Goal: Task Accomplishment & Management: Manage account settings

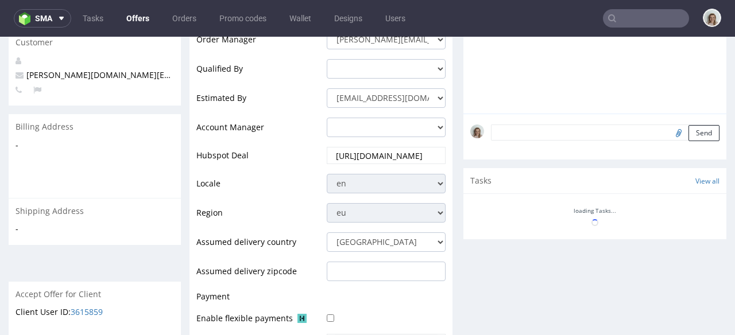
scroll to position [481, 0]
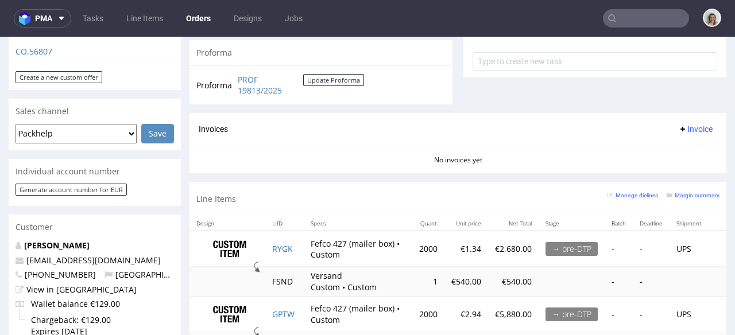
scroll to position [368, 0]
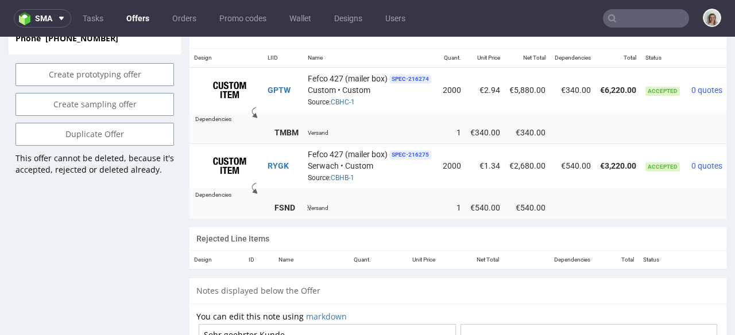
scroll to position [713, 0]
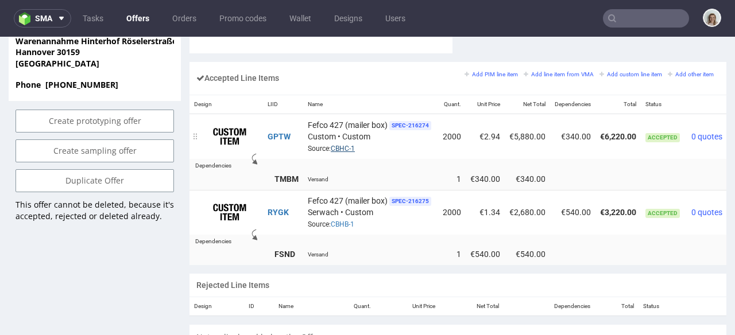
click at [348, 145] on link "CBHC-1" at bounding box center [343, 149] width 24 height 8
click at [645, 19] on input "text" at bounding box center [646, 18] width 86 height 18
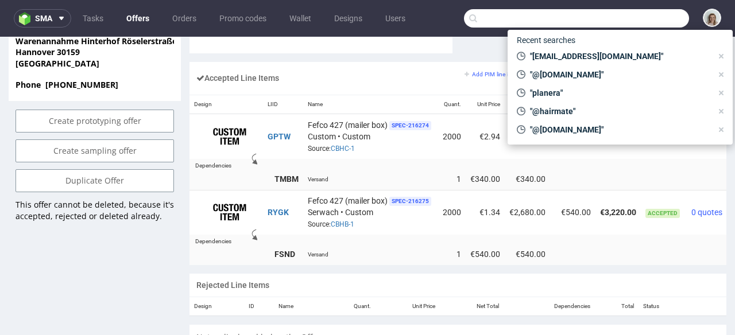
paste input "YFCP"
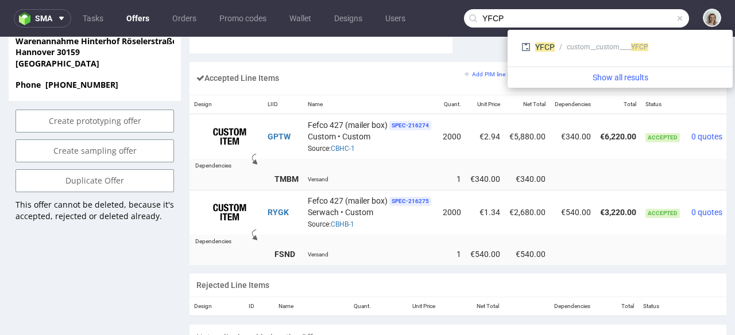
type input "YFCP"
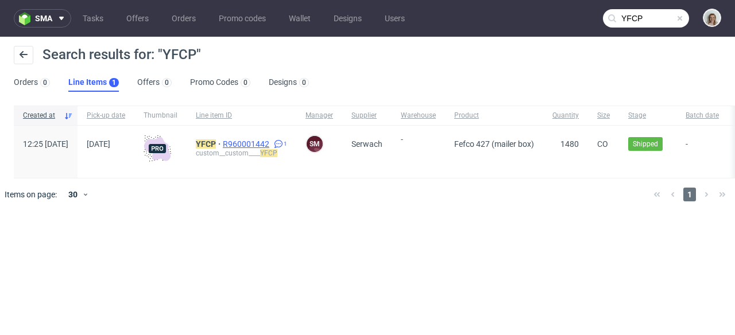
click at [272, 141] on span "R960001442" at bounding box center [247, 144] width 49 height 9
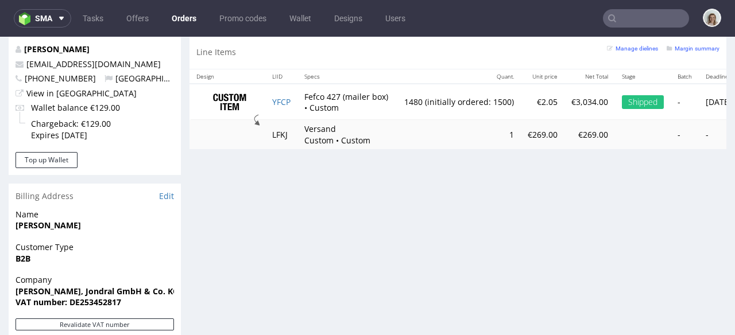
scroll to position [631, 0]
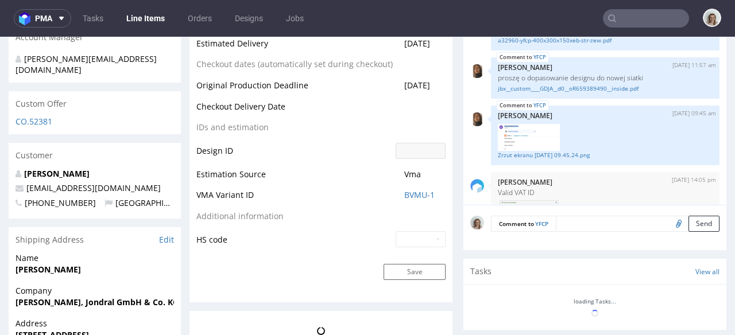
scroll to position [41, 0]
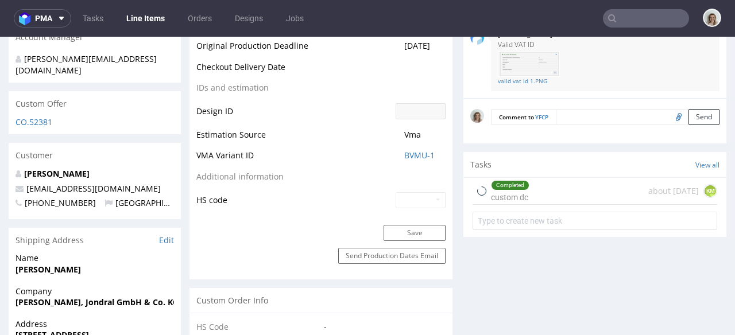
type input "1480"
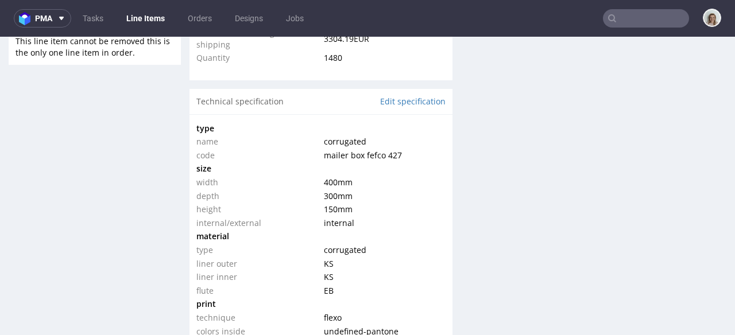
select select "in_progress"
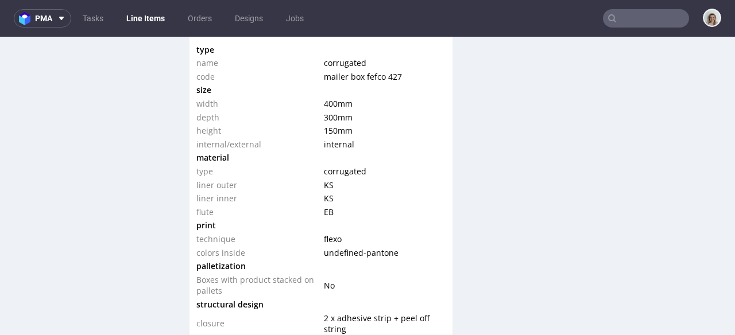
scroll to position [1212, 0]
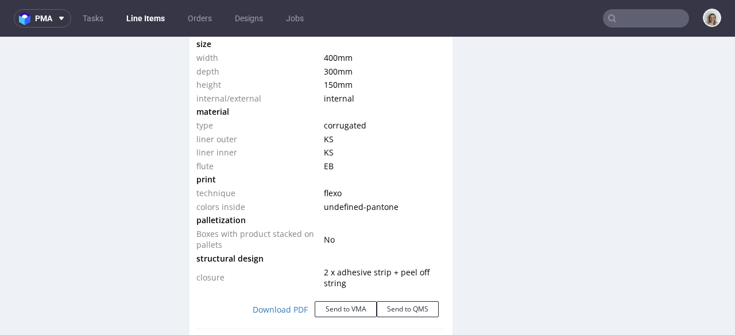
click at [645, 21] on input "text" at bounding box center [646, 18] width 86 height 18
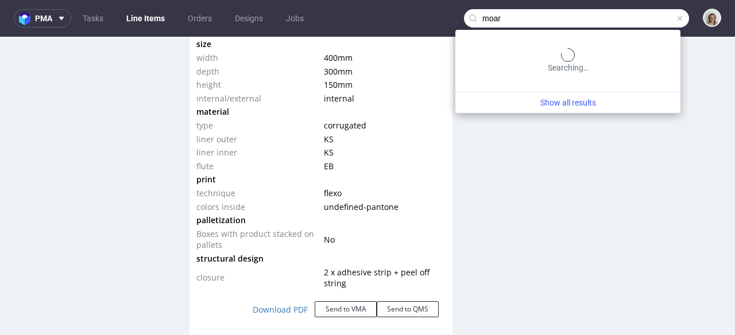
type input "moar"
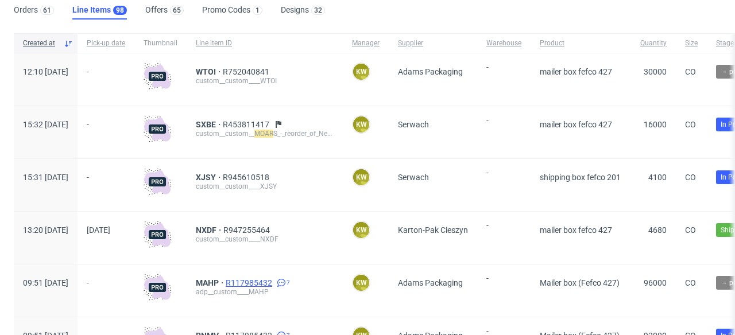
click at [275, 284] on span "R117985432" at bounding box center [250, 283] width 49 height 9
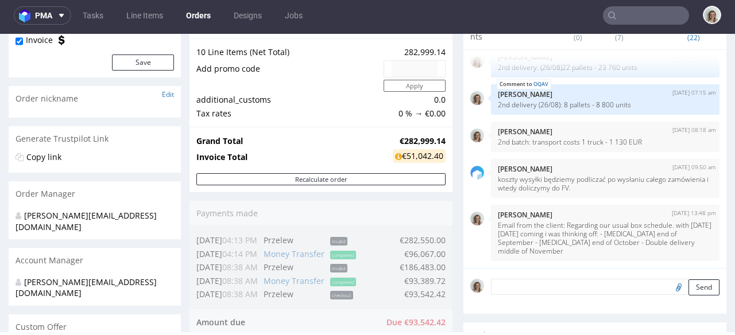
scroll to position [234, 0]
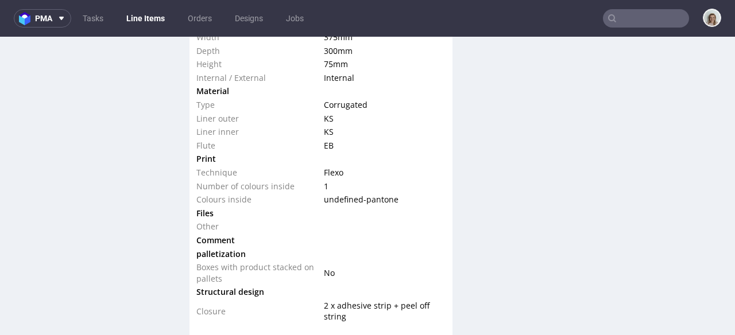
scroll to position [1248, 0]
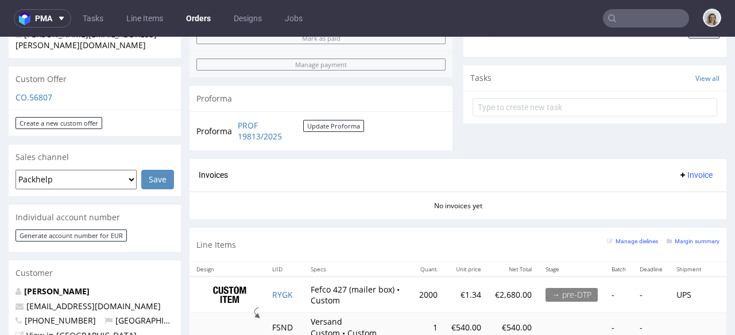
scroll to position [400, 0]
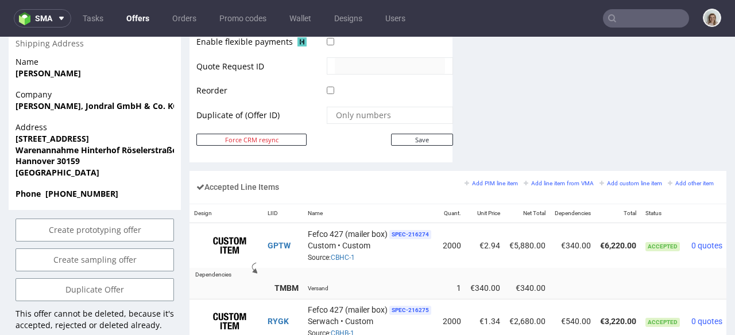
scroll to position [647, 0]
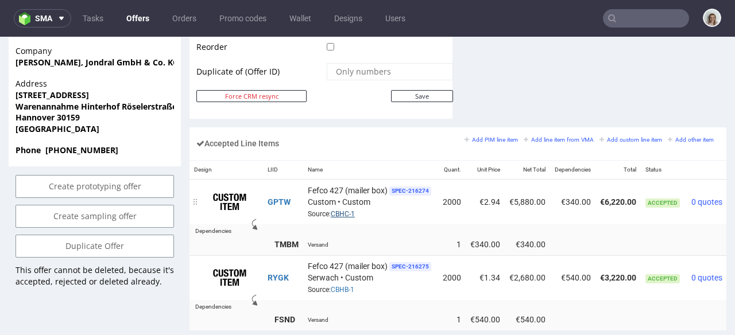
click at [343, 210] on link "CBHC-1" at bounding box center [343, 214] width 24 height 8
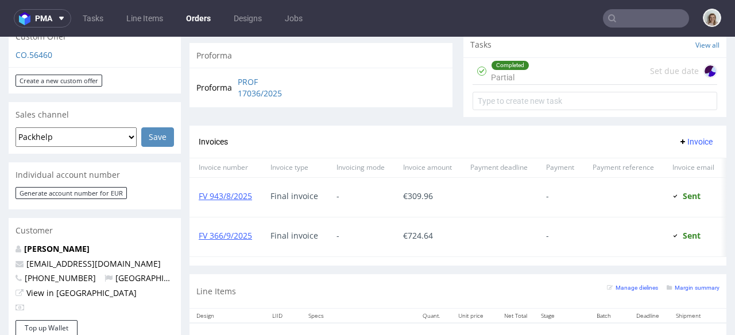
scroll to position [608, 0]
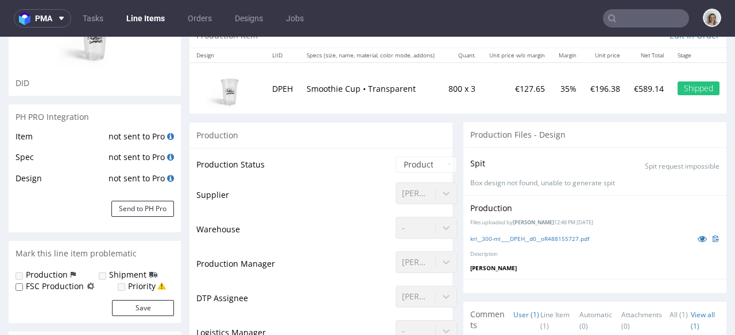
scroll to position [128, 0]
click at [409, 264] on div "[PERSON_NAME]" at bounding box center [426, 260] width 61 height 16
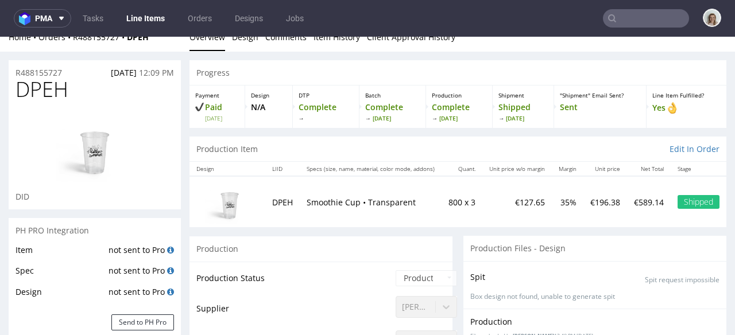
scroll to position [0, 0]
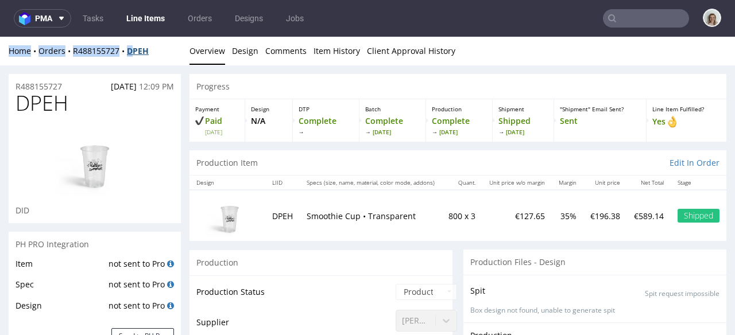
drag, startPoint x: 156, startPoint y: 44, endPoint x: 137, endPoint y: 50, distance: 19.3
click at [136, 49] on div "Home Orders R488155727 DPEH Overview Design Comments Item History Client Approv…" at bounding box center [367, 51] width 735 height 29
click at [155, 50] on div "Home Orders R488155727 DPEH" at bounding box center [95, 50] width 172 height 11
drag, startPoint x: 151, startPoint y: 50, endPoint x: 129, endPoint y: 49, distance: 21.8
click at [129, 49] on div "Home Orders R488155727 DPEH" at bounding box center [95, 50] width 172 height 11
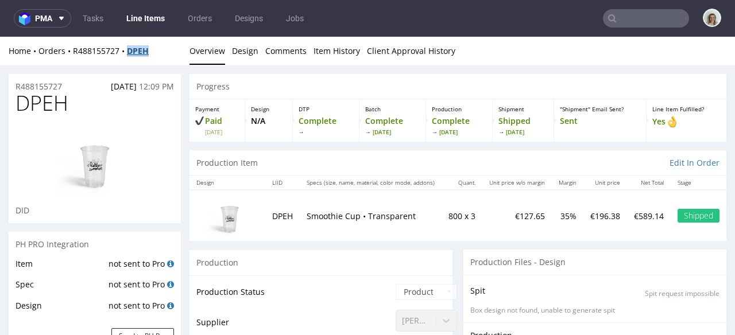
copy strong "DPEH"
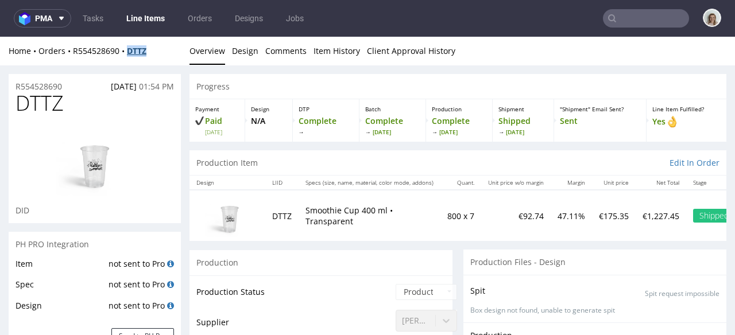
drag, startPoint x: 159, startPoint y: 48, endPoint x: 131, endPoint y: 50, distance: 28.2
click at [132, 51] on div "Home Orders R554528690 DTTZ" at bounding box center [95, 50] width 172 height 11
copy strong "DTTZ"
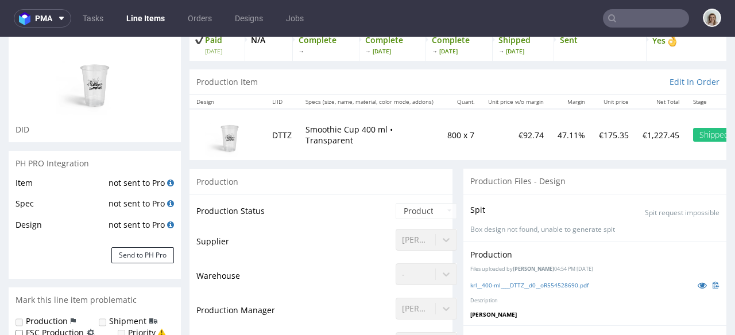
scroll to position [191, 0]
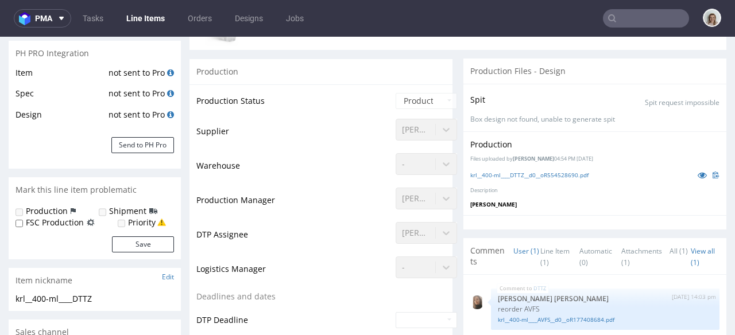
click at [412, 202] on div "[PERSON_NAME]" at bounding box center [426, 196] width 61 height 16
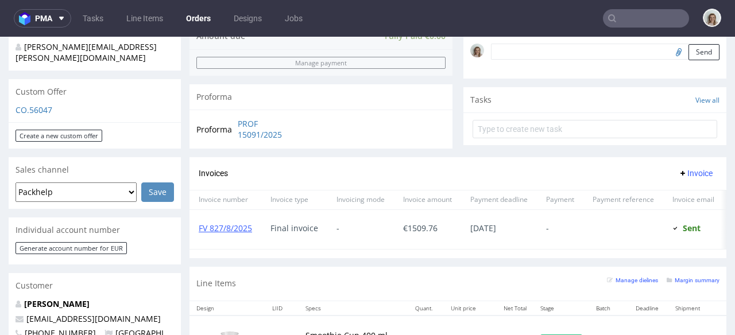
scroll to position [619, 0]
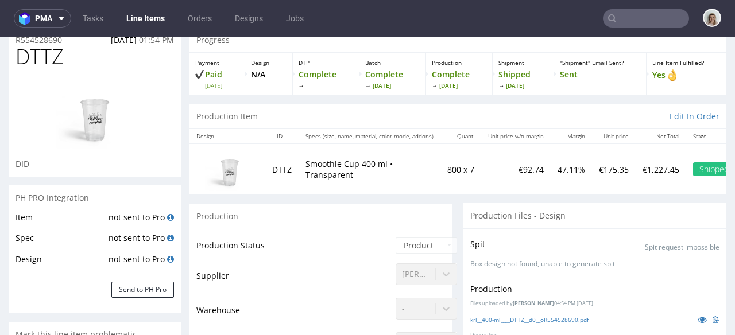
scroll to position [91, 0]
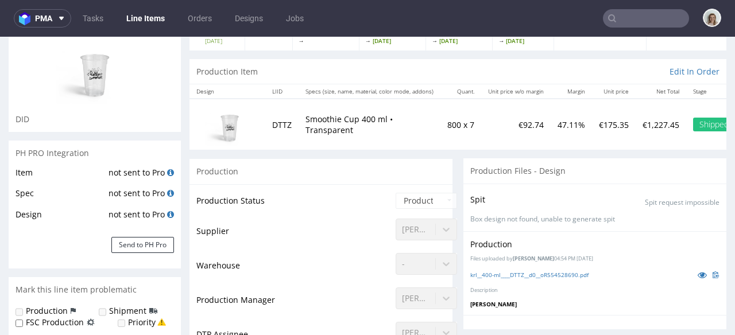
click at [408, 303] on div "[PERSON_NAME]" at bounding box center [426, 296] width 61 height 16
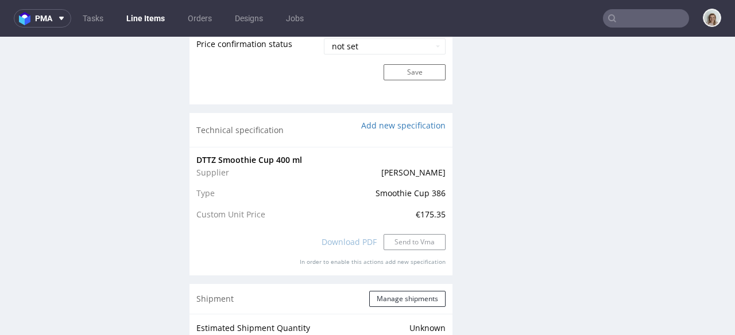
scroll to position [1139, 0]
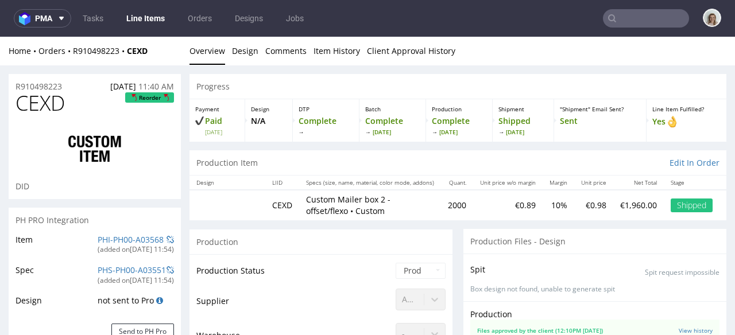
scroll to position [591, 0]
select select "in_progress"
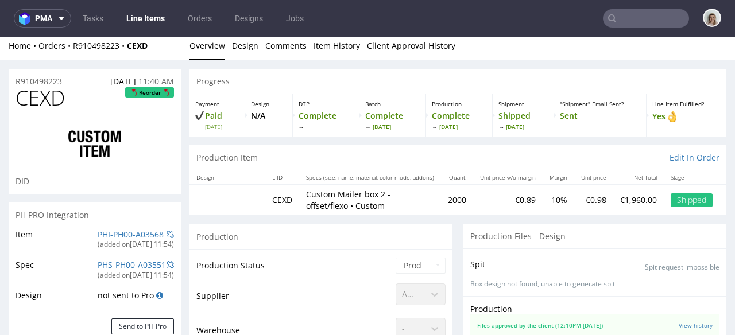
scroll to position [0, 0]
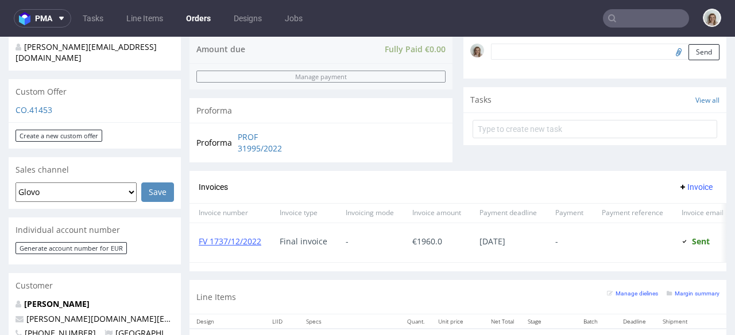
scroll to position [461, 0]
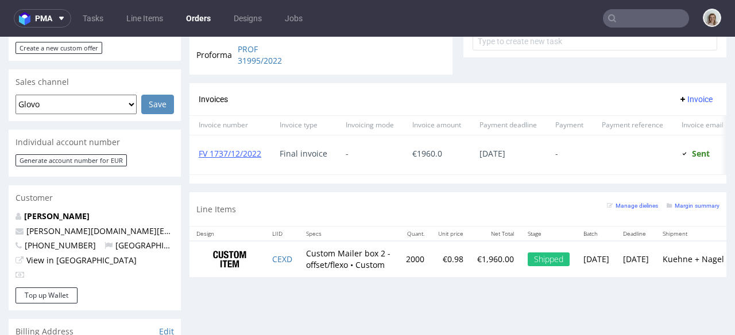
click at [279, 261] on td "CEXD" at bounding box center [282, 259] width 34 height 36
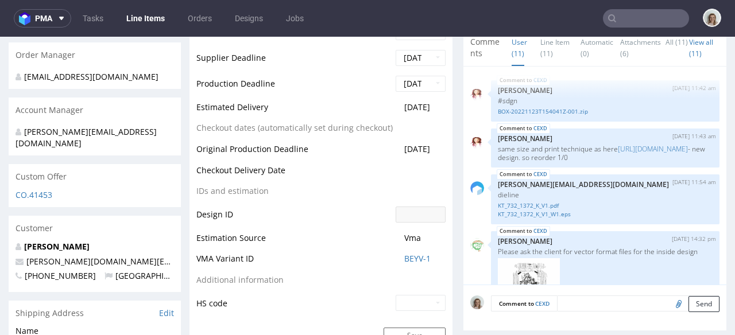
scroll to position [591, 0]
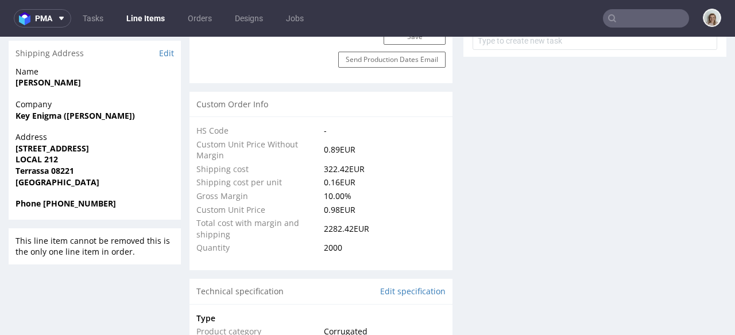
select select "in_progress"
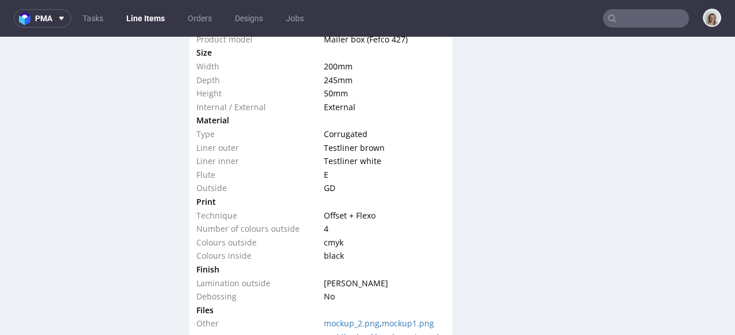
scroll to position [1225, 0]
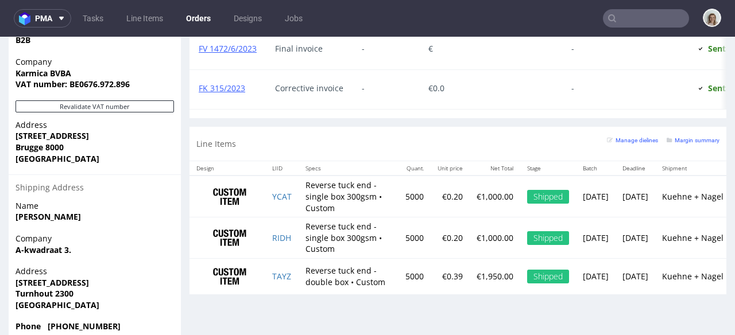
scroll to position [3520, 0]
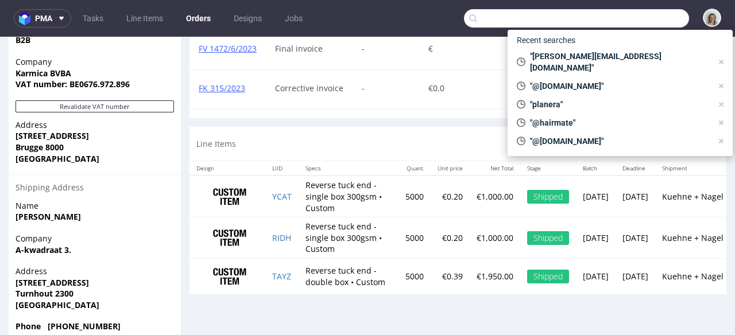
click at [623, 17] on input "text" at bounding box center [576, 18] width 225 height 18
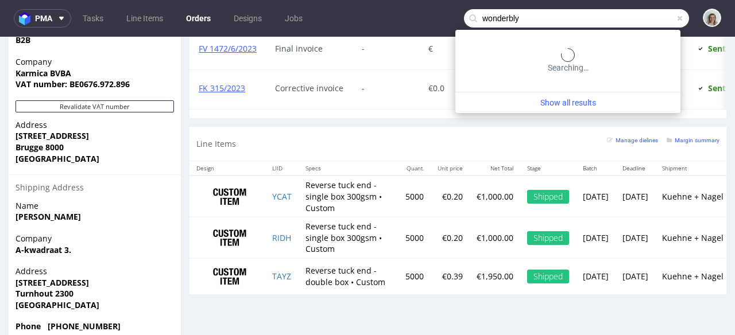
type input "wonderbly"
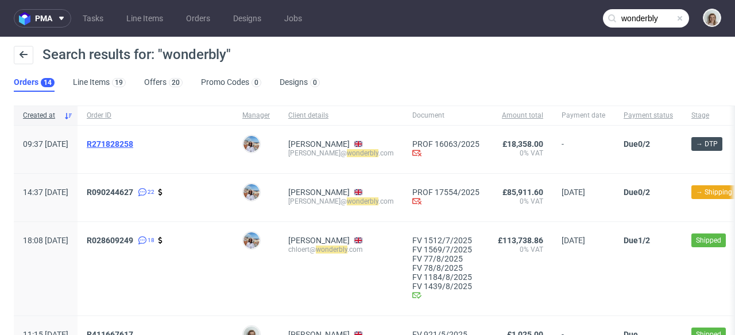
click at [133, 142] on span "R271828258" at bounding box center [110, 144] width 47 height 9
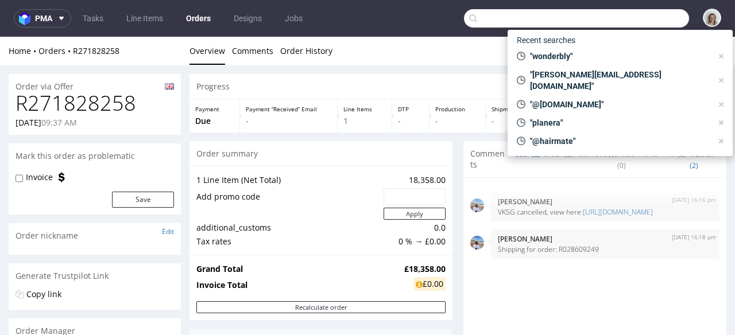
click at [654, 19] on input "text" at bounding box center [576, 18] width 225 height 18
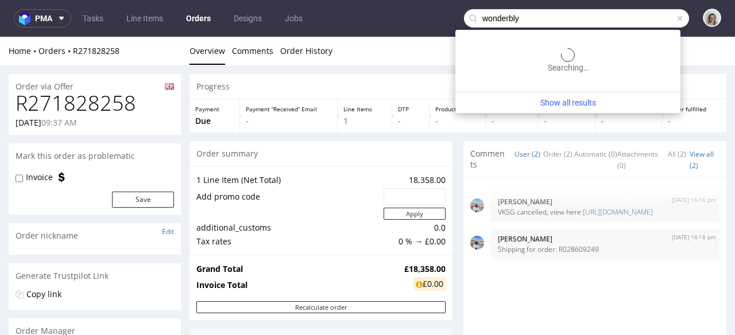
type input "wonderbly"
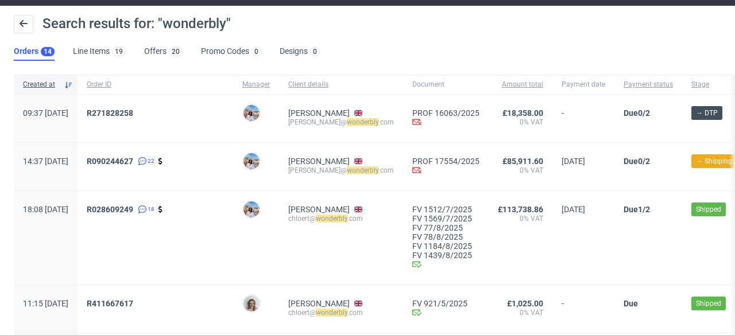
scroll to position [82, 0]
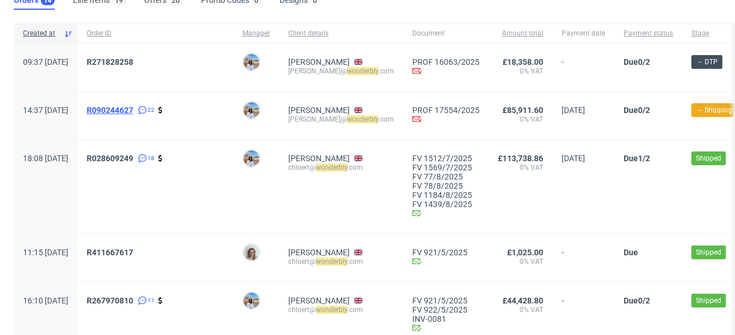
click at [133, 111] on span "R090244627" at bounding box center [110, 110] width 47 height 9
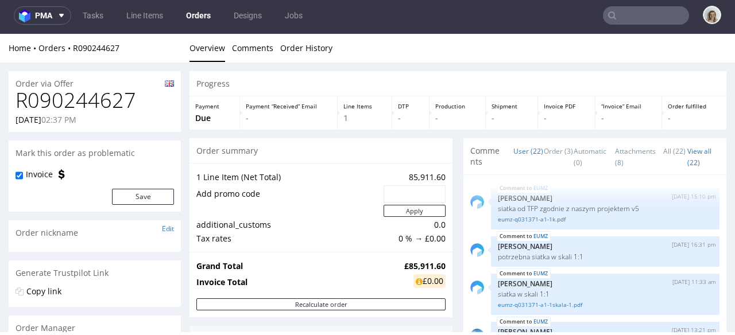
scroll to position [942, 0]
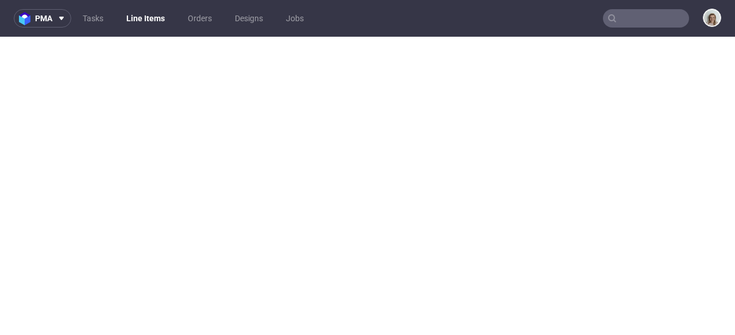
select select "in_progress"
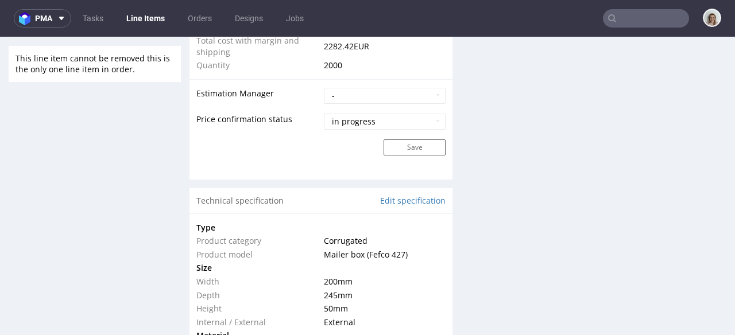
scroll to position [685, 0]
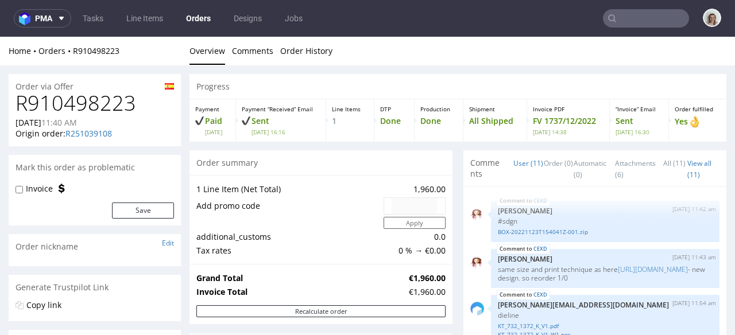
scroll to position [591, 0]
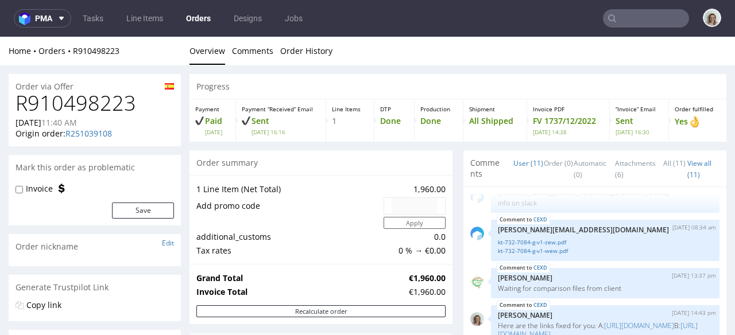
click at [633, 14] on input "text" at bounding box center [646, 18] width 86 height 18
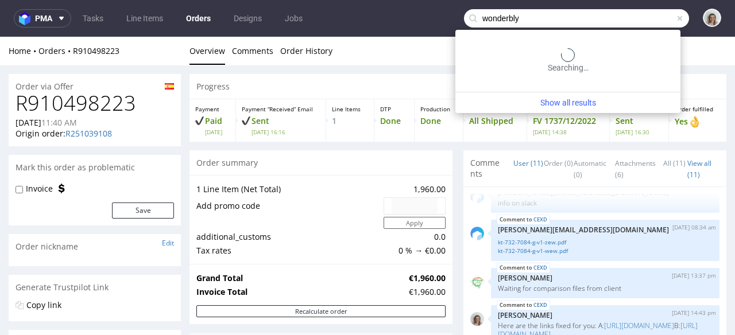
type input "wonderbly"
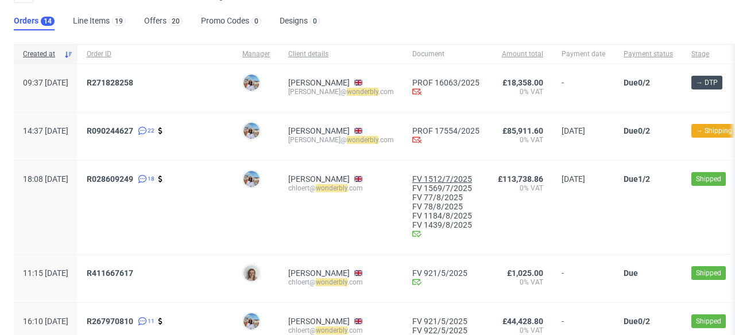
scroll to position [35, 0]
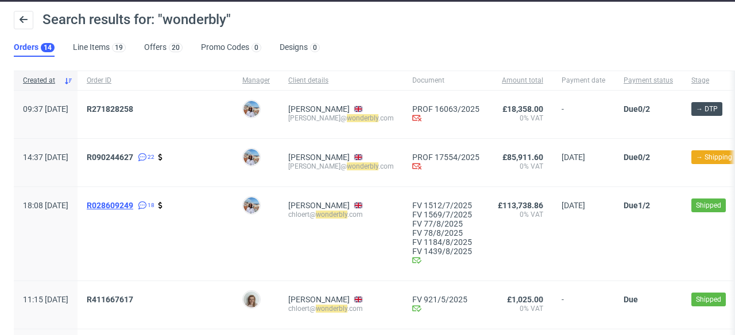
click at [130, 207] on span "R028609249" at bounding box center [110, 205] width 47 height 9
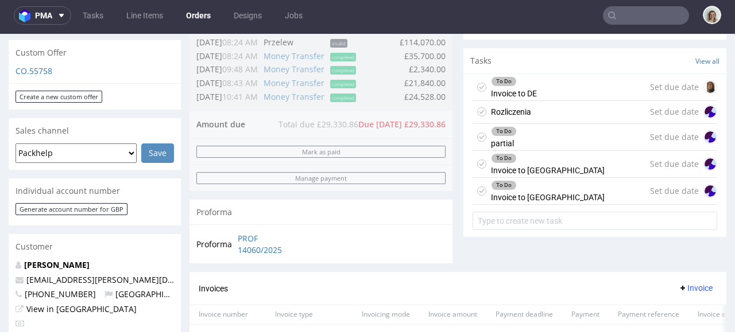
scroll to position [633, 0]
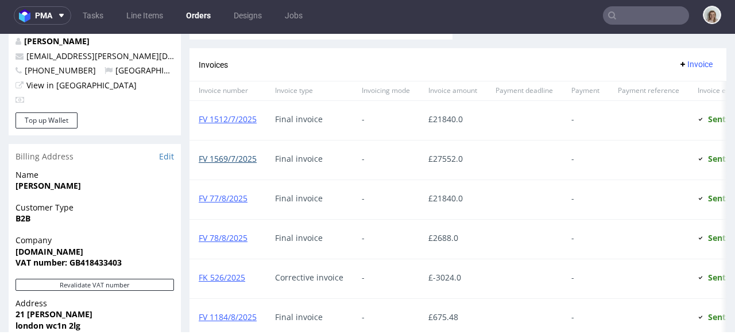
click at [223, 161] on link "FV 1569/7/2025" at bounding box center [228, 158] width 58 height 11
click at [233, 281] on link "FK 526/2025" at bounding box center [222, 277] width 47 height 11
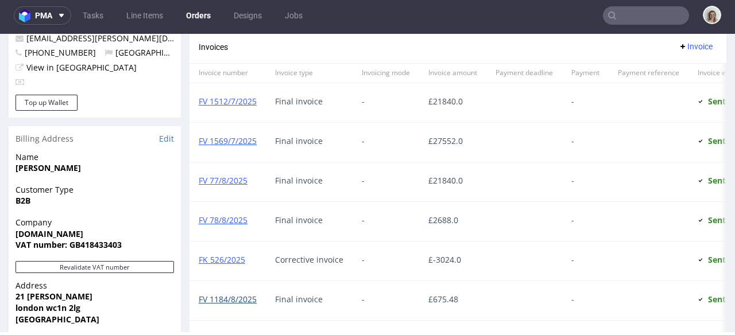
click at [233, 297] on link "FV 1184/8/2025" at bounding box center [228, 299] width 58 height 11
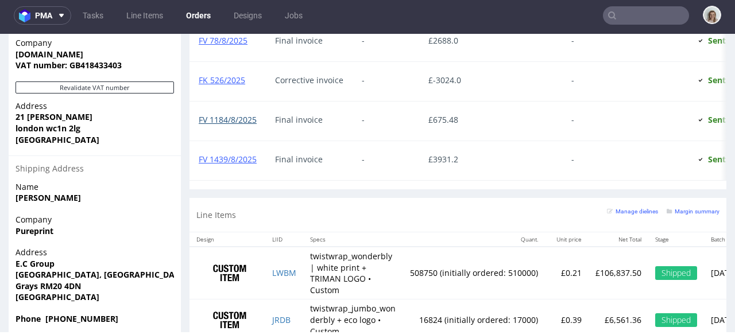
scroll to position [897, 0]
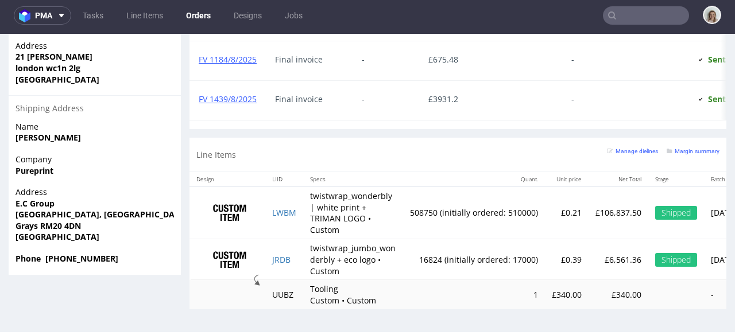
click at [665, 15] on input "text" at bounding box center [646, 15] width 86 height 18
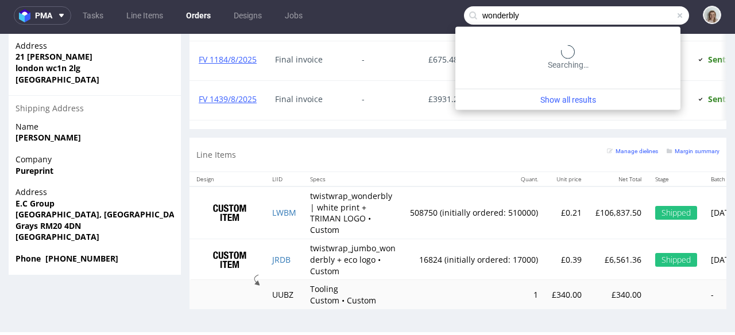
type input "wonderbly"
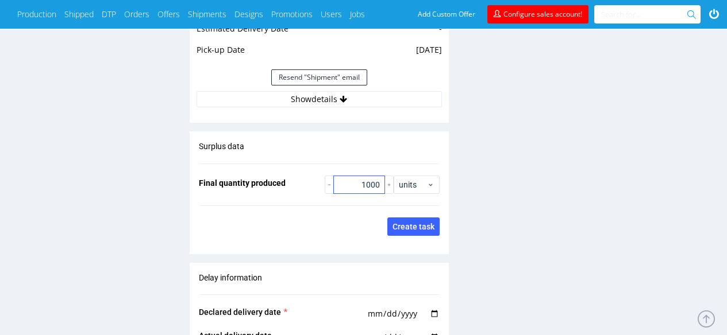
scroll to position [1050, 0]
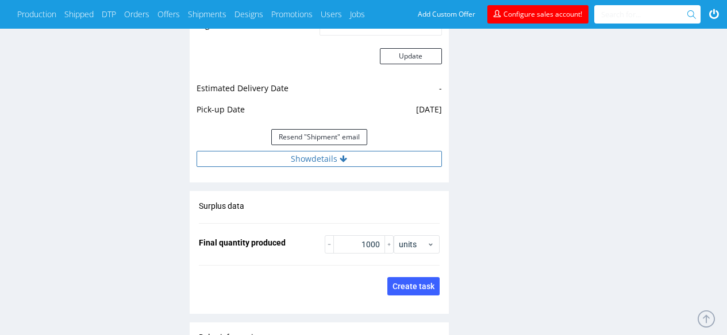
click at [357, 151] on button "Show details" at bounding box center [318, 159] width 245 height 16
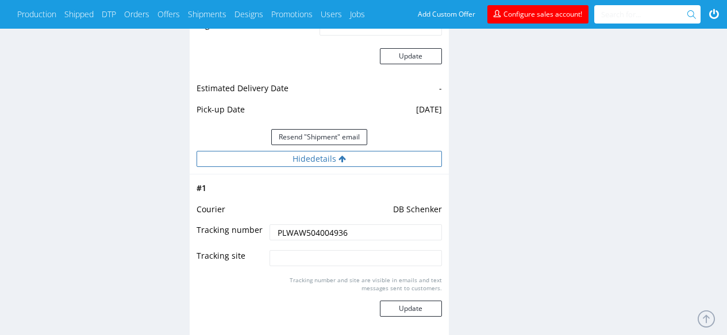
click at [357, 151] on button "Hide details" at bounding box center [318, 159] width 245 height 16
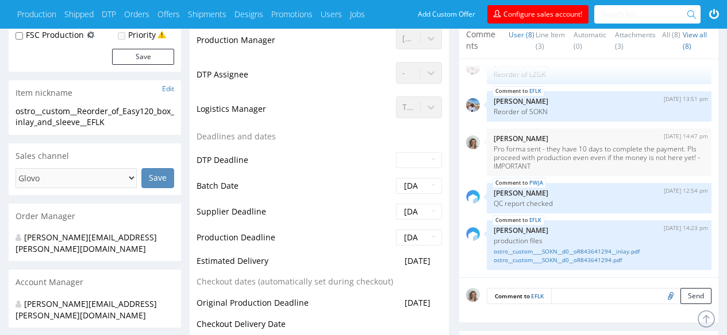
scroll to position [273, 0]
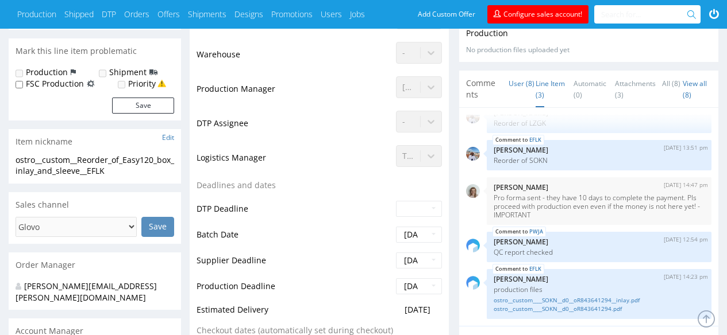
click at [557, 78] on link "Line Item (3)" at bounding box center [549, 89] width 29 height 36
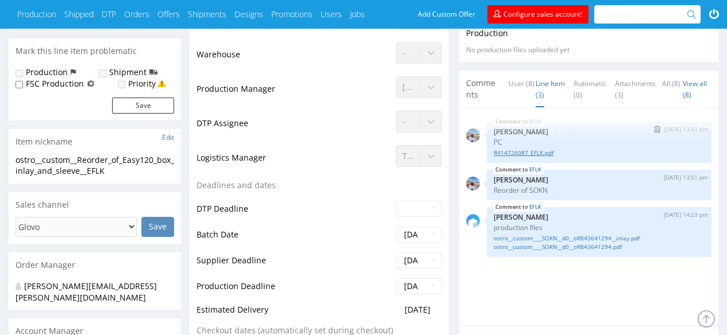
click at [543, 149] on link "R414726087_EFLK.pdf" at bounding box center [598, 153] width 211 height 9
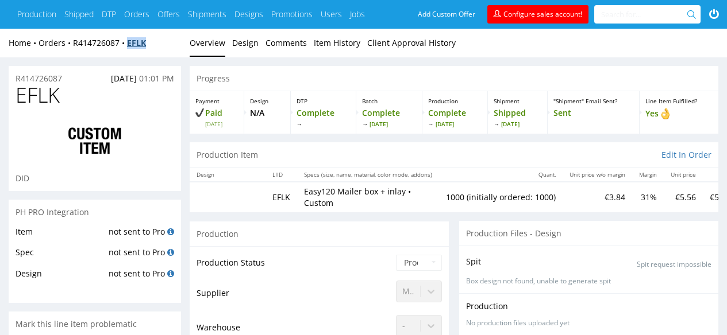
drag, startPoint x: 151, startPoint y: 40, endPoint x: 128, endPoint y: 40, distance: 23.0
click at [128, 40] on div "Home Orders R414726087 EFLK" at bounding box center [95, 42] width 172 height 11
copy strong "EFLK"
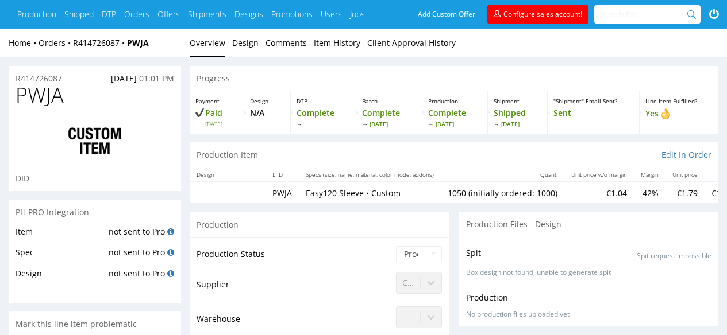
scroll to position [100, 0]
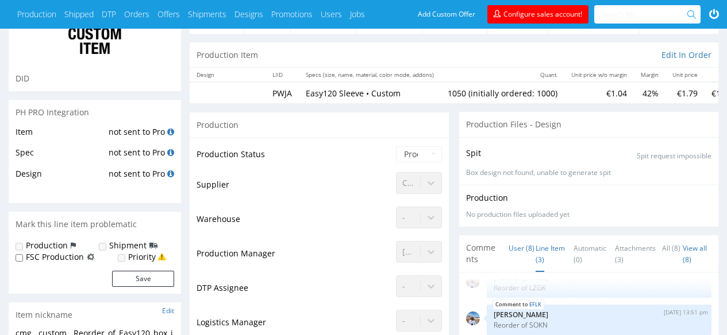
click at [548, 253] on link "Line Item (3)" at bounding box center [549, 254] width 29 height 36
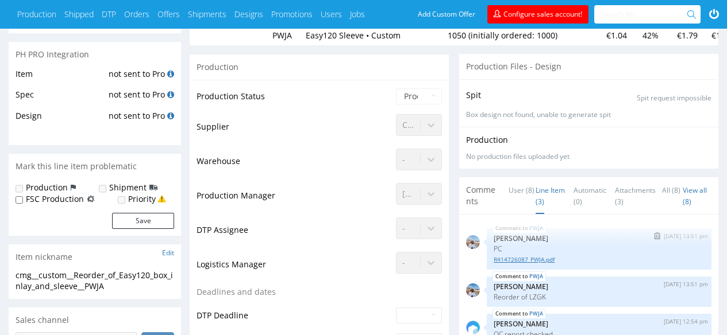
scroll to position [164, 0]
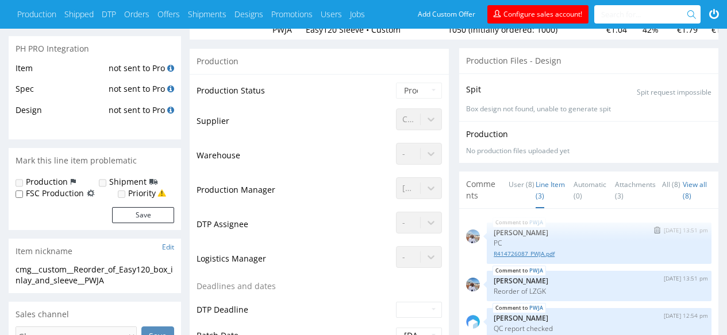
click at [549, 251] on link "R414726087_PWJA.pdf" at bounding box center [598, 254] width 211 height 9
click at [531, 256] on link "R414726087_PWJA.pdf" at bounding box center [598, 254] width 211 height 9
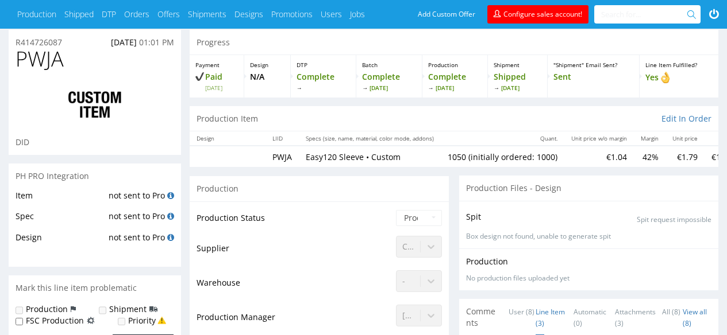
scroll to position [0, 0]
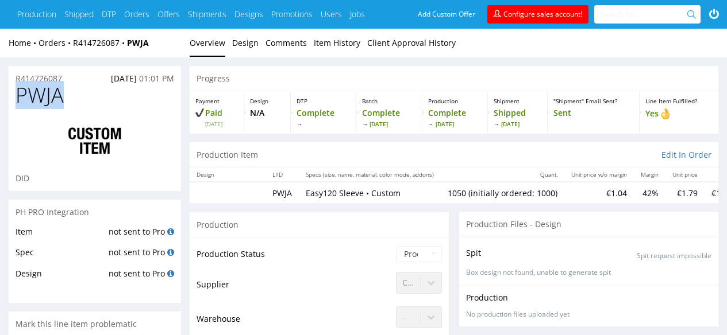
drag, startPoint x: 75, startPoint y: 93, endPoint x: 14, endPoint y: 96, distance: 61.5
click at [14, 96] on div "PWJA DID" at bounding box center [95, 137] width 172 height 107
copy span "PWJA"
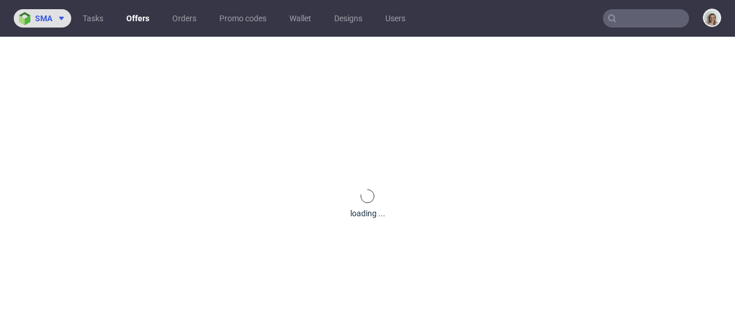
click at [41, 25] on button "sma" at bounding box center [42, 18] width 57 height 18
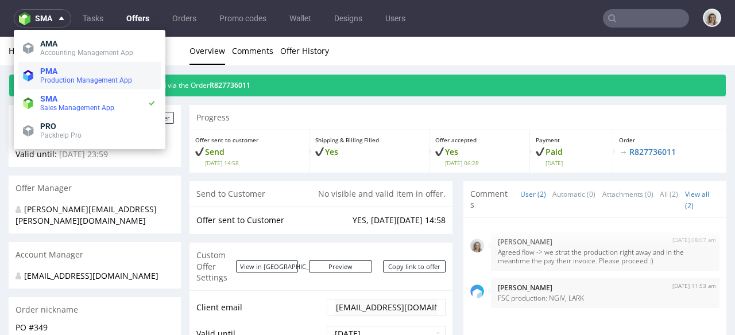
click at [104, 82] on span "Production Management App" at bounding box center [86, 80] width 92 height 8
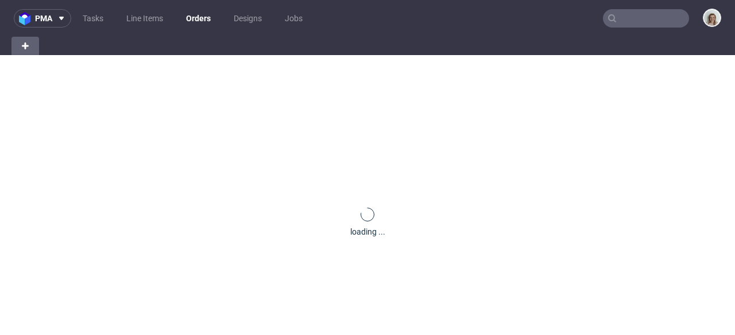
click at [641, 22] on input "text" at bounding box center [646, 18] width 86 height 18
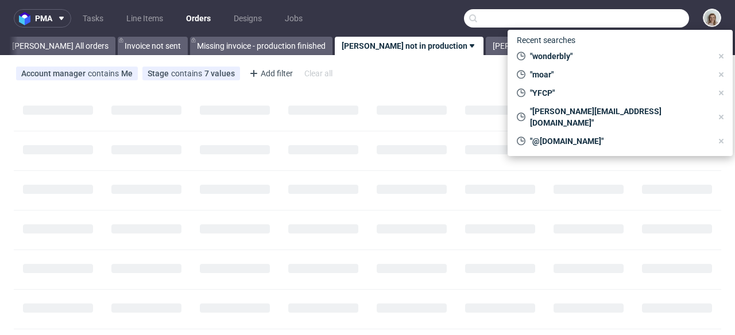
scroll to position [0, 64]
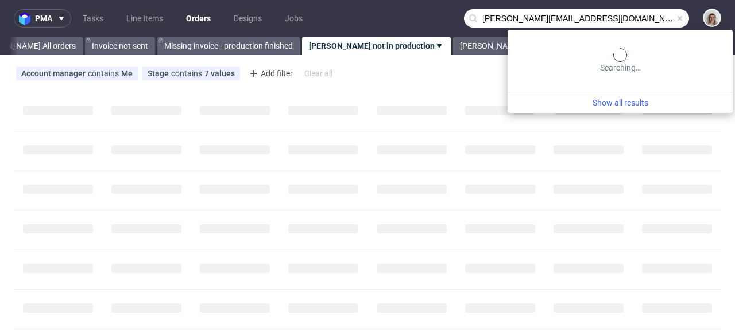
type input "juan_leal_reina@bat.com"
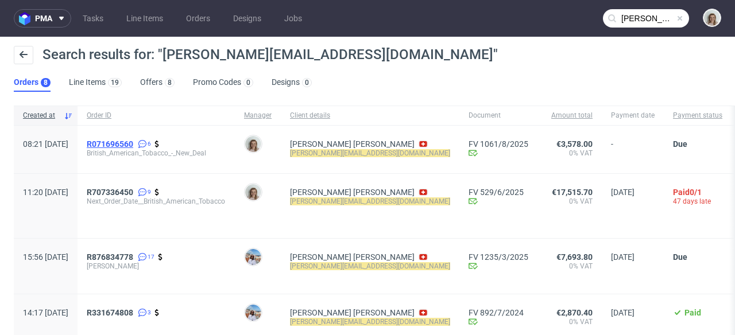
click at [133, 141] on span "R071696560" at bounding box center [110, 144] width 47 height 9
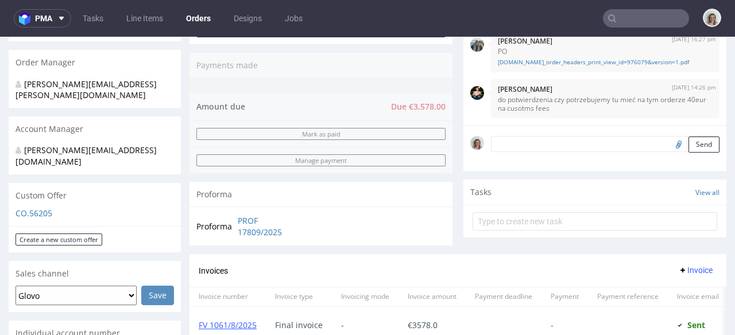
scroll to position [288, 0]
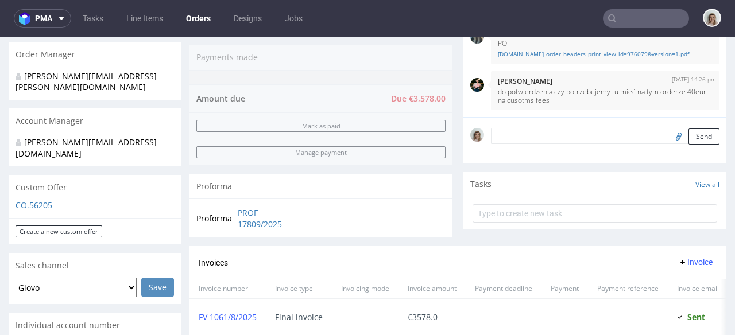
type input "juan_leal_reina@bat.com"
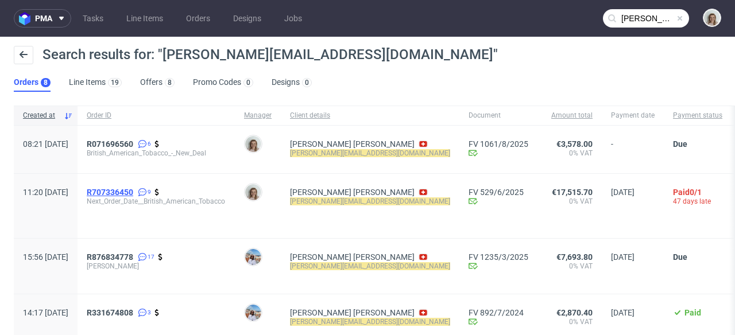
click at [128, 190] on span "R707336450" at bounding box center [110, 192] width 47 height 9
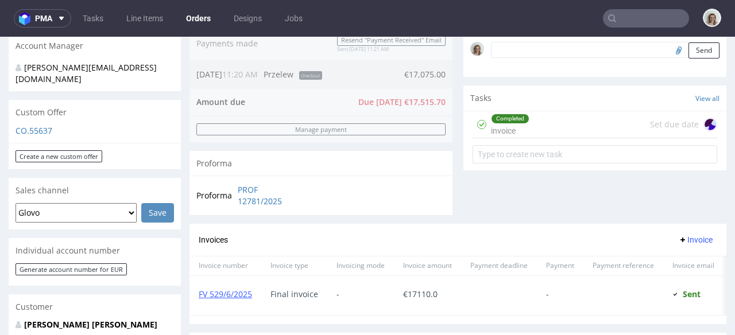
scroll to position [276, 0]
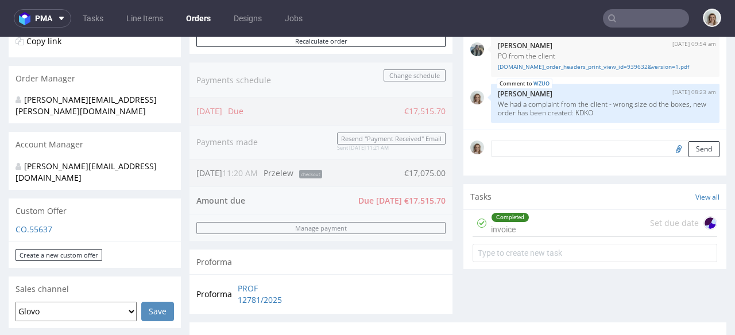
type input "juan_leal_reina@bat.com"
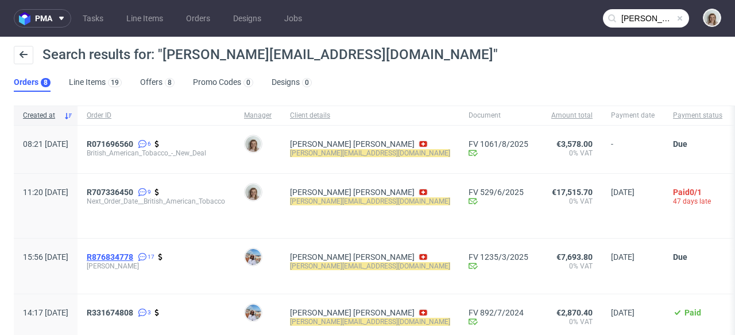
click at [133, 256] on span "R876834778" at bounding box center [110, 257] width 47 height 9
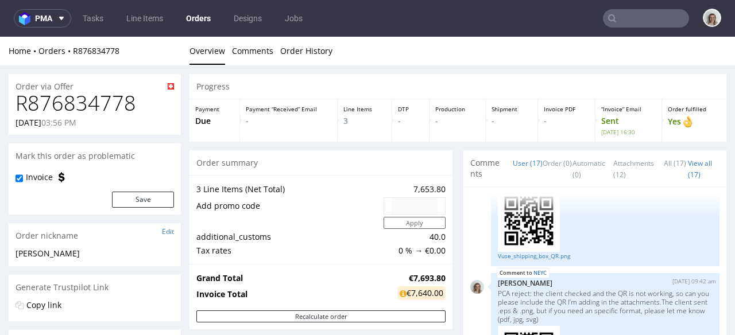
type input "juan_leal_reina@bat.com"
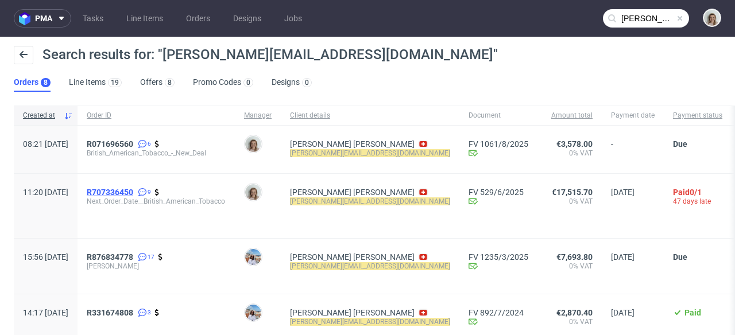
click at [126, 191] on span "R707336450" at bounding box center [110, 192] width 47 height 9
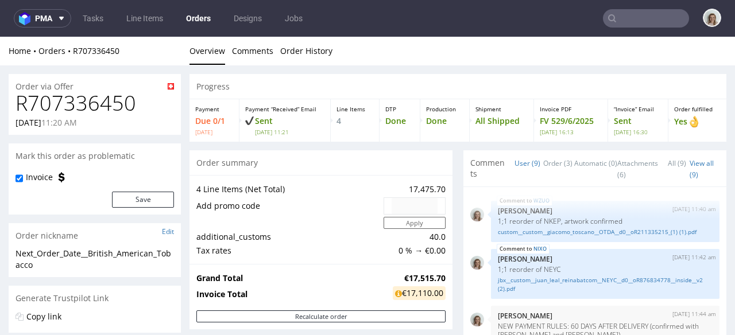
scroll to position [266, 0]
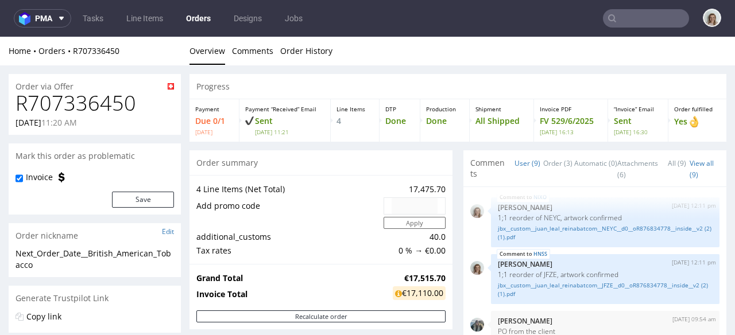
type input "juan_leal_reina@bat.com"
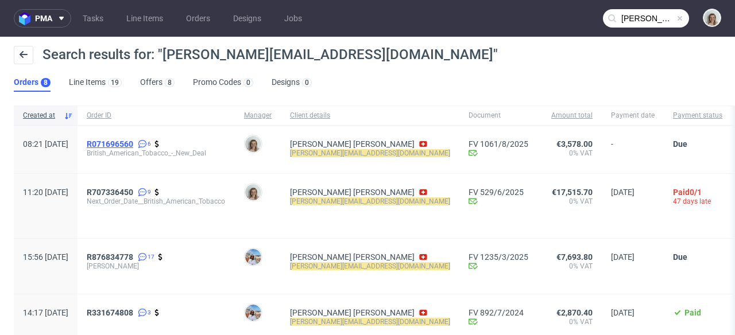
click at [133, 145] on span "R071696560" at bounding box center [110, 144] width 47 height 9
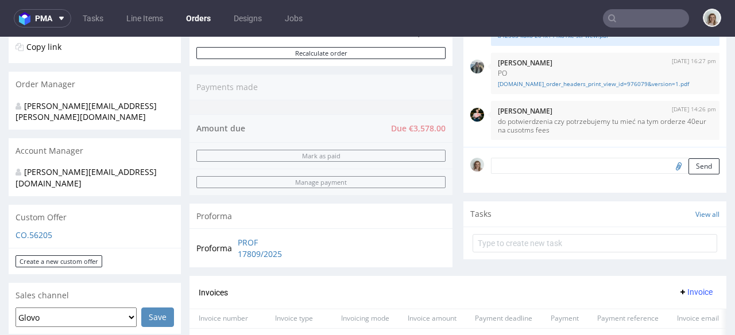
scroll to position [326, 0]
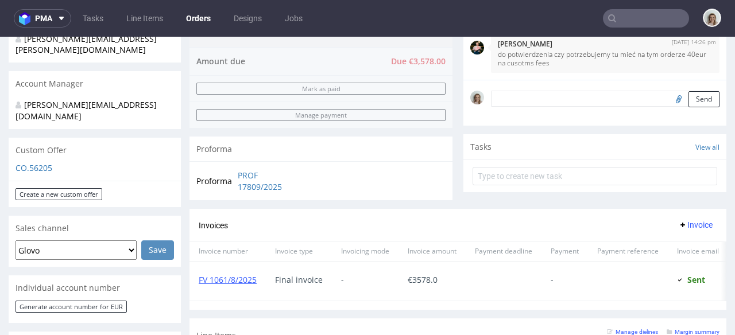
click at [235, 286] on div "FV 1061/8/2025" at bounding box center [228, 281] width 76 height 39
click at [234, 283] on link "FV 1061/8/2025" at bounding box center [228, 280] width 58 height 11
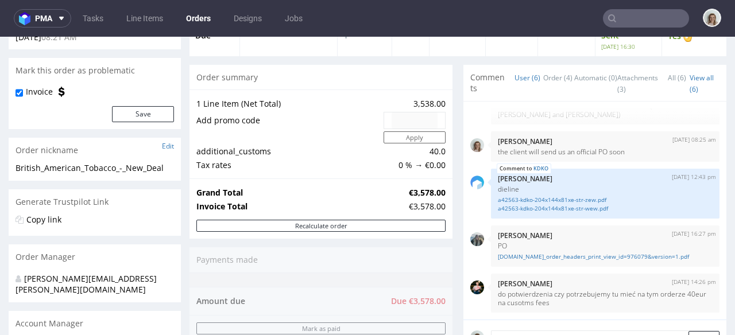
scroll to position [473, 0]
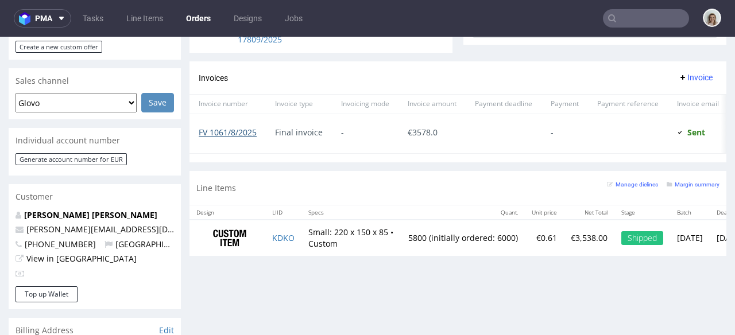
click at [210, 136] on link "FV 1061/8/2025" at bounding box center [228, 132] width 58 height 11
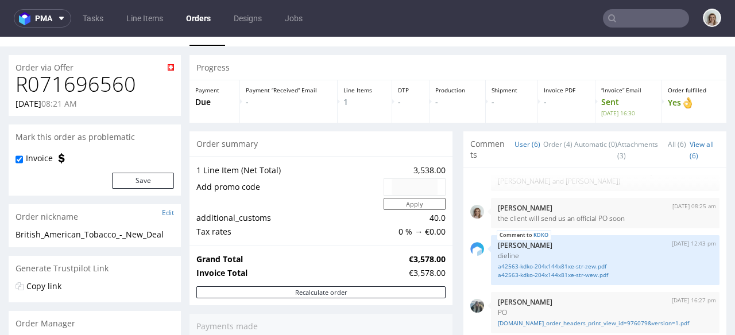
scroll to position [0, 0]
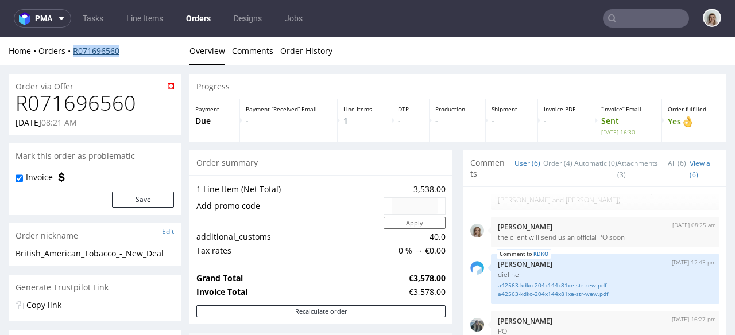
drag, startPoint x: 116, startPoint y: 49, endPoint x: 73, endPoint y: 52, distance: 43.2
click at [73, 52] on div "Home Orders R071696560" at bounding box center [95, 50] width 172 height 11
copy link "R071696560"
click at [59, 10] on button "pma" at bounding box center [42, 18] width 57 height 18
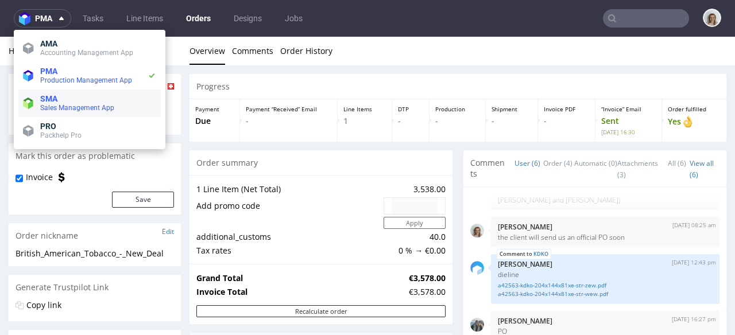
click at [55, 98] on span "SMA" at bounding box center [48, 98] width 17 height 9
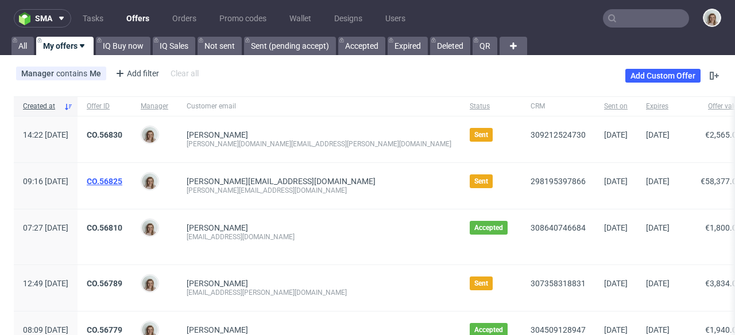
click at [122, 182] on link "CO.56825" at bounding box center [105, 181] width 36 height 9
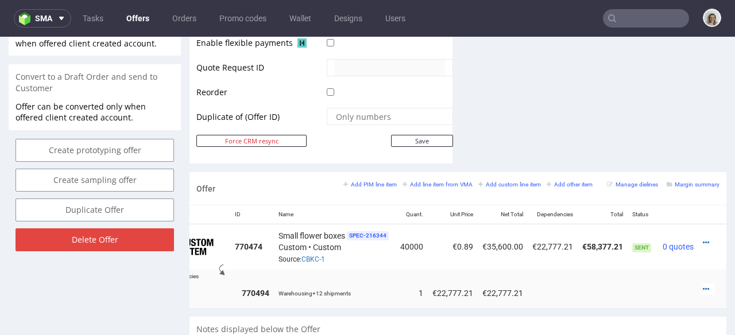
scroll to position [580, 0]
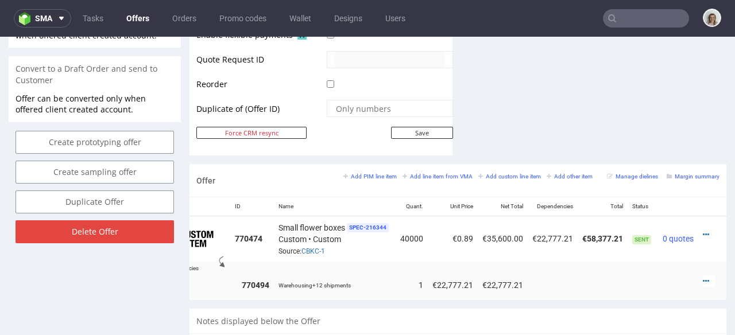
click at [703, 229] on div at bounding box center [709, 234] width 12 height 11
click at [703, 231] on icon at bounding box center [706, 235] width 6 height 8
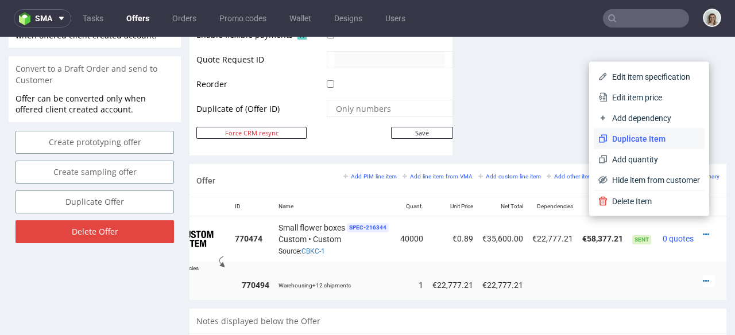
click at [643, 142] on span "Duplicate Item" at bounding box center [654, 138] width 92 height 11
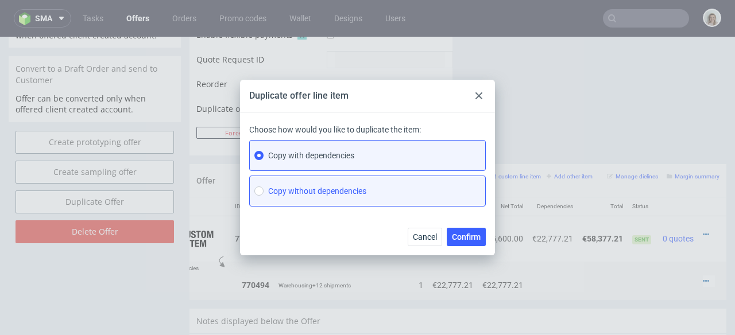
click at [340, 195] on span "Copy without dependencies" at bounding box center [317, 191] width 98 height 11
click at [264, 195] on input "Copy without dependencies" at bounding box center [258, 191] width 9 height 9
radio input "true"
radio input "false"
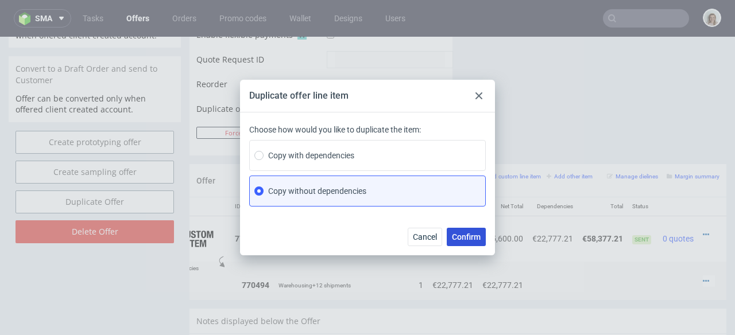
click at [466, 240] on span "Confirm" at bounding box center [466, 237] width 29 height 8
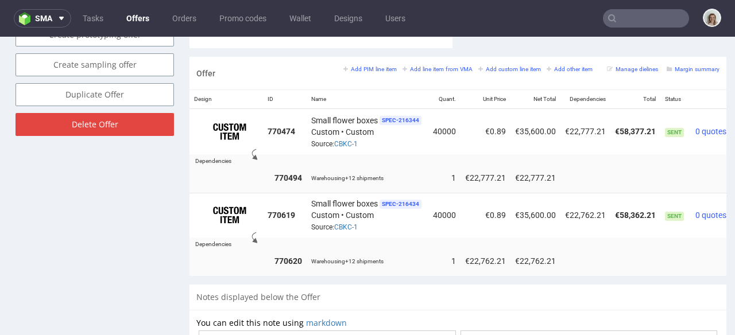
scroll to position [0, 48]
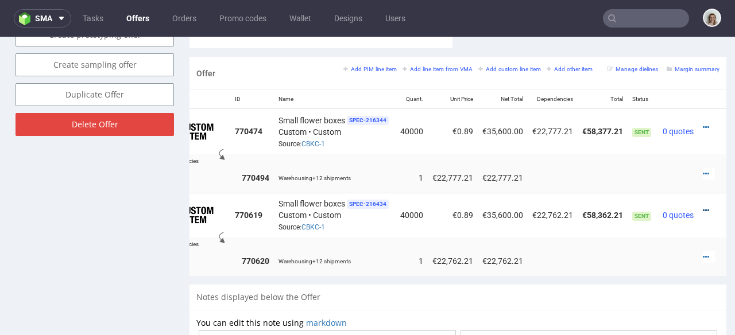
click at [703, 207] on icon at bounding box center [706, 211] width 6 height 8
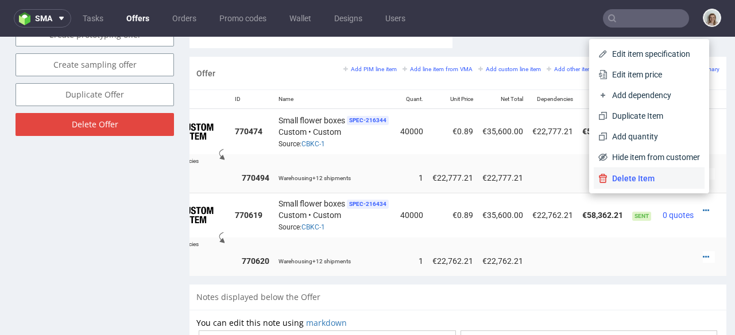
click at [642, 178] on span "Delete Item" at bounding box center [654, 178] width 92 height 11
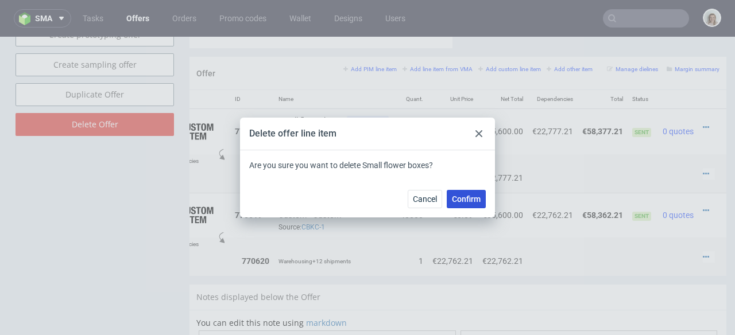
click at [470, 193] on button "Confirm" at bounding box center [466, 199] width 39 height 18
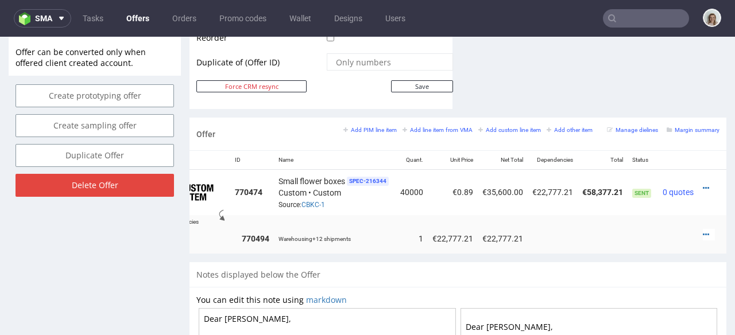
click at [699, 176] on td at bounding box center [713, 192] width 28 height 45
click at [699, 177] on td at bounding box center [713, 192] width 28 height 45
click at [703, 184] on icon at bounding box center [706, 188] width 6 height 8
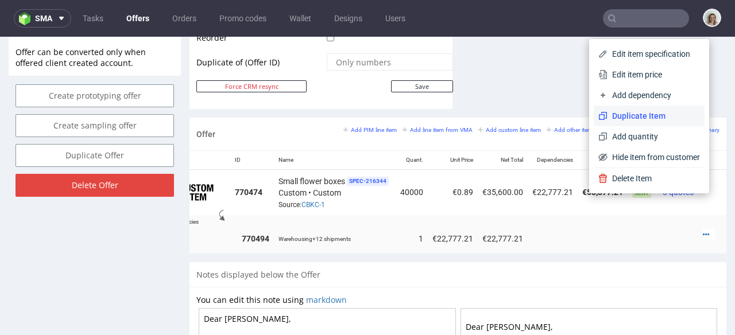
click at [638, 114] on span "Duplicate Item" at bounding box center [654, 115] width 92 height 11
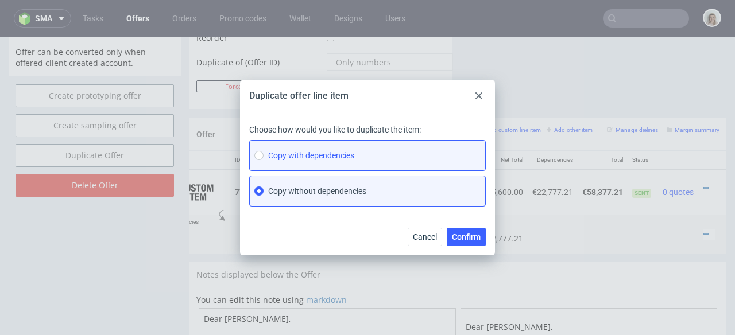
click at [417, 159] on label "Copy with dependencies" at bounding box center [367, 155] width 237 height 31
click at [264, 159] on input "Copy with dependencies" at bounding box center [258, 155] width 9 height 9
radio input "true"
click at [418, 187] on label "Copy without dependencies" at bounding box center [367, 191] width 237 height 31
click at [264, 187] on input "Copy without dependencies" at bounding box center [258, 191] width 9 height 9
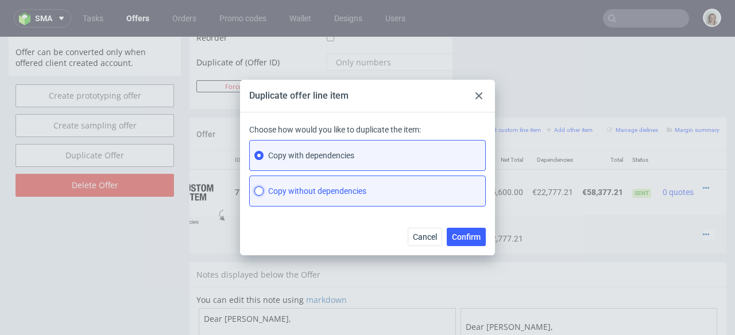
radio input "true"
radio input "false"
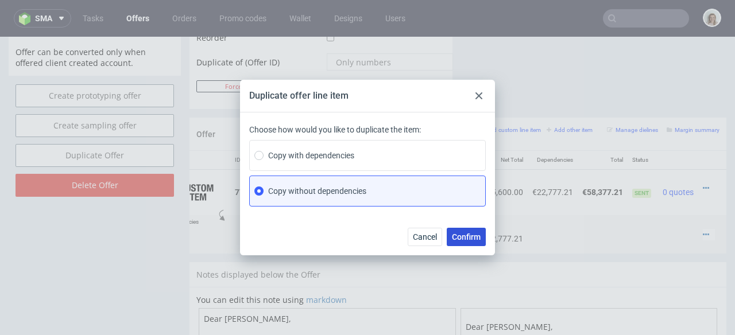
click at [481, 238] on button "Confirm" at bounding box center [466, 237] width 39 height 18
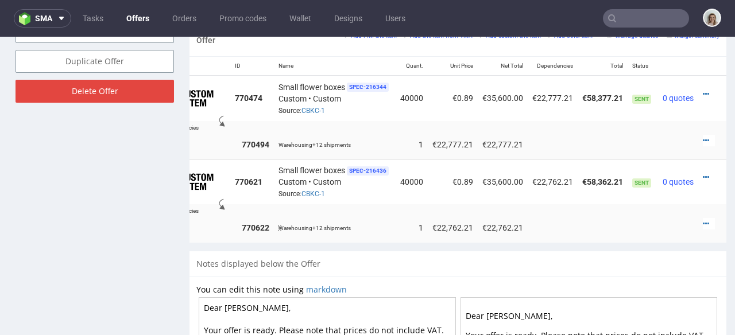
click at [703, 218] on div at bounding box center [709, 223] width 12 height 11
click at [703, 220] on icon at bounding box center [706, 224] width 6 height 8
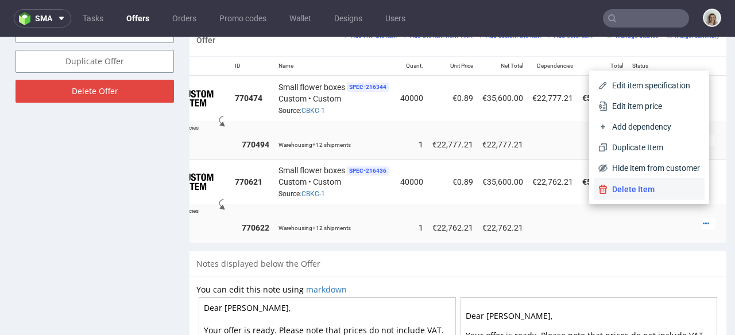
click at [654, 192] on span "Delete Item" at bounding box center [654, 189] width 92 height 11
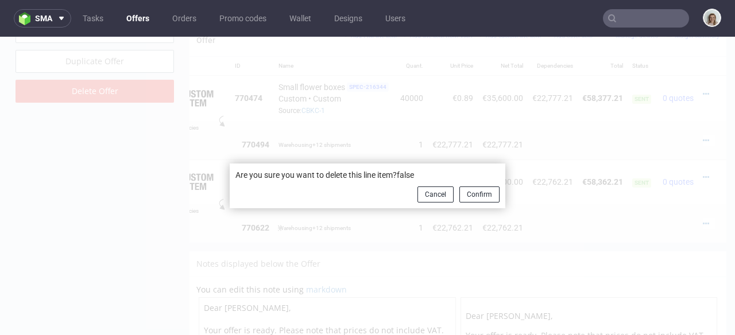
scroll to position [0, 39]
click at [480, 192] on button "Confirm" at bounding box center [480, 195] width 40 height 16
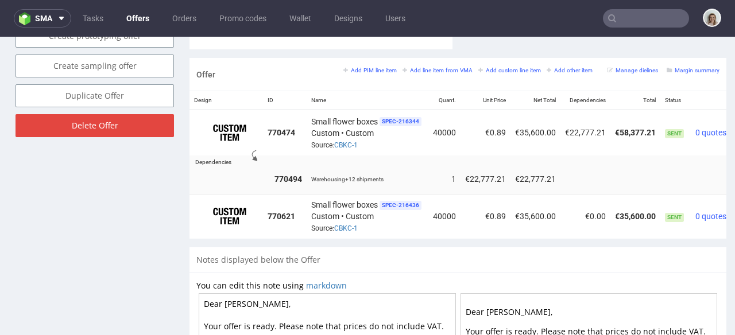
scroll to position [0, 48]
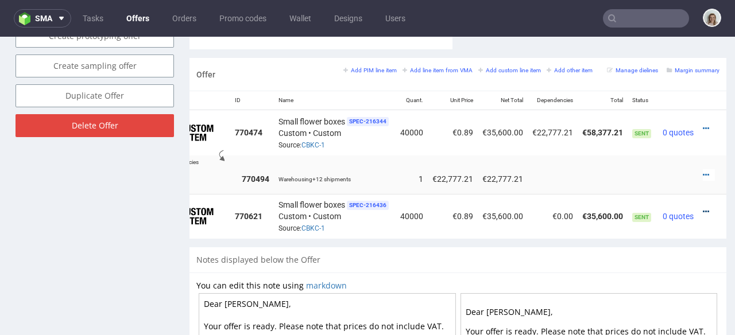
click at [703, 208] on icon at bounding box center [706, 212] width 6 height 8
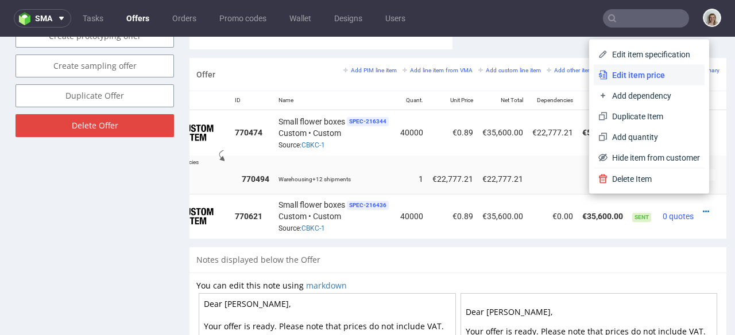
click at [623, 78] on span "Edit item price" at bounding box center [654, 75] width 92 height 11
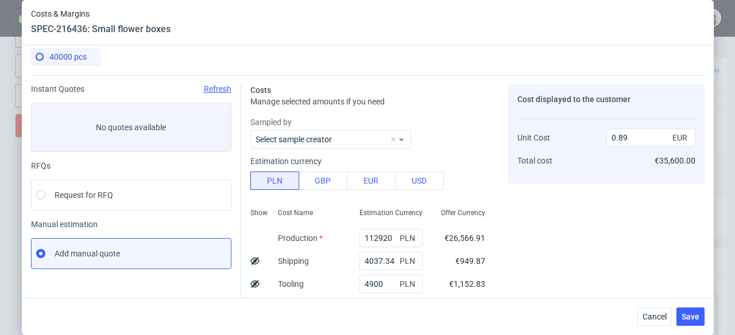
scroll to position [17, 0]
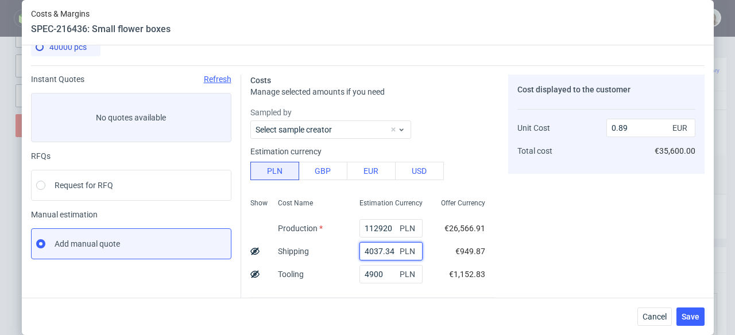
drag, startPoint x: 383, startPoint y: 249, endPoint x: 343, endPoint y: 249, distance: 40.2
click at [350, 249] on div "4037.34 PLN" at bounding box center [391, 251] width 82 height 23
type input "0.87"
paste input "32761,73"
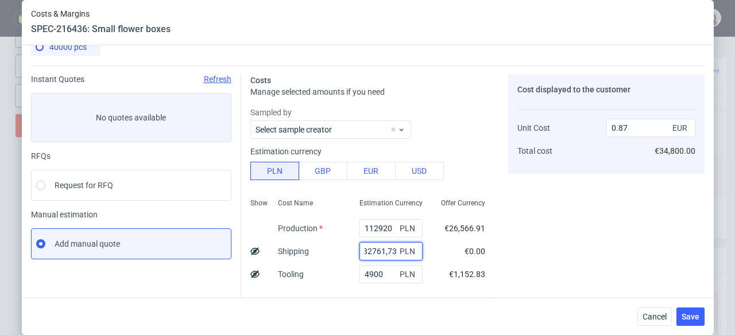
type input "32761.73"
type input "1.11"
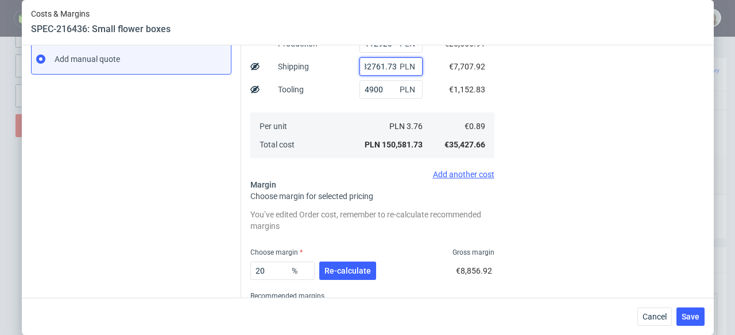
scroll to position [173, 0]
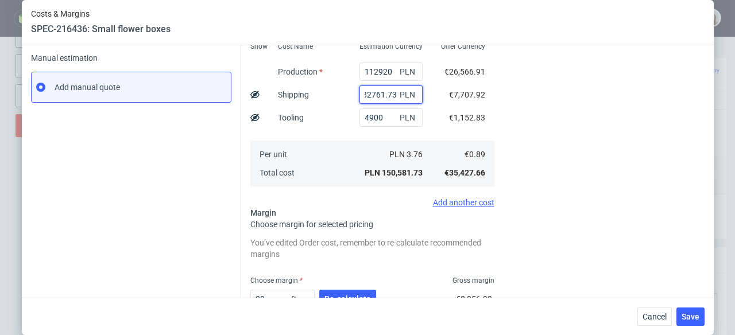
type input "32761.73"
click at [250, 95] on use at bounding box center [254, 94] width 9 height 7
type input "0.92"
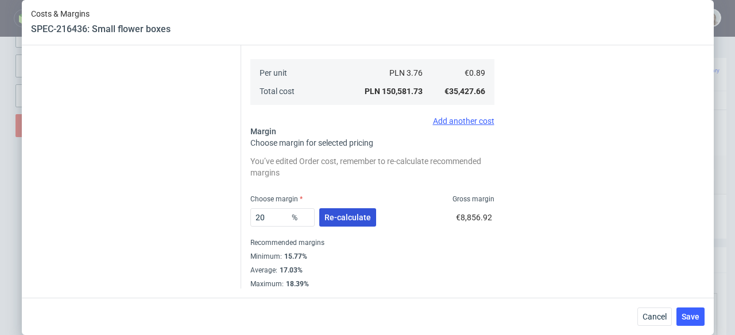
click at [349, 214] on span "Re-calculate" at bounding box center [348, 218] width 47 height 8
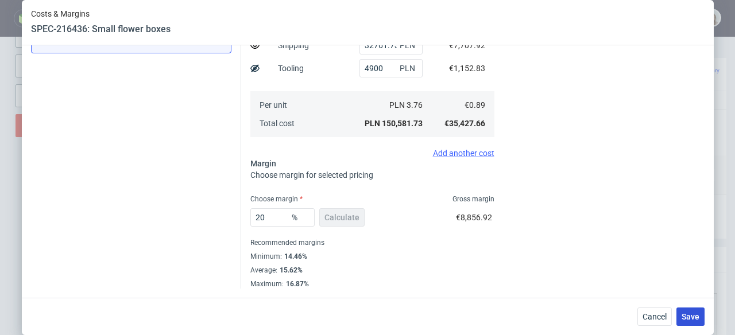
click at [693, 310] on button "Save" at bounding box center [691, 317] width 28 height 18
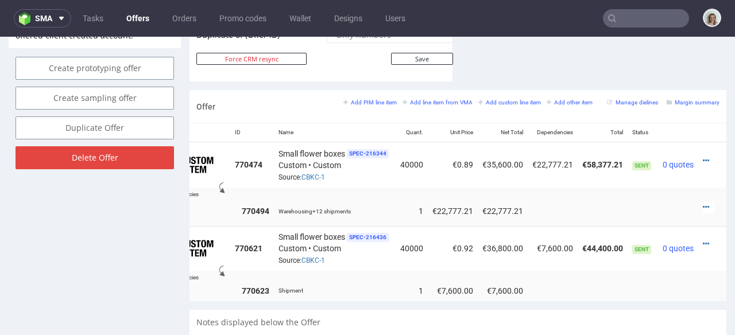
scroll to position [0, 48]
click at [703, 240] on icon at bounding box center [706, 244] width 6 height 8
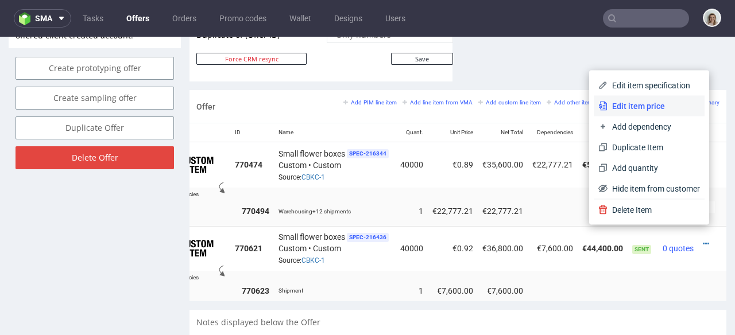
click at [655, 107] on span "Edit item price" at bounding box center [654, 106] width 92 height 11
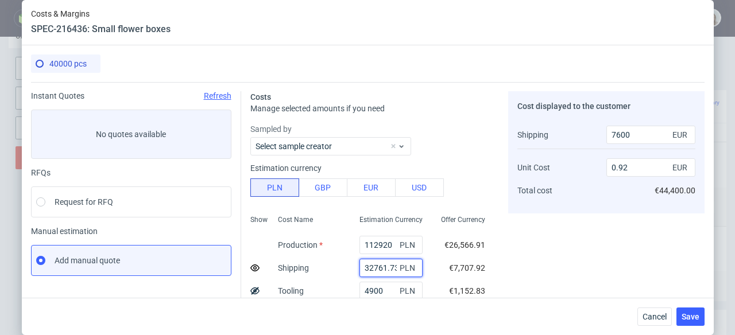
scroll to position [0, 3]
drag, startPoint x: 353, startPoint y: 265, endPoint x: 403, endPoint y: 266, distance: 50.0
click at [403, 266] on div "32761.73 PLN" at bounding box center [391, 268] width 63 height 18
type input "0"
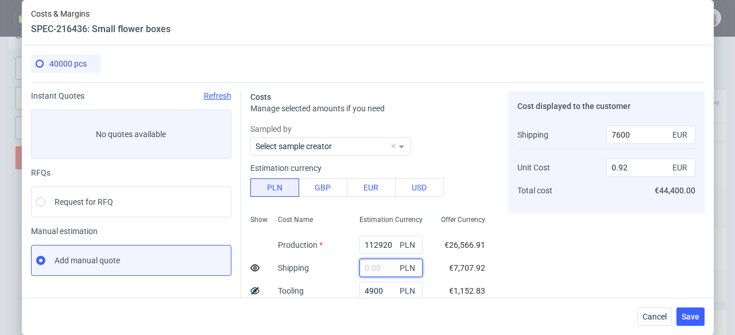
type input "0.87"
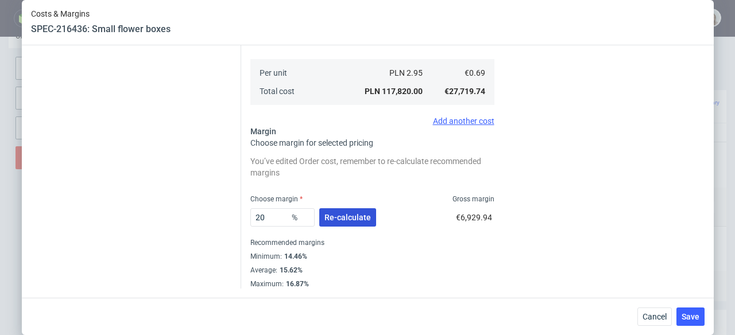
click at [368, 215] on button "Re-calculate" at bounding box center [347, 218] width 57 height 18
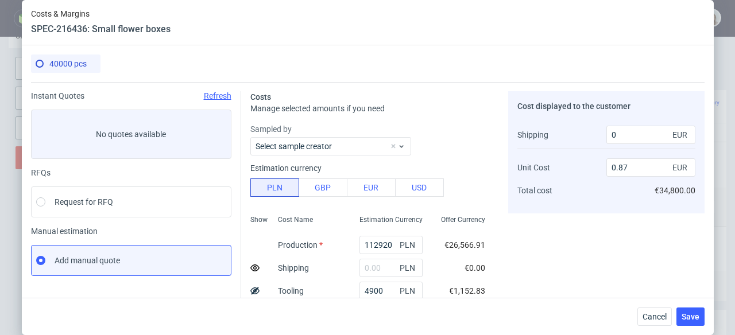
scroll to position [181, 0]
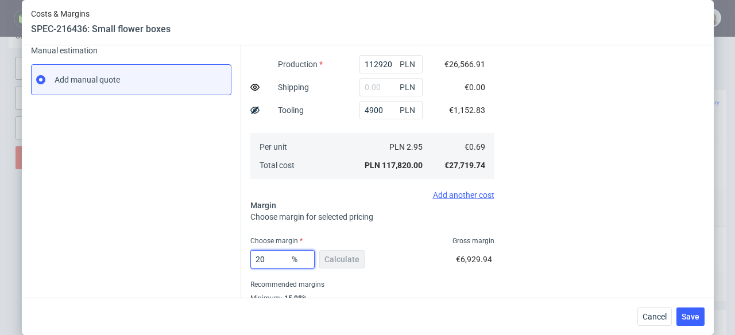
click at [278, 256] on input "20" at bounding box center [282, 259] width 64 height 18
type input "2"
type input "0.71"
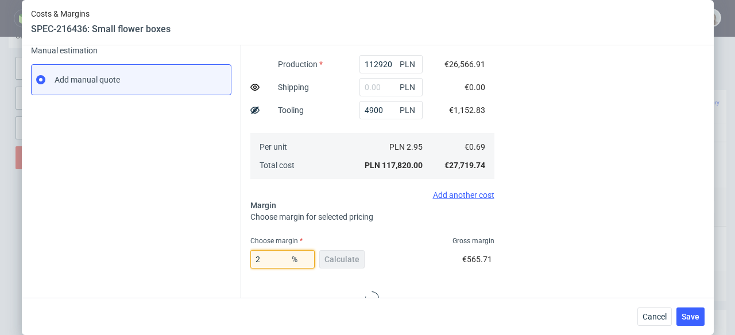
type input "25"
type input "0.93"
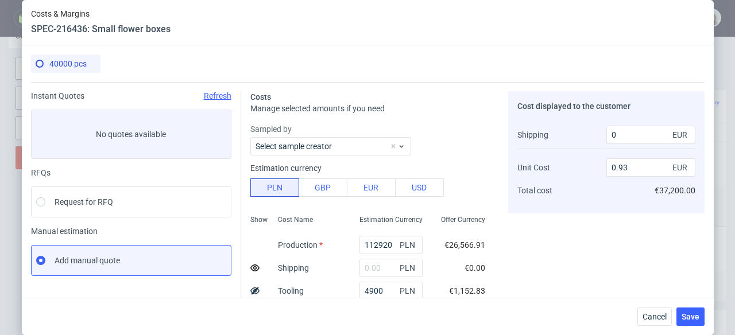
scroll to position [223, 0]
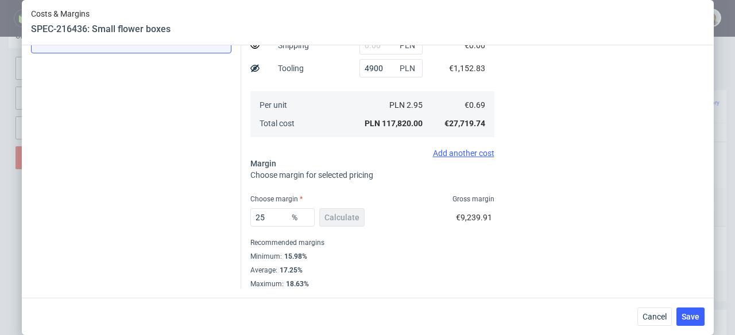
click at [387, 200] on div "Choose margin Gross margin" at bounding box center [372, 199] width 244 height 9
click at [263, 214] on input "25" at bounding box center [282, 218] width 64 height 18
type input "2"
type input "0.71"
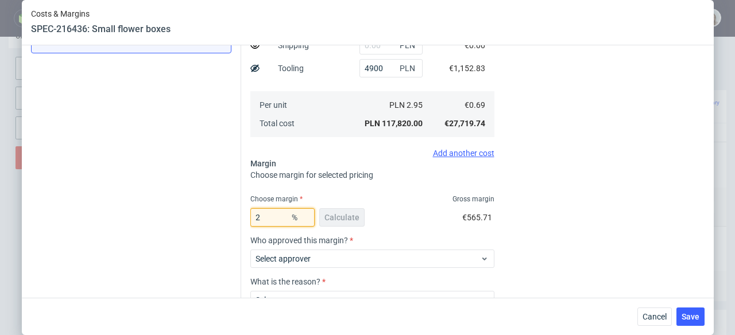
type input "24"
type input "0.91"
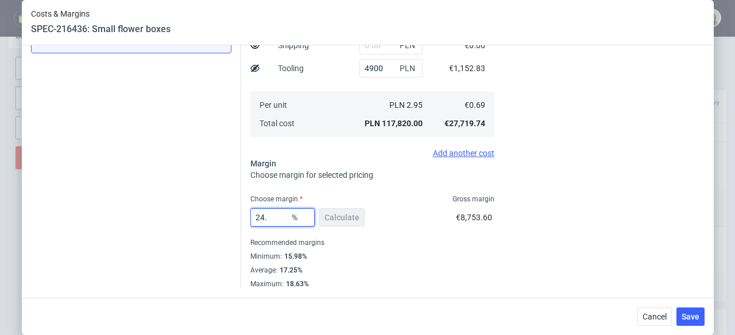
type input "24.5"
type input "0.92"
click at [699, 316] on span "Save" at bounding box center [691, 317] width 18 height 8
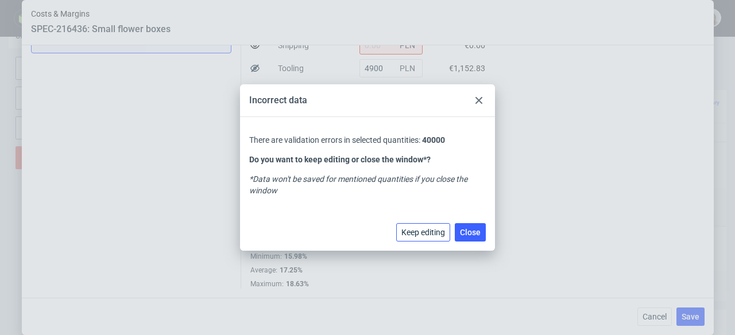
drag, startPoint x: 431, startPoint y: 229, endPoint x: 438, endPoint y: 229, distance: 6.9
click at [433, 229] on span "Keep editing" at bounding box center [424, 233] width 44 height 8
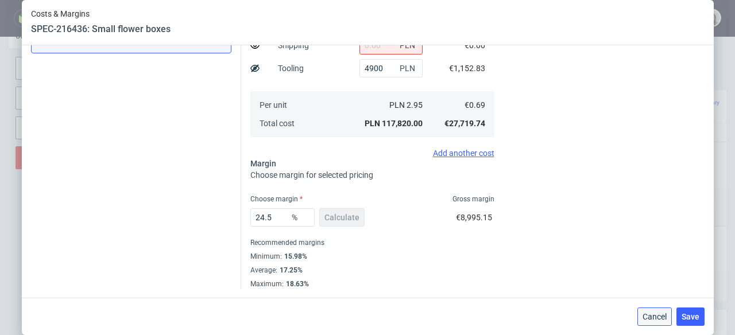
click at [655, 310] on button "Cancel" at bounding box center [655, 317] width 34 height 18
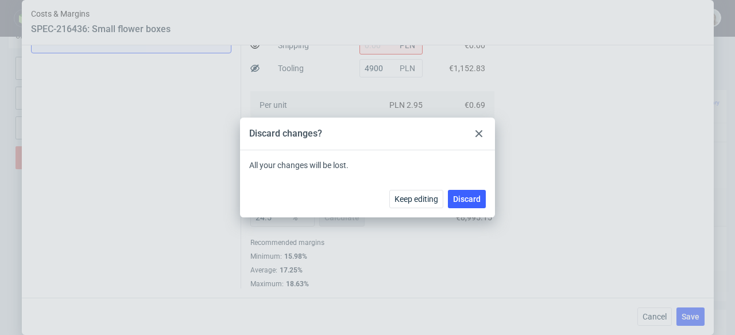
click at [477, 134] on use at bounding box center [479, 133] width 7 height 7
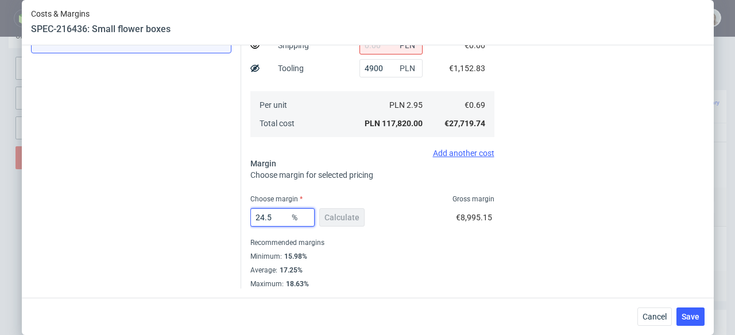
drag, startPoint x: 269, startPoint y: 217, endPoint x: 255, endPoint y: 215, distance: 14.5
click at [255, 215] on input "24.5" at bounding box center [282, 218] width 64 height 18
type input "20"
type input "0.87"
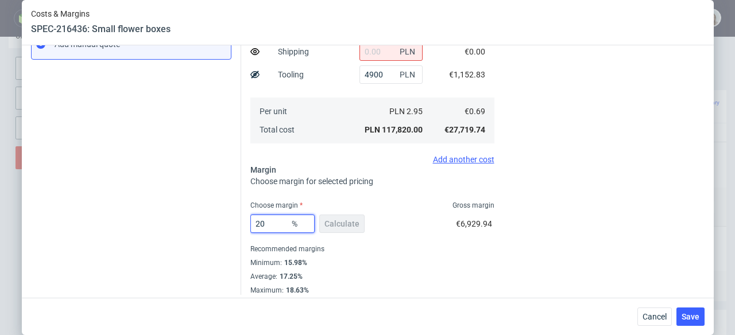
scroll to position [217, 0]
type input "2"
type input "0.71"
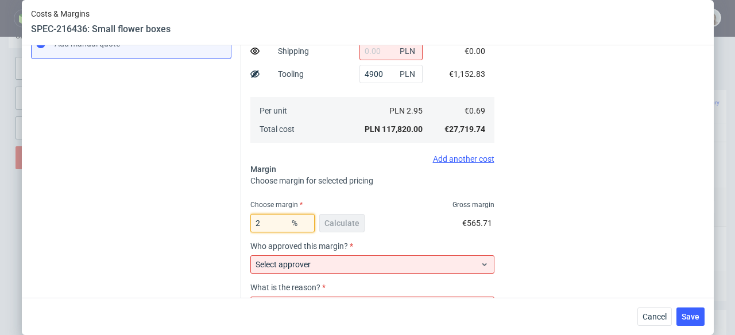
type input "23"
type input "0.9"
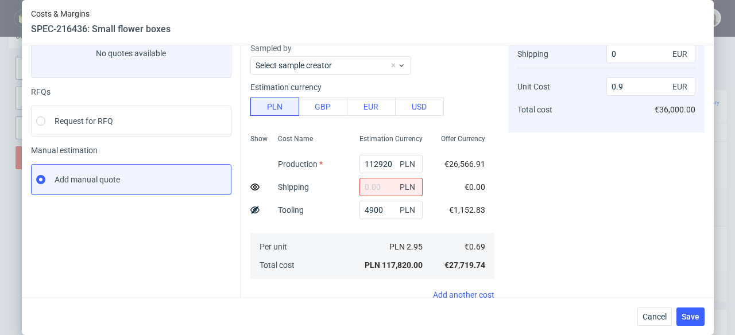
scroll to position [223, 0]
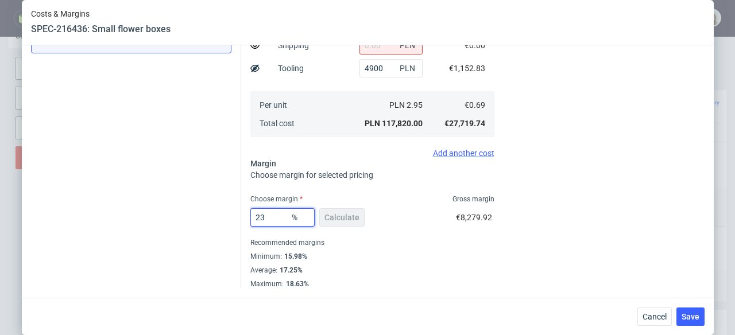
type input "2"
type input "0.71"
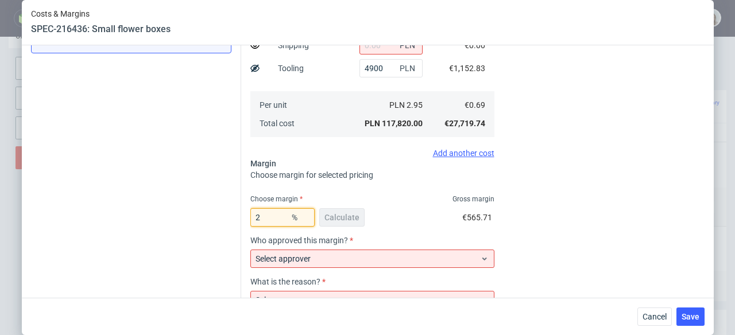
type input "22"
type input "0.89"
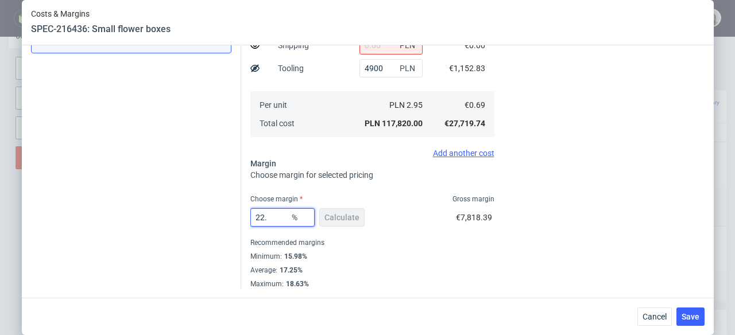
type input "22.5"
type input "0.9"
type input "22"
type input "0.89"
type input "22"
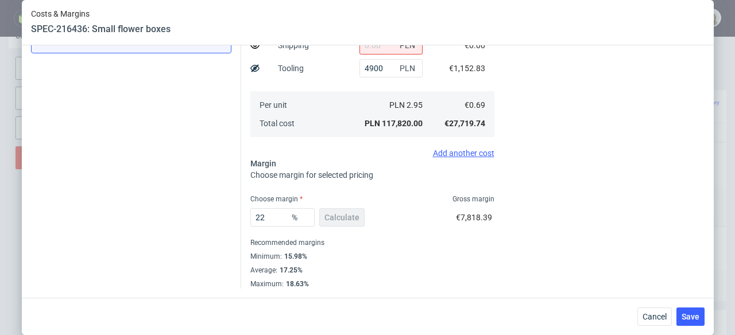
click at [592, 187] on div "Cost displayed to the customer Shipping Unit Cost Total cost 0 EUR 0.89 EUR €35…" at bounding box center [606, 78] width 196 height 420
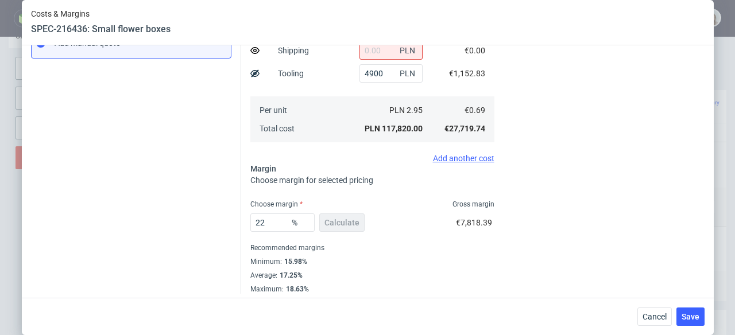
scroll to position [208, 0]
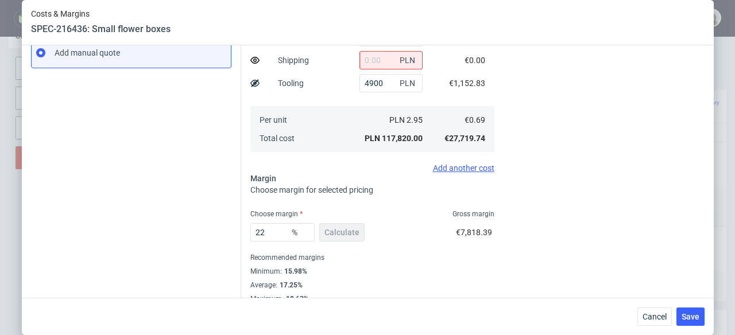
click at [252, 61] on use at bounding box center [254, 60] width 9 height 7
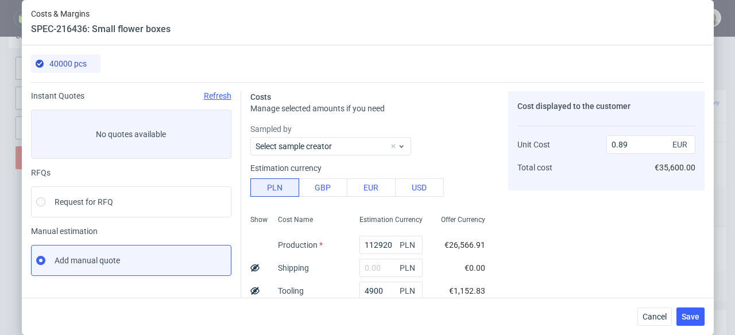
scroll to position [223, 0]
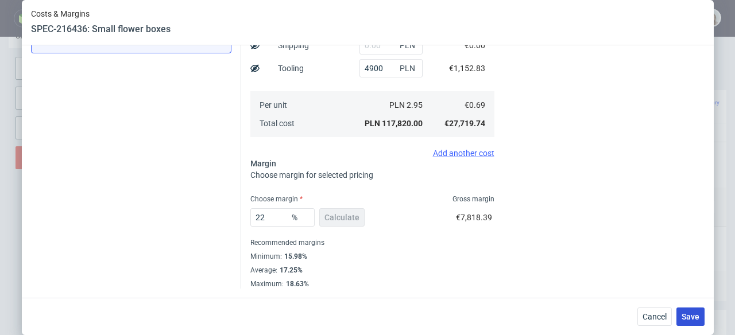
click at [688, 314] on span "Save" at bounding box center [691, 317] width 18 height 8
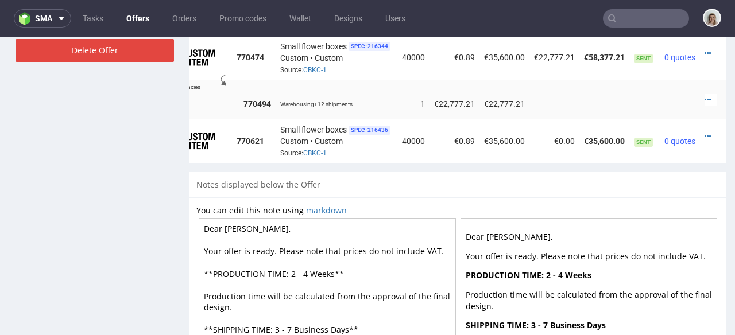
scroll to position [0, 48]
click at [703, 133] on icon at bounding box center [706, 137] width 6 height 8
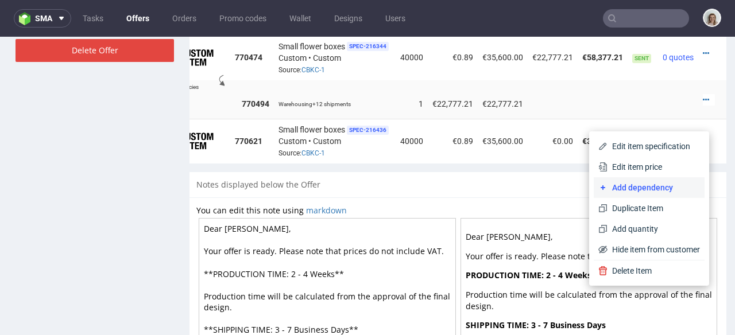
click at [642, 192] on span "Add dependency" at bounding box center [654, 187] width 92 height 11
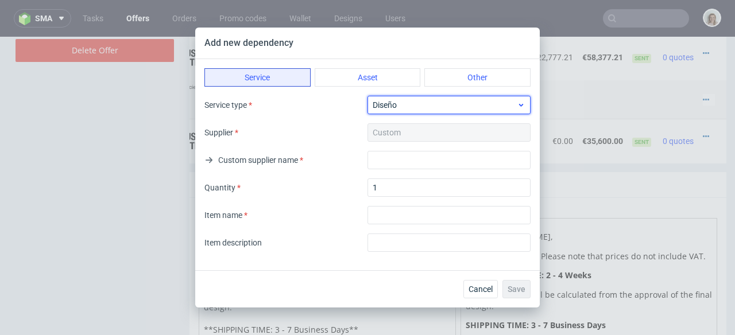
click at [417, 105] on span "Diseño" at bounding box center [445, 104] width 144 height 11
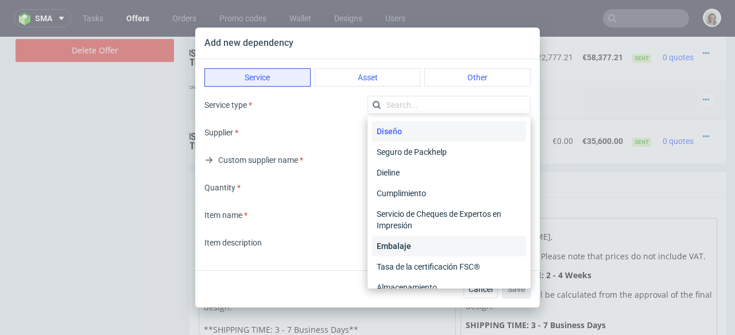
scroll to position [0, 0]
click at [382, 241] on div "Embalaje" at bounding box center [449, 246] width 154 height 21
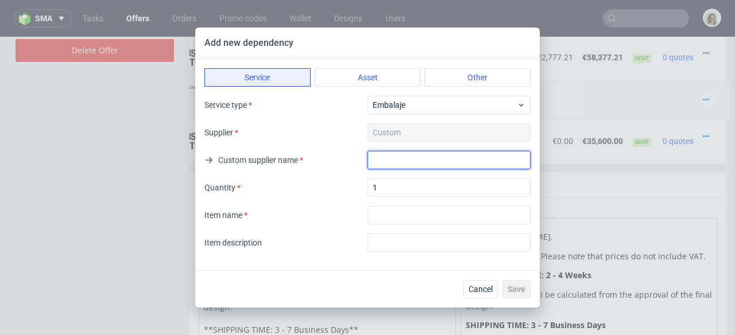
click at [381, 163] on input "text" at bounding box center [449, 160] width 163 height 18
drag, startPoint x: 431, startPoint y: 161, endPoint x: 357, endPoint y: 156, distance: 74.3
click at [357, 156] on div "Custom supplier name Shipping" at bounding box center [368, 160] width 326 height 18
type input "Shipping"
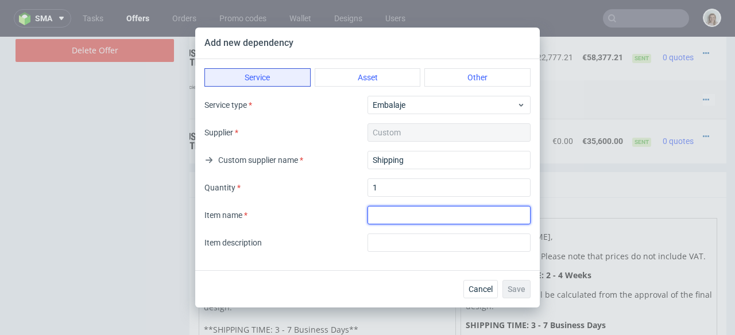
click at [381, 209] on input "textarea" at bounding box center [449, 215] width 163 height 18
paste input "Shipping"
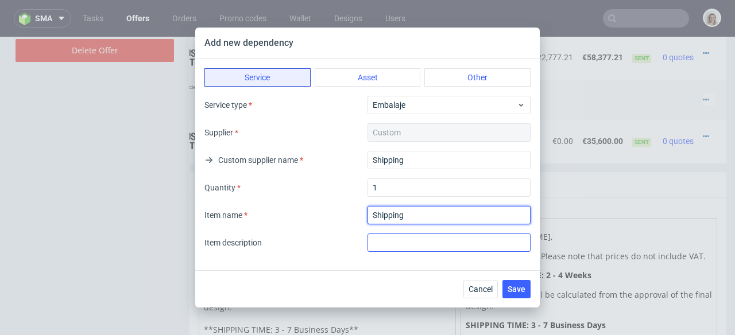
type input "Shipping"
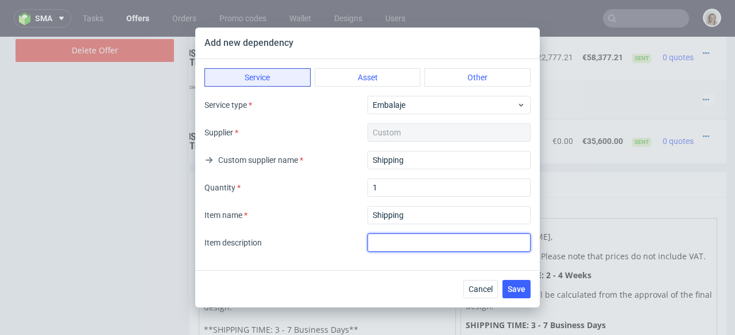
click at [386, 243] on input "text" at bounding box center [449, 243] width 163 height 18
paste input "Shipping"
type input "Shipping"
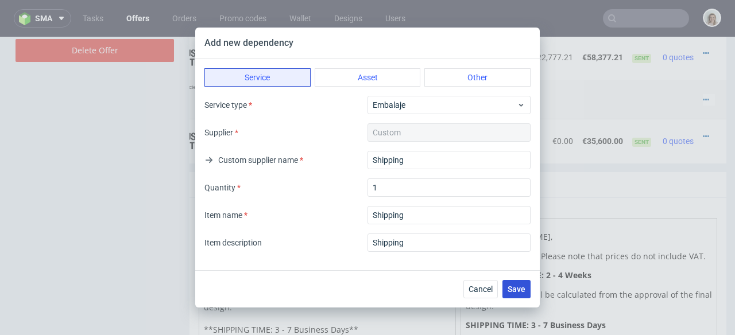
click at [527, 288] on button "Save" at bounding box center [517, 289] width 28 height 18
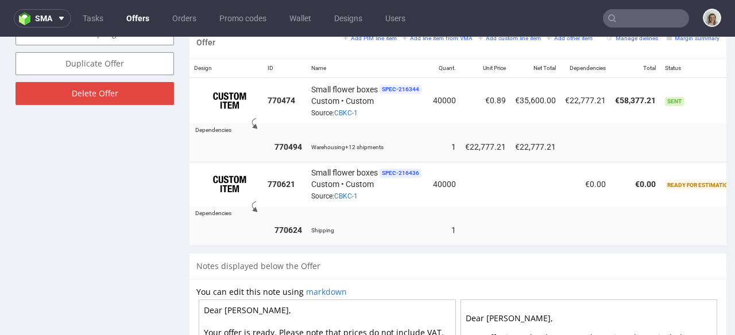
scroll to position [0, 99]
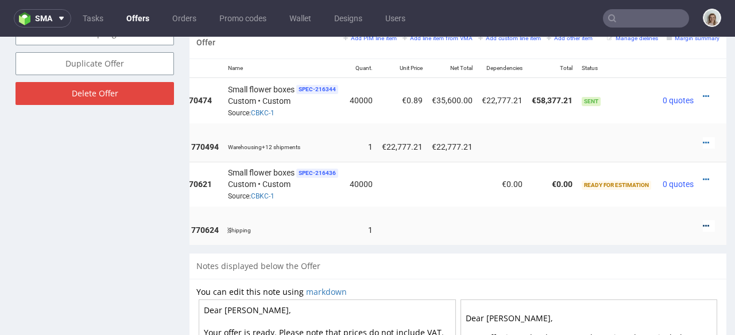
click at [703, 222] on icon at bounding box center [706, 226] width 6 height 8
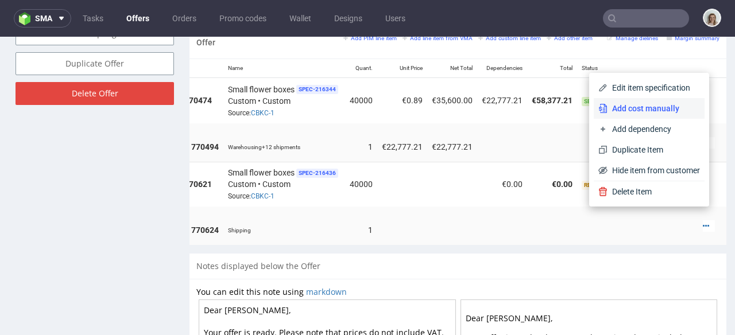
click at [645, 112] on span "Add cost manually" at bounding box center [654, 108] width 92 height 11
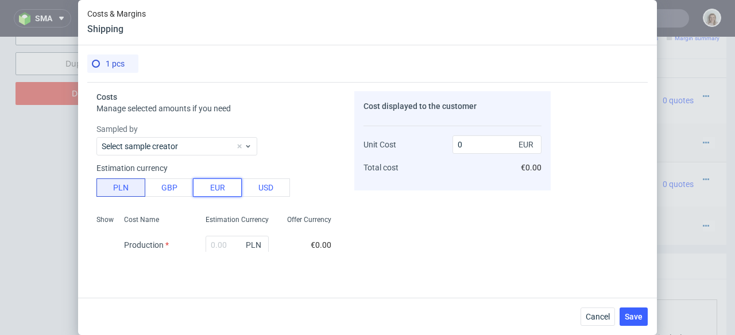
click at [220, 188] on button "EUR" at bounding box center [217, 188] width 49 height 18
click at [206, 246] on input "text" at bounding box center [237, 245] width 63 height 18
type input "7700"
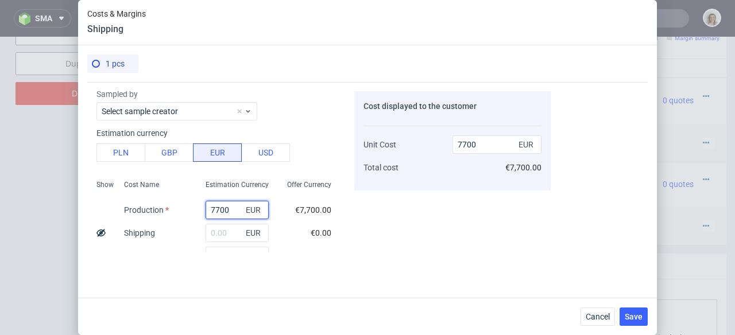
scroll to position [68, 0]
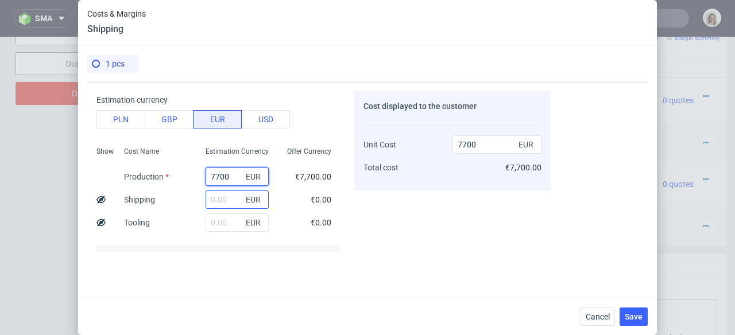
type input "7700"
click at [214, 205] on input "text" at bounding box center [237, 200] width 63 height 18
type input "770"
type input "8470"
type input "7700"
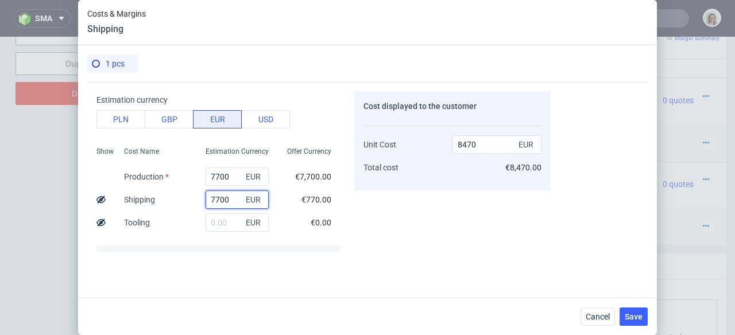
type input "15400"
type input "7700"
click at [186, 175] on div "Show Cost Name Production Shipping Tooling Per unit Total cost Estimation Curre…" at bounding box center [219, 218] width 244 height 152
type input "1"
type input "7701"
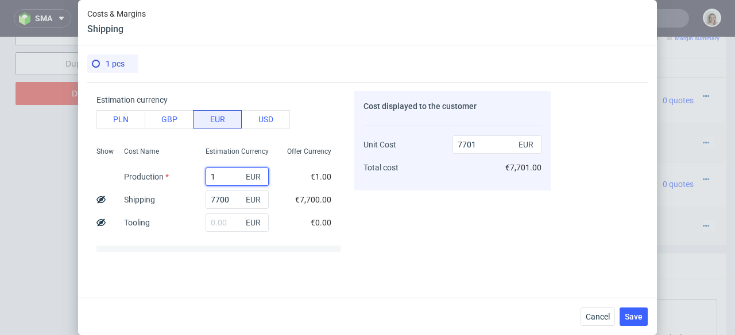
type input "1"
click at [438, 233] on div "Cost displayed to the customer Unit Cost Total cost 7701 EUR €7,701.00" at bounding box center [452, 171] width 196 height 161
click at [644, 314] on button "Save" at bounding box center [634, 317] width 28 height 18
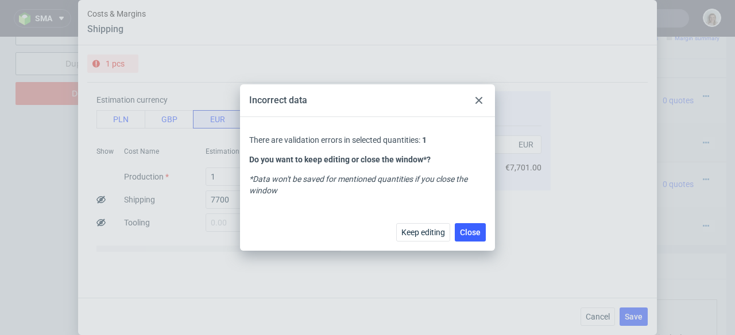
click at [478, 96] on div at bounding box center [479, 101] width 14 height 14
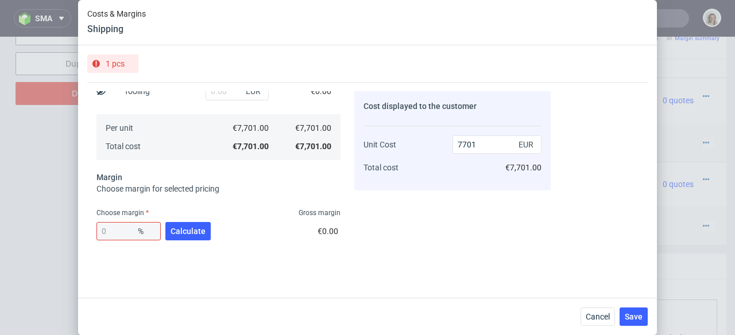
scroll to position [250, 0]
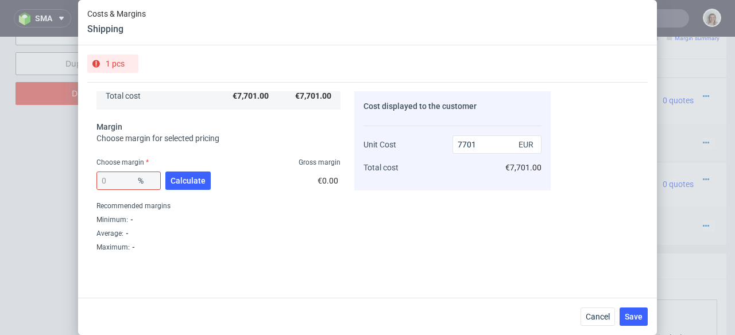
drag, startPoint x: 144, startPoint y: 182, endPoint x: 125, endPoint y: 177, distance: 19.5
click at [142, 181] on span "%" at bounding box center [147, 181] width 23 height 16
click at [125, 177] on div "0 %" at bounding box center [129, 181] width 64 height 18
click at [122, 181] on div "0 %" at bounding box center [129, 181] width 64 height 18
click at [185, 177] on span "Calculate" at bounding box center [188, 181] width 35 height 8
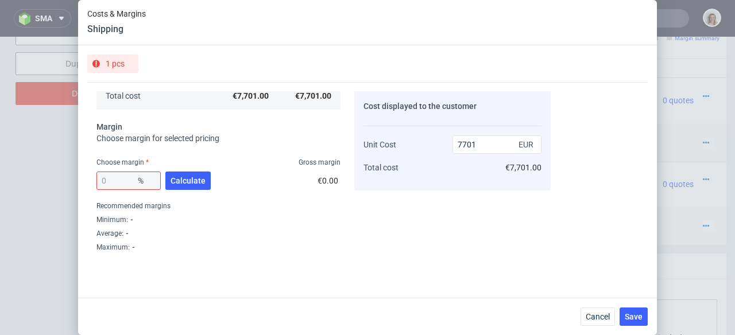
type input "25.78"
type input "10375.91"
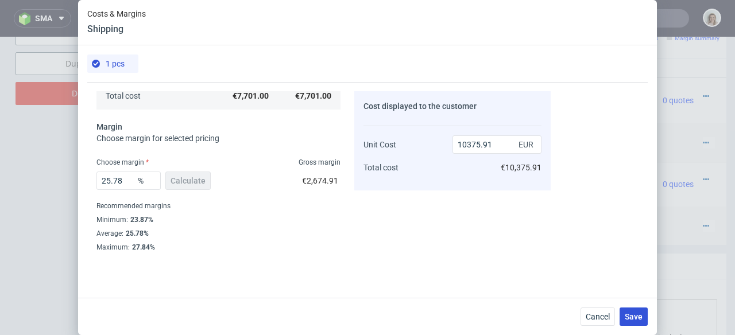
click at [637, 318] on span "Save" at bounding box center [634, 317] width 18 height 8
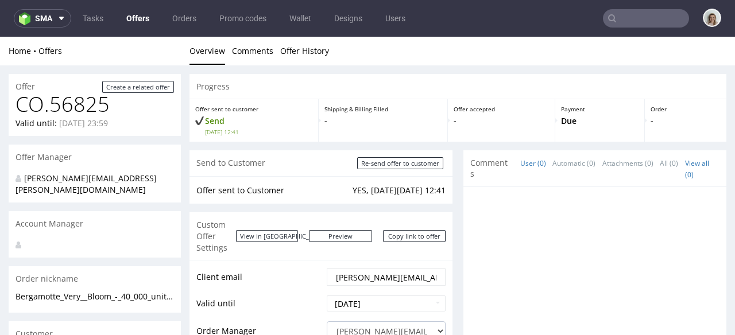
scroll to position [265, 0]
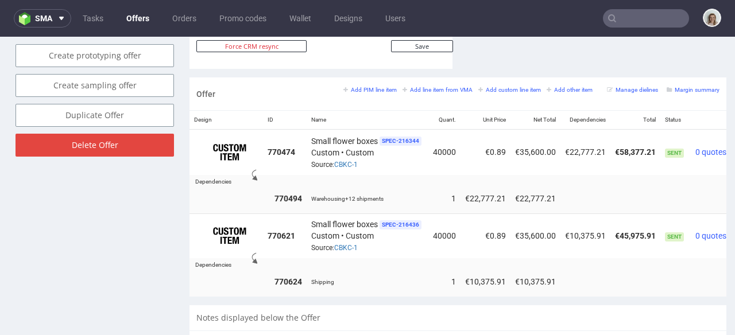
scroll to position [0, 48]
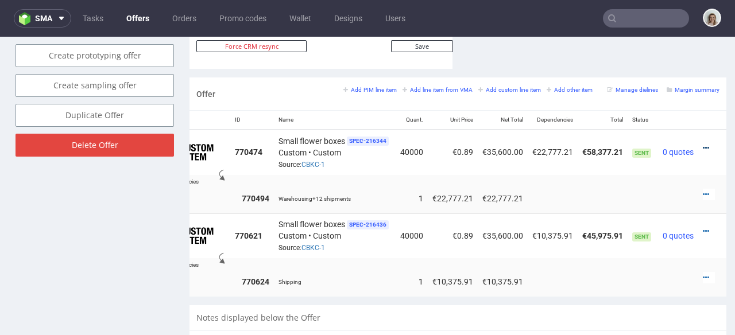
click at [703, 144] on icon at bounding box center [706, 148] width 6 height 8
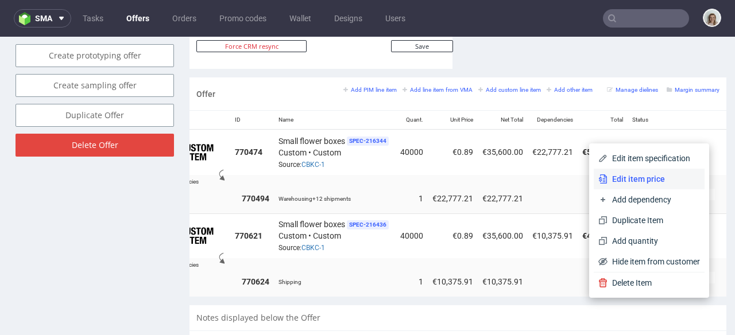
click at [642, 175] on span "Edit item price" at bounding box center [654, 178] width 92 height 11
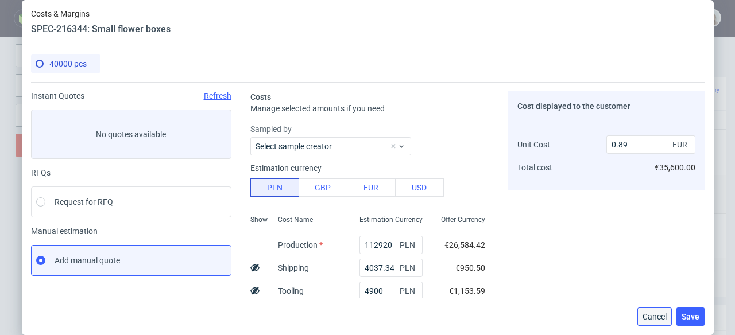
click at [647, 316] on span "Cancel" at bounding box center [655, 317] width 24 height 8
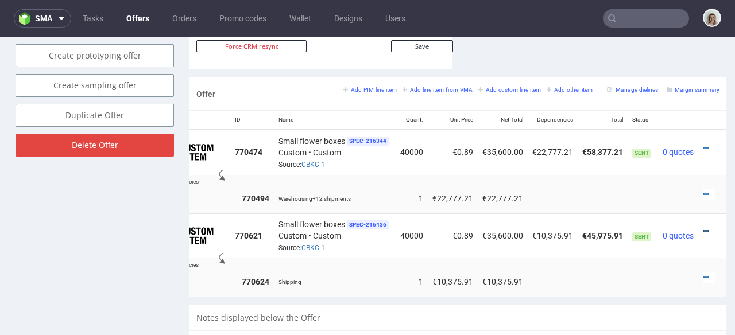
click at [703, 227] on icon at bounding box center [706, 231] width 6 height 8
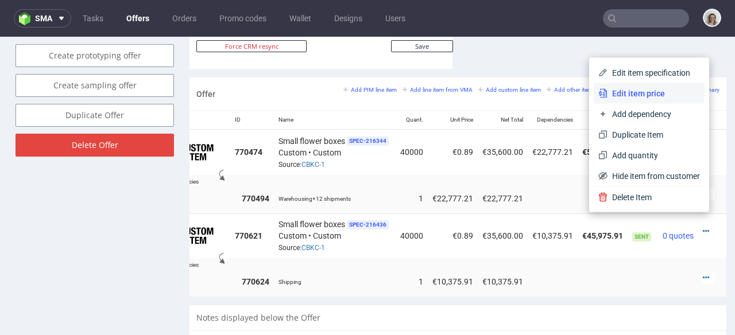
click at [640, 94] on span "Edit item price" at bounding box center [654, 93] width 92 height 11
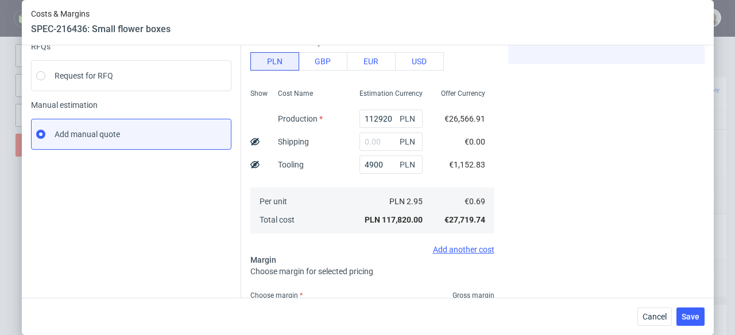
scroll to position [184, 0]
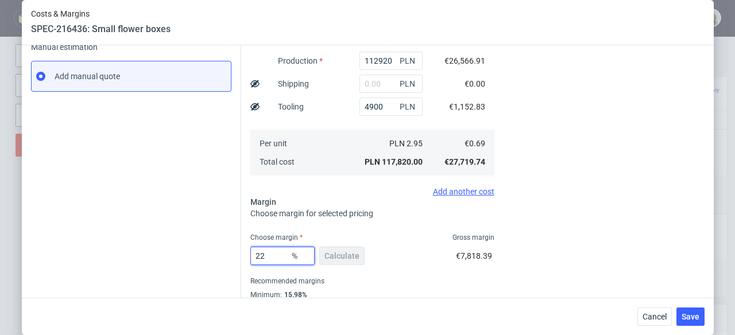
click at [269, 255] on input "22" at bounding box center [282, 256] width 64 height 18
type input "20"
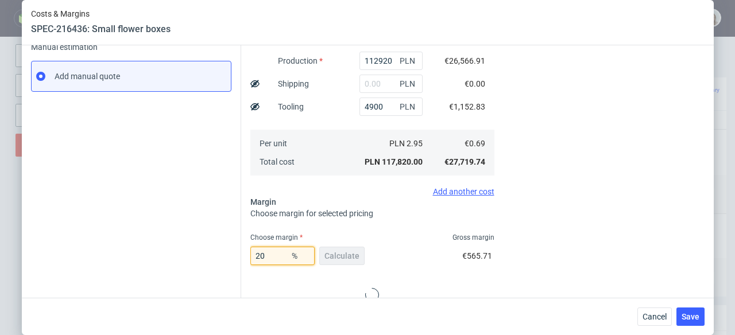
type input "0.87"
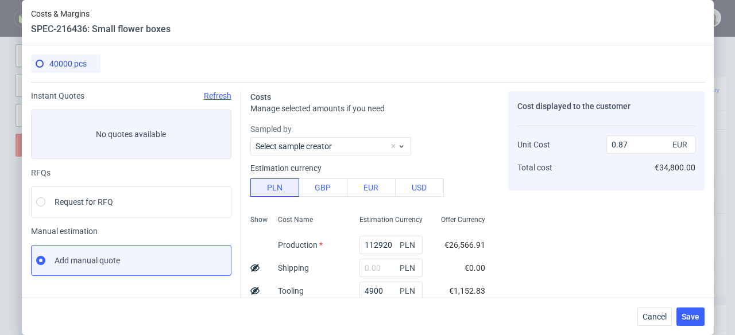
scroll to position [223, 0]
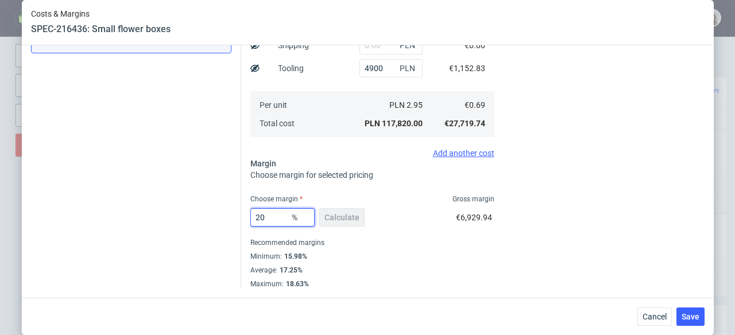
type input "2"
type input "0.71"
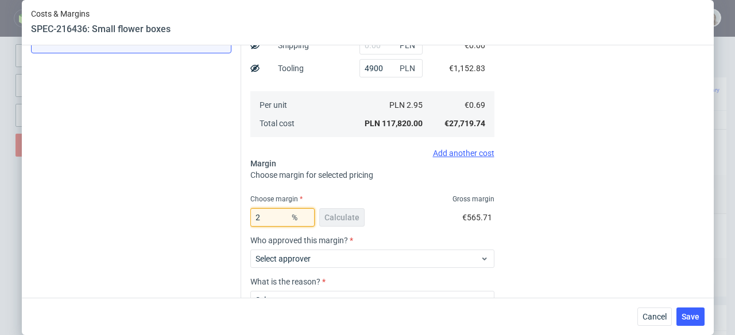
type input "21"
type input "0.88"
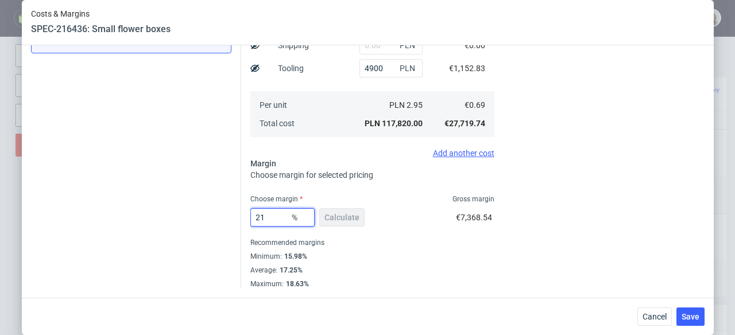
type input "219"
type input "-0.58"
type input "21."
type input "0.88"
type input "21.9"
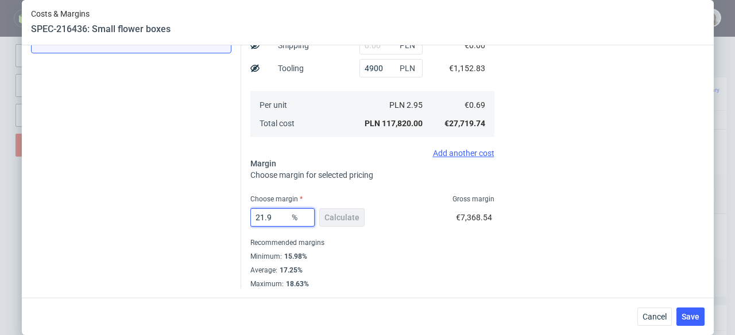
type input "0.89"
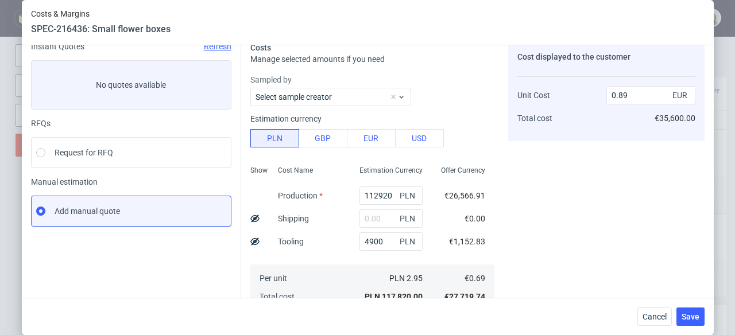
scroll to position [220, 0]
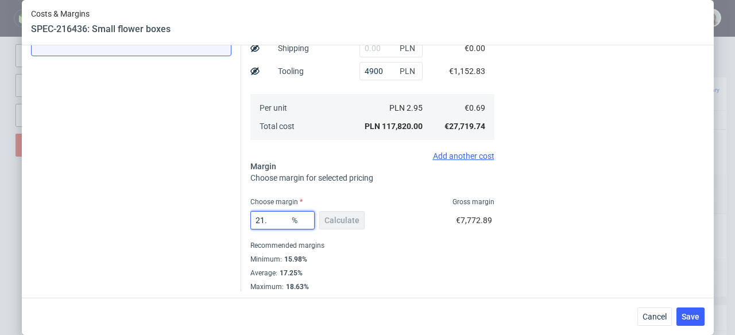
type input "21"
type input "0.88"
type input "218"
type input "-0.59"
type input "21"
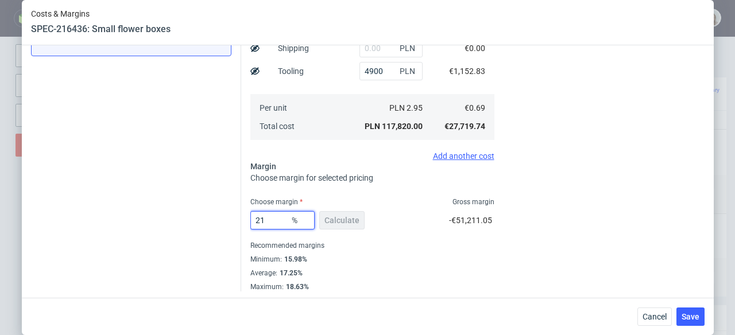
type input "0.88"
type input "21.8"
type input "0.89"
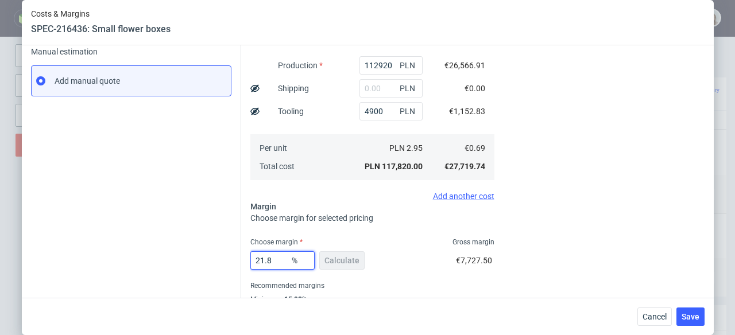
scroll to position [223, 0]
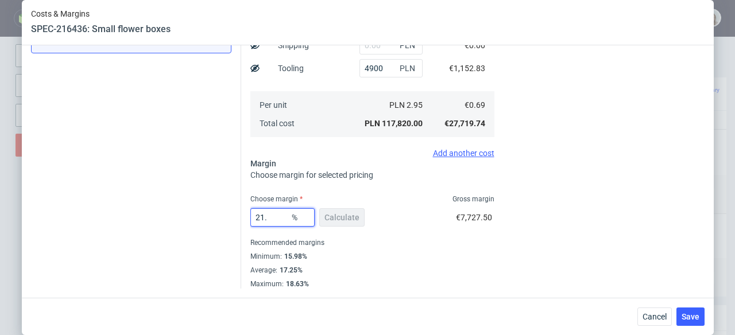
type input "21"
type input "0.88"
type input "217"
type input "-0.59"
type input "21."
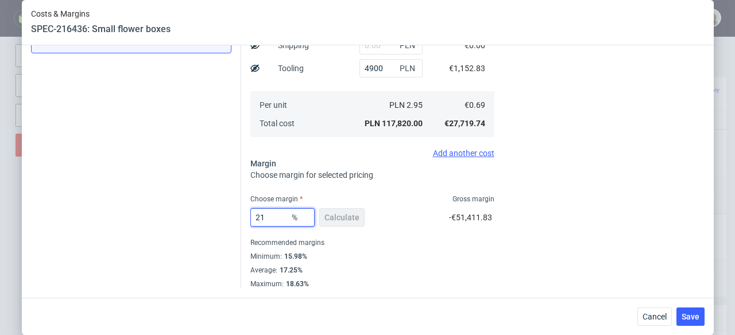
type input "0.88"
type input "21.7"
type input "0.89"
type input "216"
type input "-0.6"
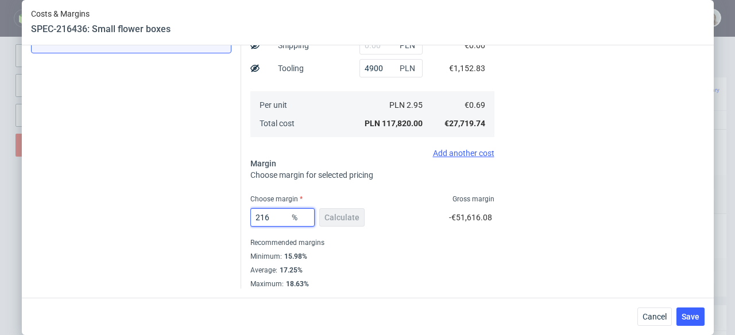
click at [260, 214] on input "216" at bounding box center [282, 218] width 64 height 18
type input "21.6"
type input "0.89"
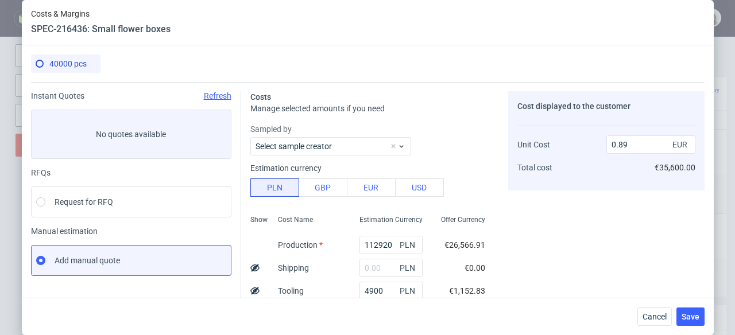
scroll to position [221, 0]
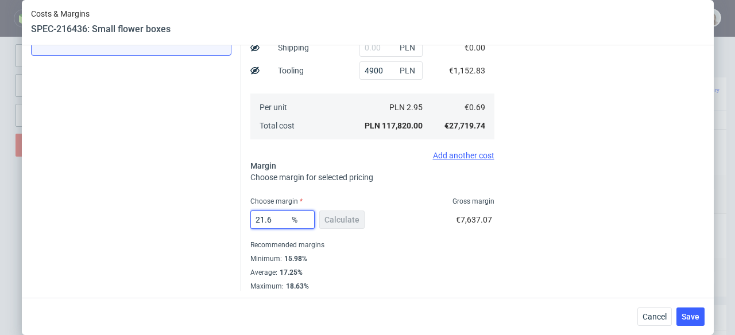
click at [276, 217] on input "21.6" at bounding box center [282, 220] width 64 height 18
type input "21"
type input "0.88"
type input "215"
type input "-0.6"
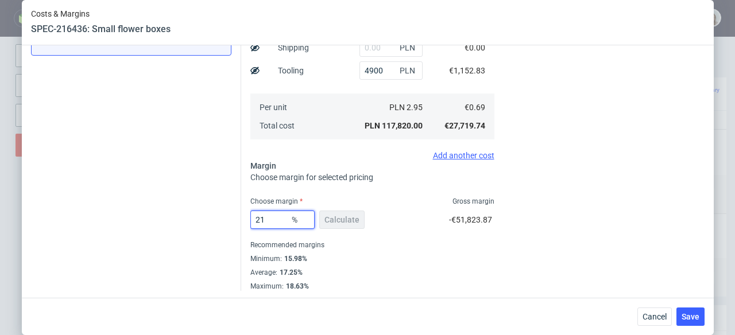
type input "21."
type input "0.88"
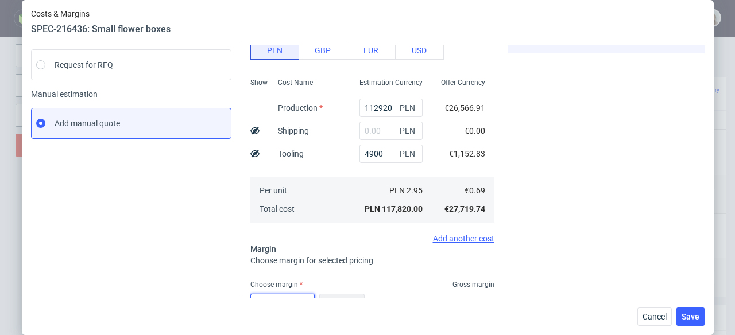
scroll to position [22, 0]
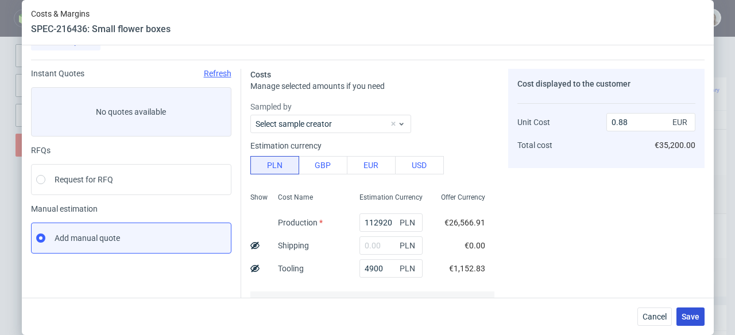
type input "21.5"
click at [691, 309] on button "Save" at bounding box center [691, 317] width 28 height 18
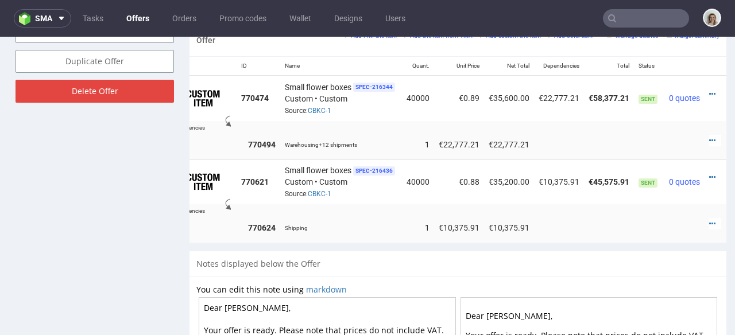
scroll to position [0, 48]
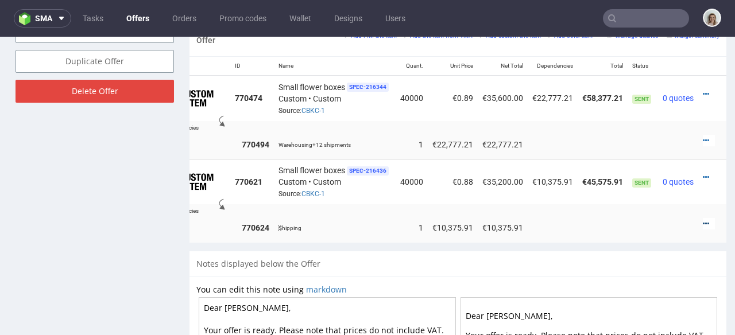
click at [703, 220] on icon at bounding box center [706, 224] width 6 height 8
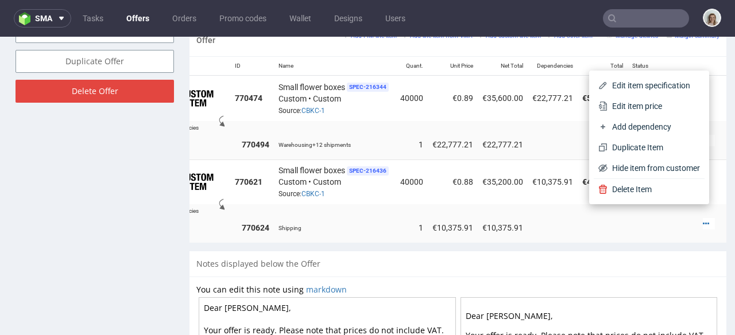
click at [634, 102] on span "Edit item price" at bounding box center [654, 106] width 92 height 11
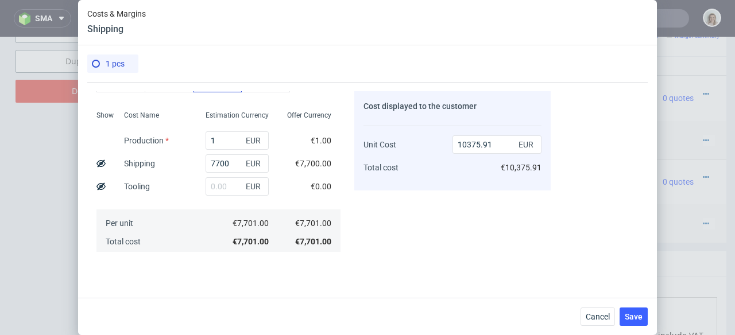
scroll to position [250, 0]
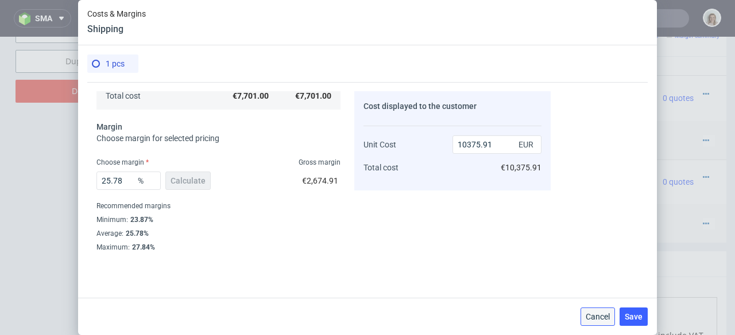
click at [589, 318] on span "Cancel" at bounding box center [598, 317] width 24 height 8
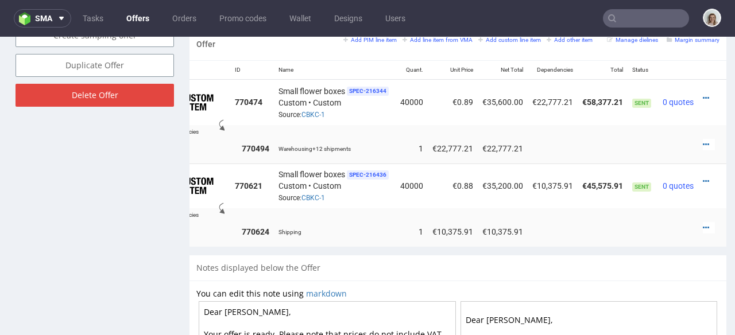
scroll to position [716, 0]
click at [703, 141] on icon at bounding box center [706, 145] width 6 height 8
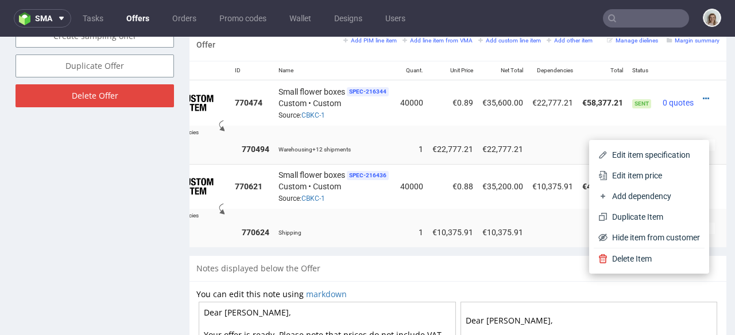
click at [646, 173] on span "Edit item price" at bounding box center [654, 175] width 92 height 11
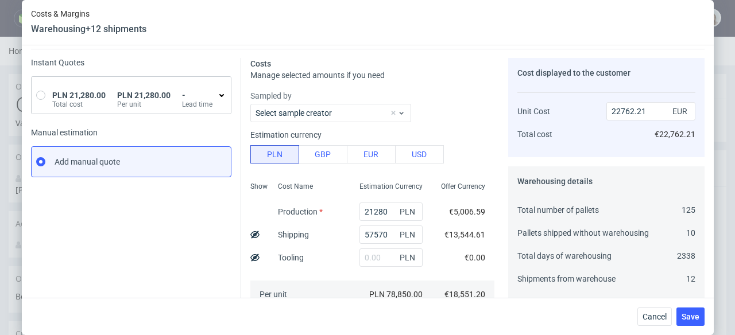
scroll to position [0, 0]
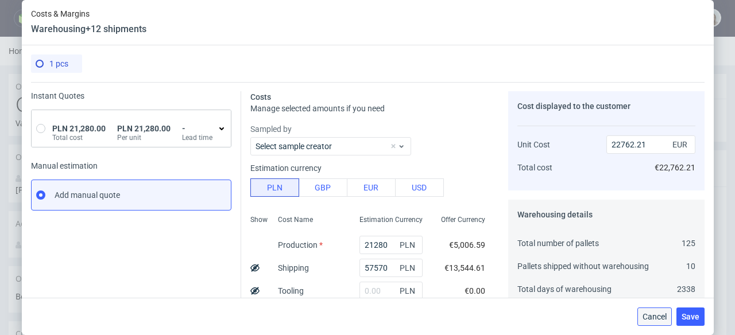
drag, startPoint x: 651, startPoint y: 311, endPoint x: 644, endPoint y: 242, distance: 69.3
click at [651, 311] on button "Cancel" at bounding box center [655, 317] width 34 height 18
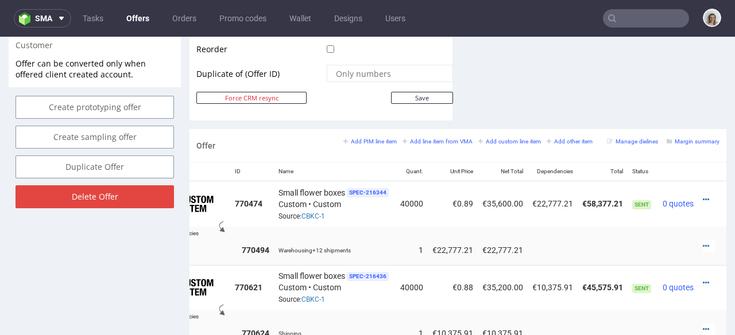
scroll to position [622, 0]
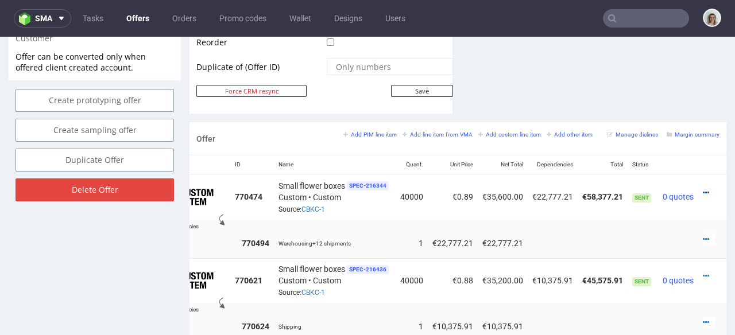
click at [703, 189] on icon at bounding box center [706, 193] width 6 height 8
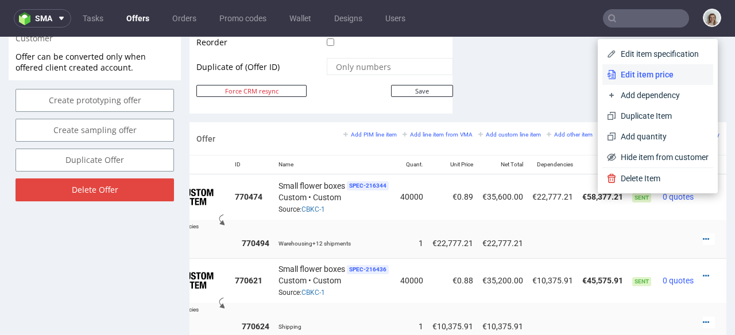
click at [632, 78] on span "Edit item price" at bounding box center [662, 74] width 92 height 11
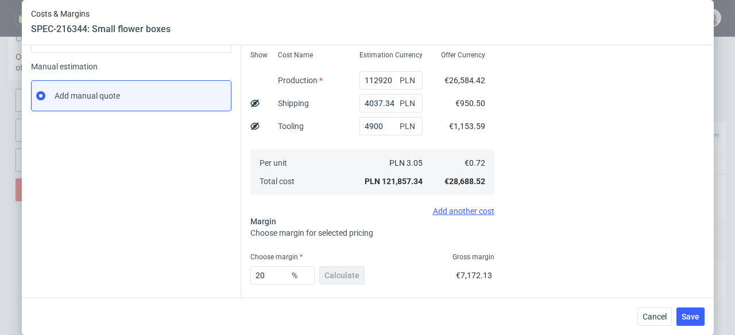
scroll to position [223, 0]
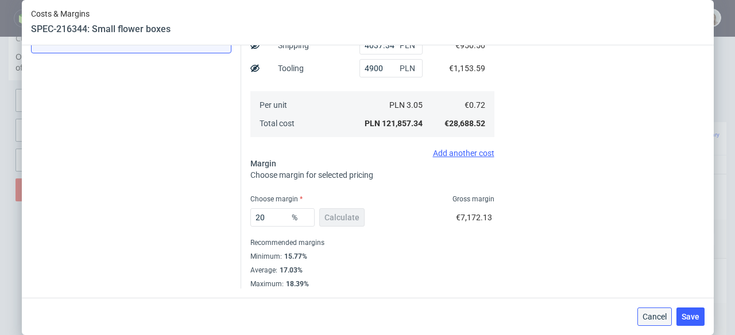
click at [666, 319] on span "Cancel" at bounding box center [655, 317] width 24 height 8
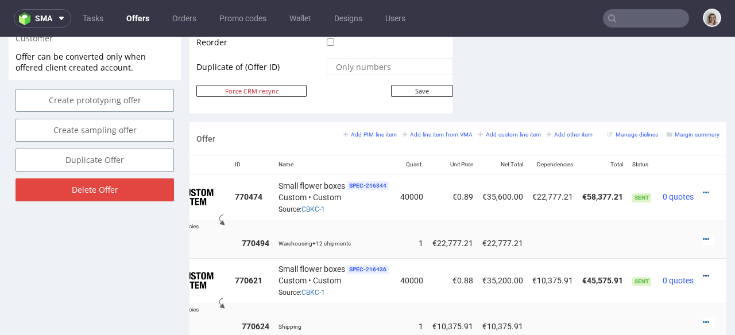
click at [703, 272] on icon at bounding box center [706, 276] width 6 height 8
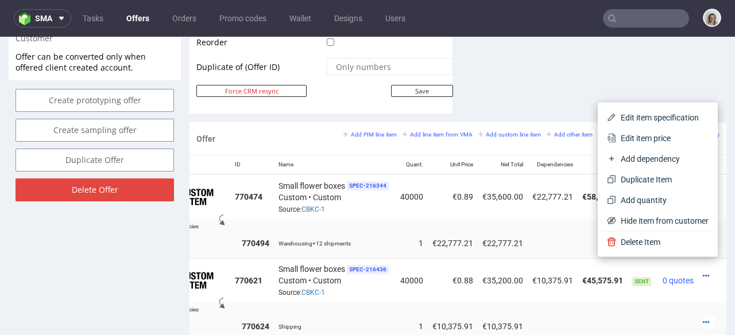
drag, startPoint x: 626, startPoint y: 141, endPoint x: 605, endPoint y: 149, distance: 22.2
click at [626, 141] on span "Edit item price" at bounding box center [662, 138] width 92 height 11
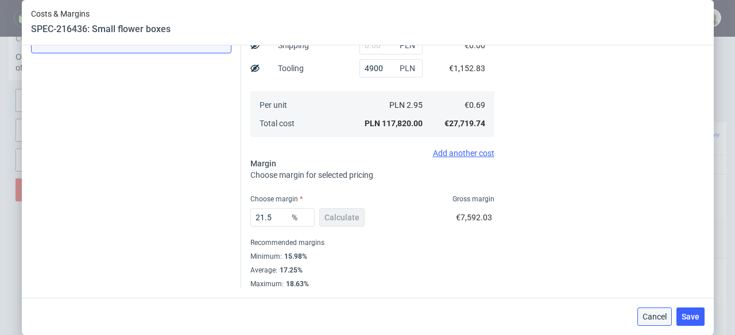
click at [649, 311] on button "Cancel" at bounding box center [655, 317] width 34 height 18
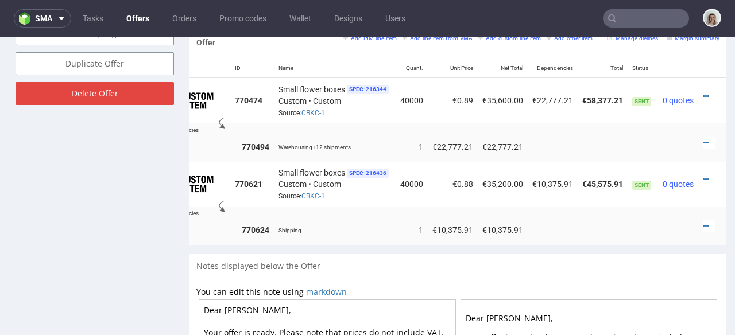
scroll to position [719, 0]
click at [703, 222] on icon at bounding box center [706, 226] width 6 height 8
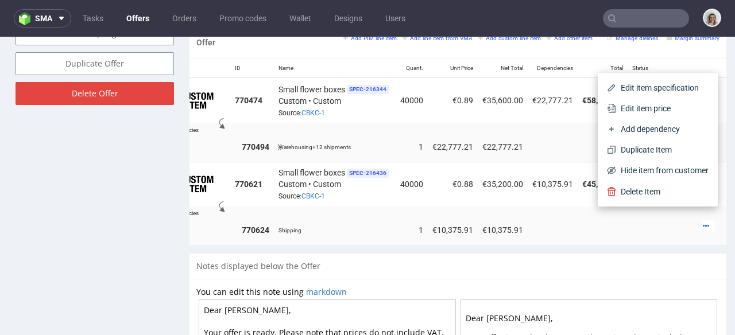
click at [645, 114] on span "Edit item price" at bounding box center [662, 108] width 92 height 11
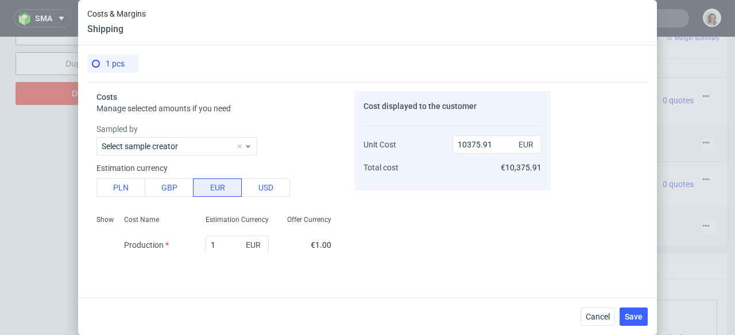
scroll to position [250, 0]
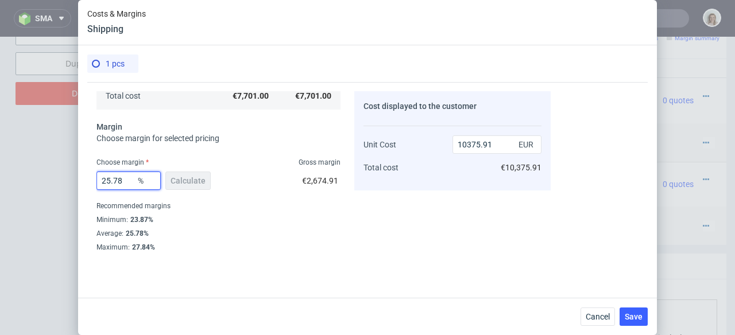
drag, startPoint x: 111, startPoint y: 180, endPoint x: 90, endPoint y: 181, distance: 21.3
click at [90, 181] on div "Costs Manage selected amounts if you need Sampled by Select sample creator Esti…" at bounding box center [319, 167] width 464 height 170
type input "2"
type input "7858.16"
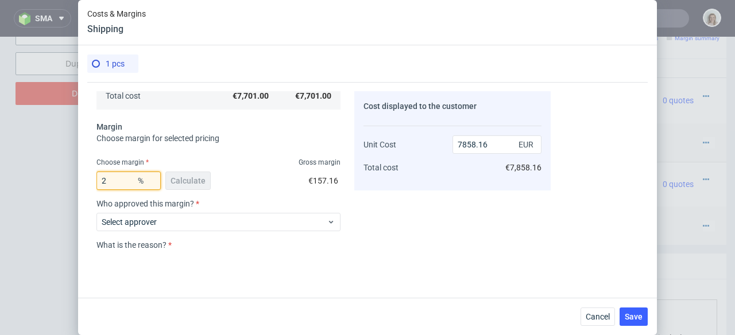
type input "27"
type input "10549.32"
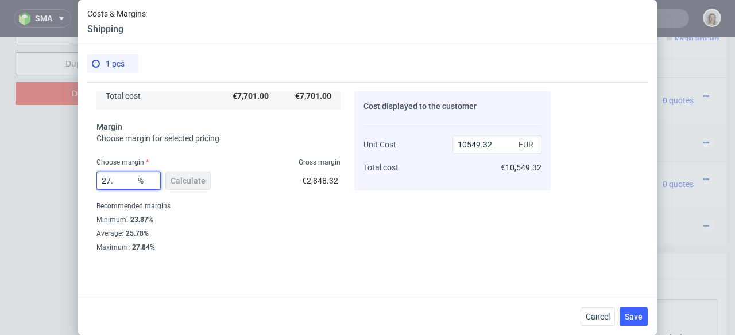
type input "27.8"
type input "10666.2"
type input "27.84"
type input "10672.12"
type input "27.84"
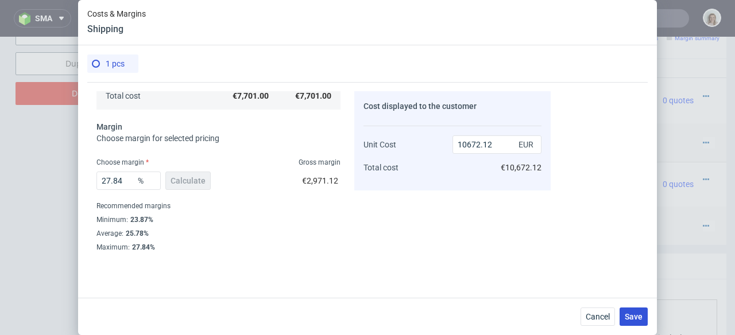
click at [639, 319] on span "Save" at bounding box center [634, 317] width 18 height 8
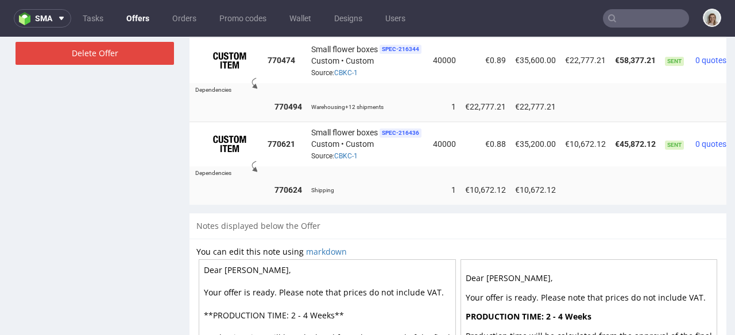
scroll to position [0, 48]
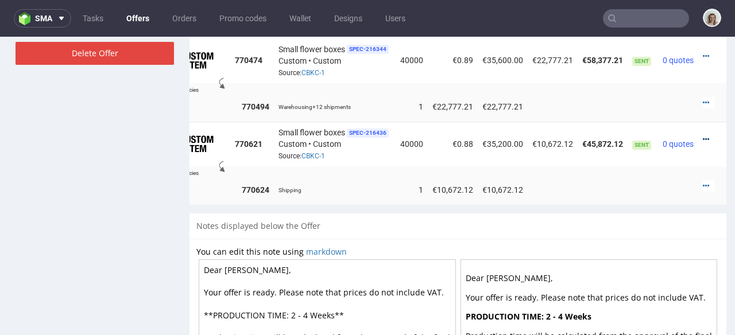
click at [703, 136] on icon at bounding box center [706, 140] width 6 height 8
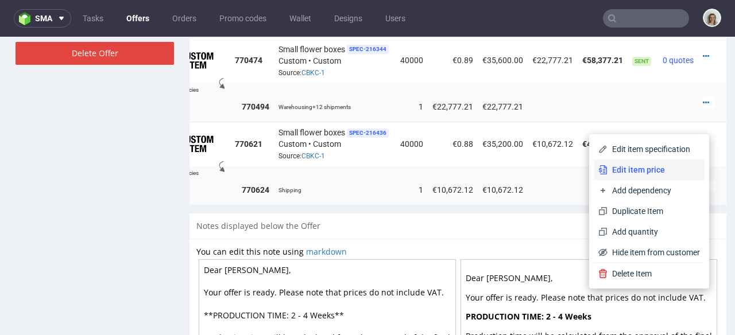
click at [659, 163] on li "Edit item price" at bounding box center [649, 170] width 111 height 21
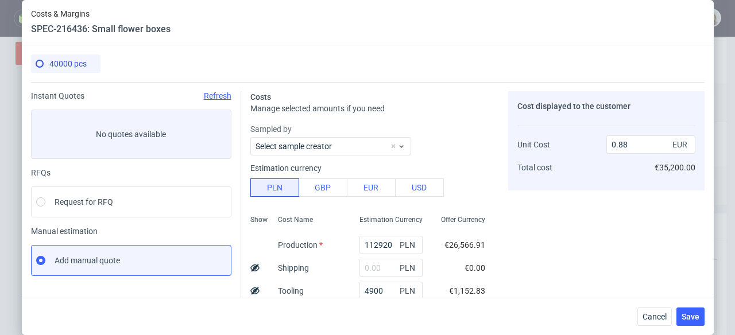
scroll to position [223, 0]
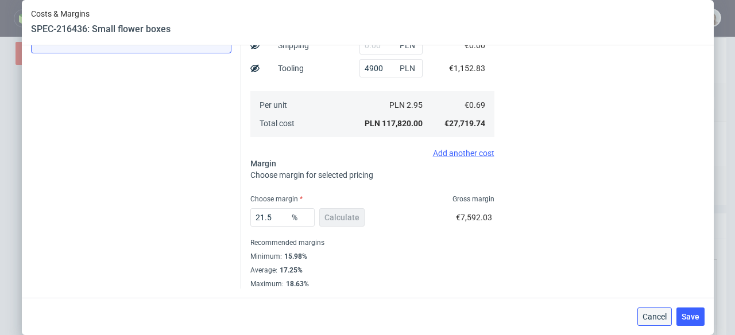
click at [659, 314] on span "Cancel" at bounding box center [655, 317] width 24 height 8
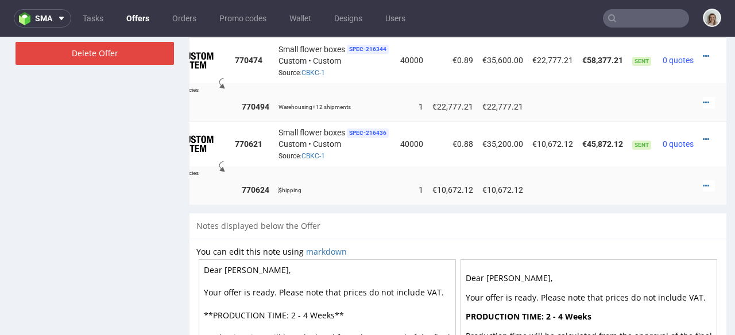
click at [703, 180] on div at bounding box center [709, 185] width 12 height 11
click at [703, 182] on icon at bounding box center [706, 186] width 6 height 8
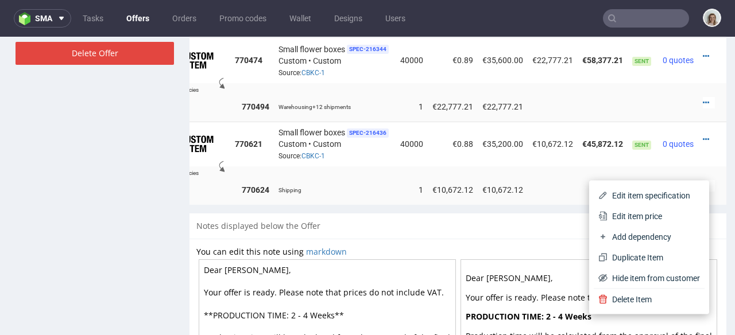
drag, startPoint x: 628, startPoint y: 215, endPoint x: 594, endPoint y: 211, distance: 34.7
click at [628, 215] on span "Edit item price" at bounding box center [654, 216] width 92 height 11
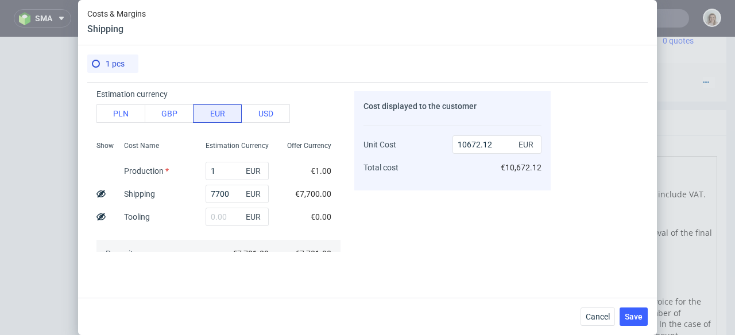
scroll to position [213, 0]
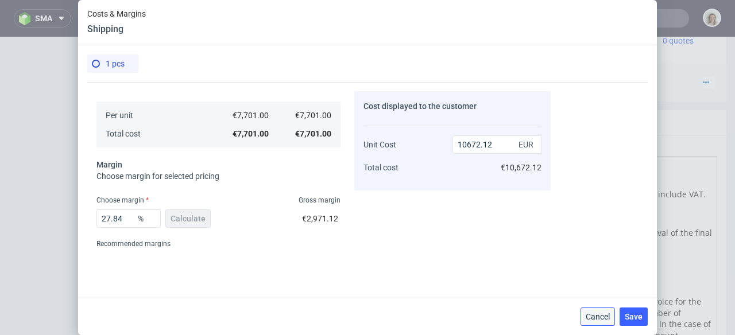
click at [609, 314] on span "Cancel" at bounding box center [598, 317] width 24 height 8
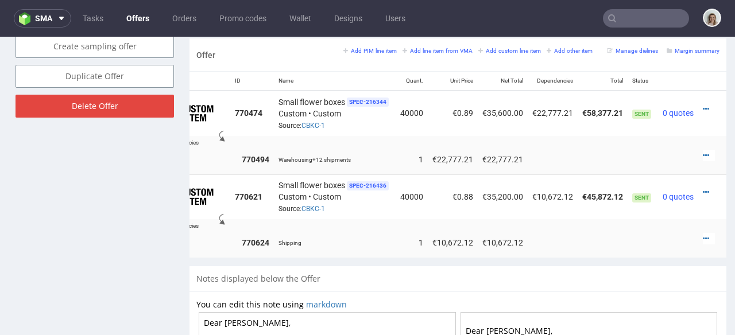
scroll to position [673, 0]
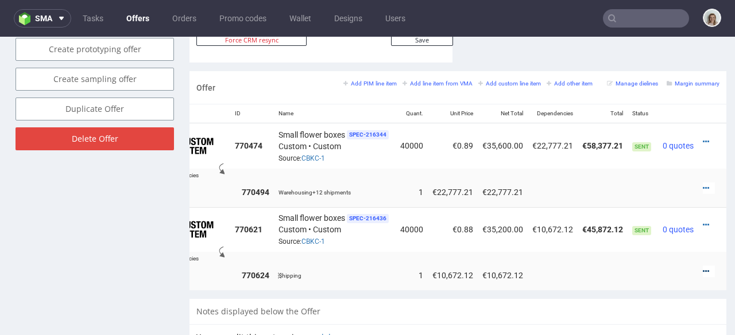
click at [703, 268] on icon at bounding box center [706, 272] width 6 height 8
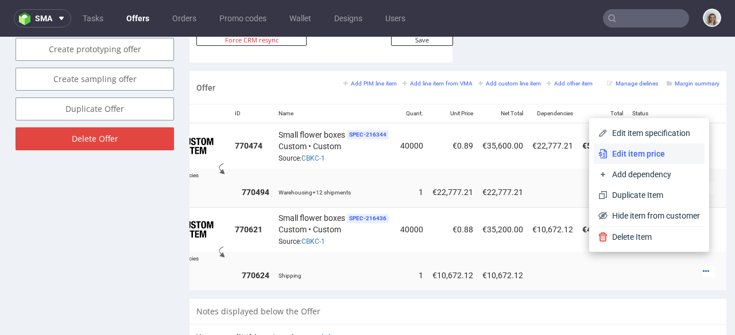
click at [627, 160] on li "Edit item price" at bounding box center [649, 154] width 111 height 21
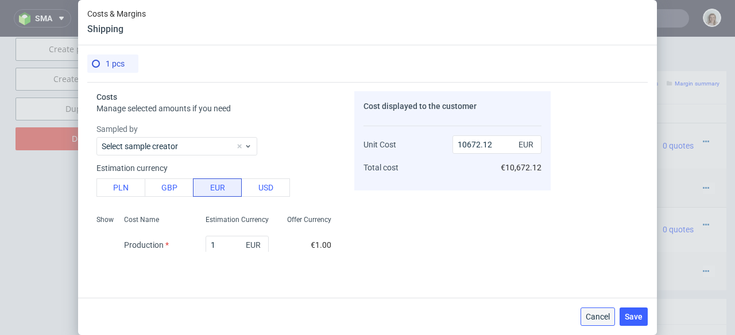
drag, startPoint x: 605, startPoint y: 319, endPoint x: 640, endPoint y: 251, distance: 76.3
click at [605, 319] on span "Cancel" at bounding box center [598, 317] width 24 height 8
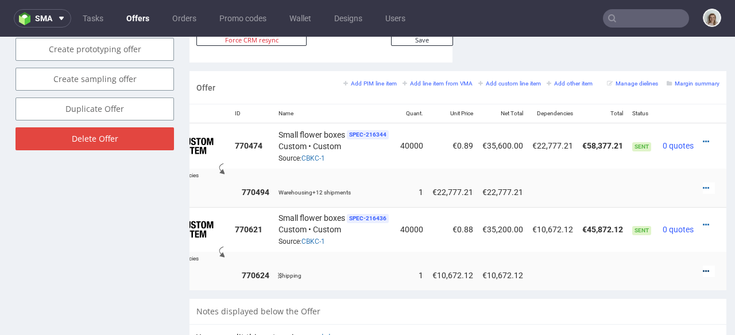
click at [703, 268] on icon at bounding box center [706, 272] width 6 height 8
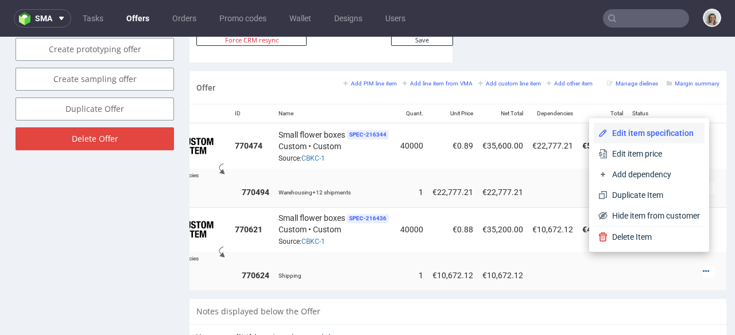
click at [621, 128] on span "Edit item specification" at bounding box center [654, 133] width 92 height 11
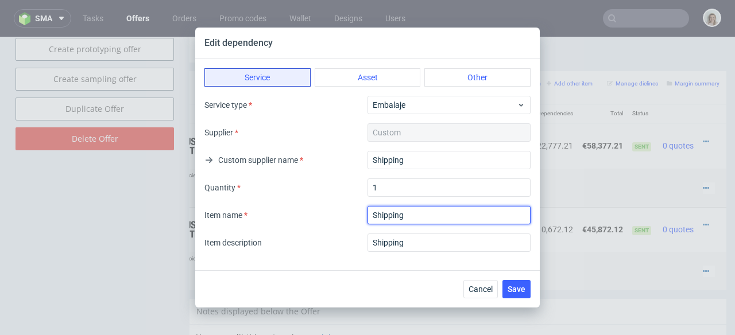
click at [371, 214] on input "textarea" at bounding box center [449, 215] width 163 height 18
click at [408, 210] on input "textarea" at bounding box center [449, 215] width 163 height 18
click at [411, 211] on input "textarea" at bounding box center [449, 215] width 163 height 18
drag, startPoint x: 427, startPoint y: 218, endPoint x: 360, endPoint y: 218, distance: 67.2
click at [360, 218] on div "Item name" at bounding box center [368, 215] width 326 height 18
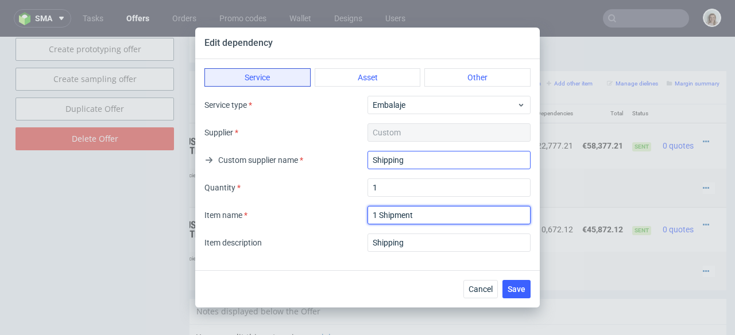
type input "1 Shipment"
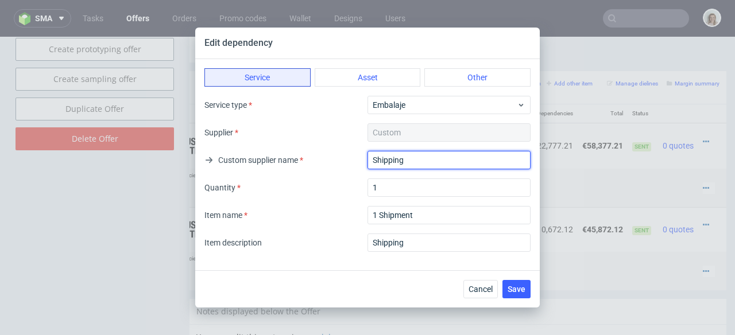
drag, startPoint x: 404, startPoint y: 161, endPoint x: 354, endPoint y: 162, distance: 50.6
click at [354, 162] on div "Custom supplier name Shipping" at bounding box center [368, 160] width 326 height 18
paste input "1 Shipment"
type input "1 Shipment"
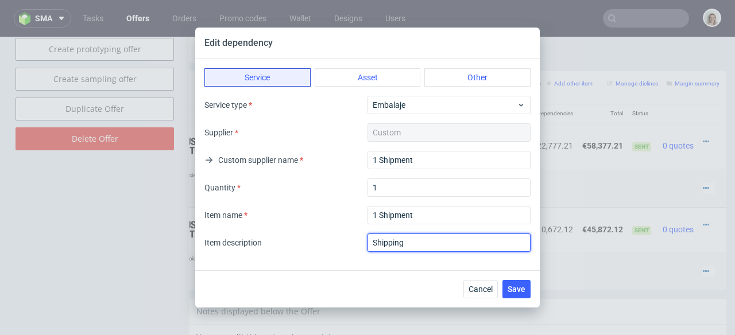
drag, startPoint x: 389, startPoint y: 245, endPoint x: 347, endPoint y: 244, distance: 42.0
click at [347, 244] on div "Item description Shipping" at bounding box center [368, 243] width 326 height 18
paste input "1 Shipment"
type input "1 Shipment"
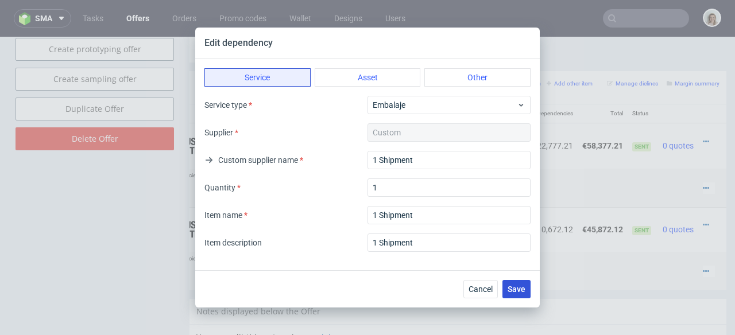
click at [515, 288] on span "Save" at bounding box center [517, 290] width 18 height 8
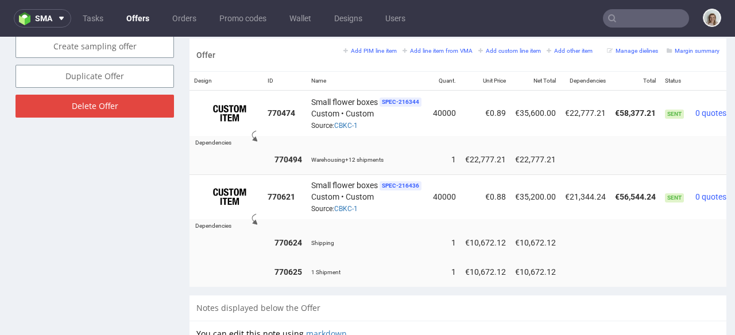
scroll to position [0, 48]
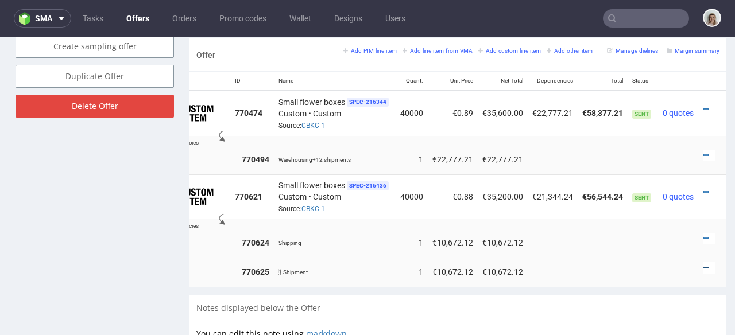
click at [703, 264] on icon at bounding box center [706, 268] width 6 height 8
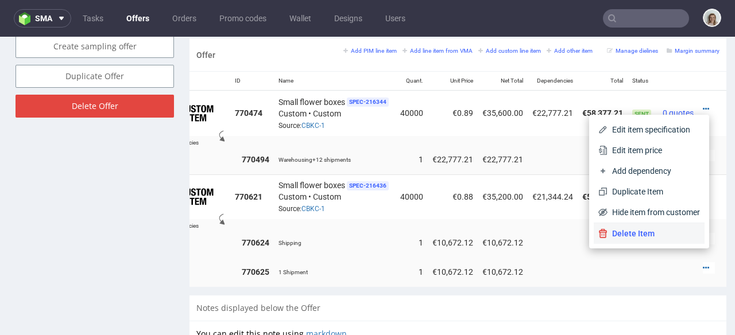
click at [632, 236] on span "Delete Item" at bounding box center [654, 233] width 92 height 11
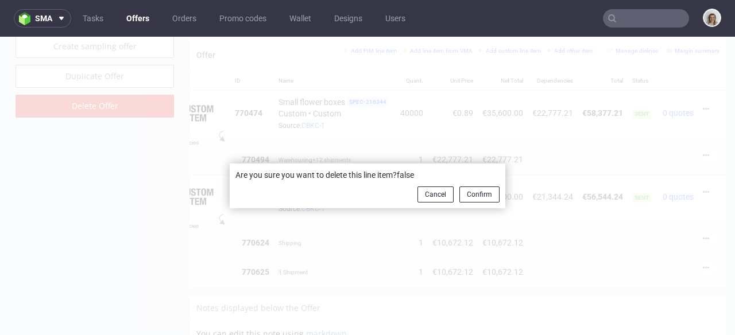
scroll to position [0, 39]
click at [491, 188] on button "Confirm" at bounding box center [480, 195] width 40 height 16
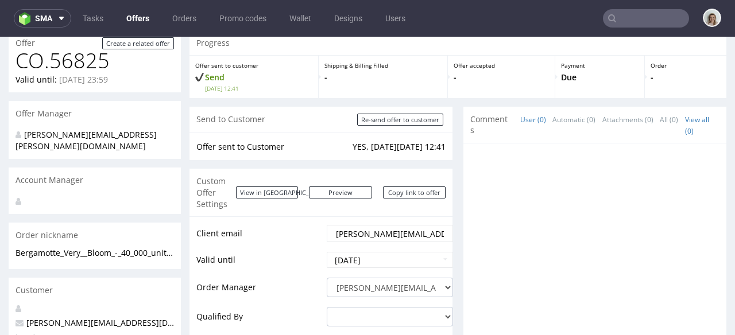
scroll to position [0, 0]
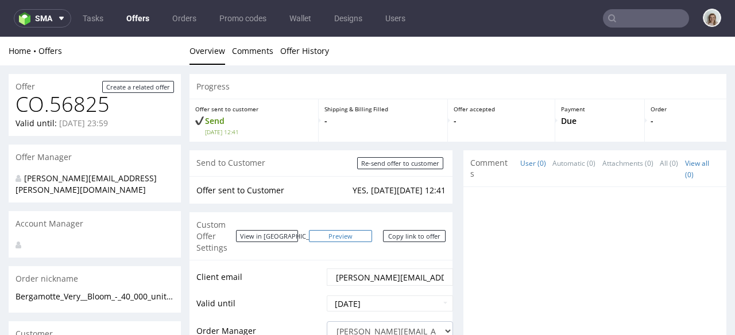
click at [355, 232] on link "Preview" at bounding box center [340, 236] width 63 height 12
click at [359, 230] on link "Preview" at bounding box center [340, 236] width 63 height 12
click at [405, 161] on input "Re-send offer to customer" at bounding box center [400, 163] width 86 height 12
type input "In progress..."
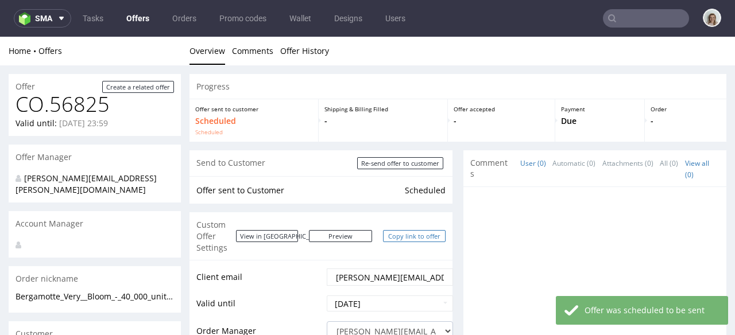
click at [410, 232] on link "Copy link to offer" at bounding box center [414, 236] width 63 height 12
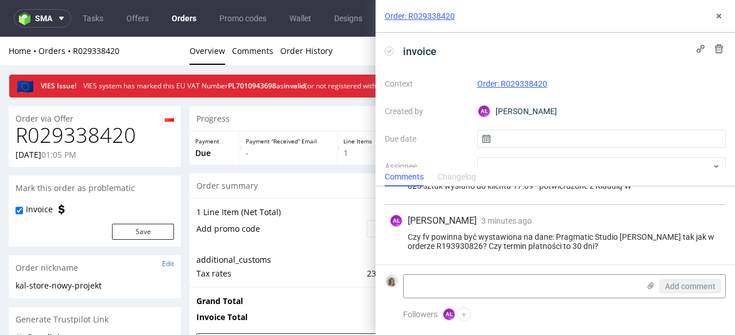
scroll to position [569, 0]
click at [524, 87] on link "Order: R029338420" at bounding box center [512, 83] width 70 height 9
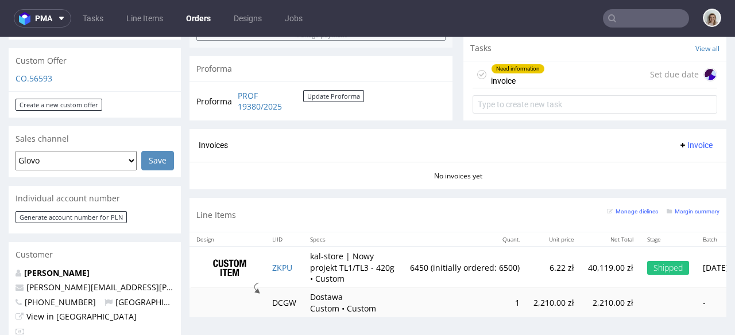
scroll to position [442, 0]
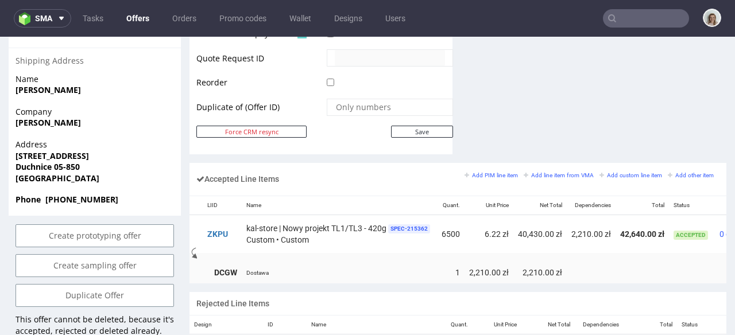
scroll to position [0, 132]
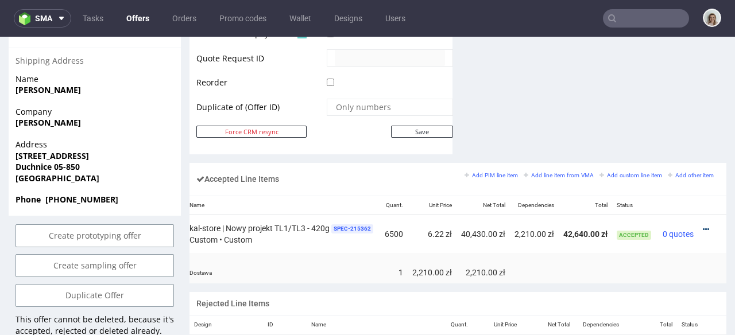
click at [703, 226] on icon at bounding box center [706, 230] width 6 height 8
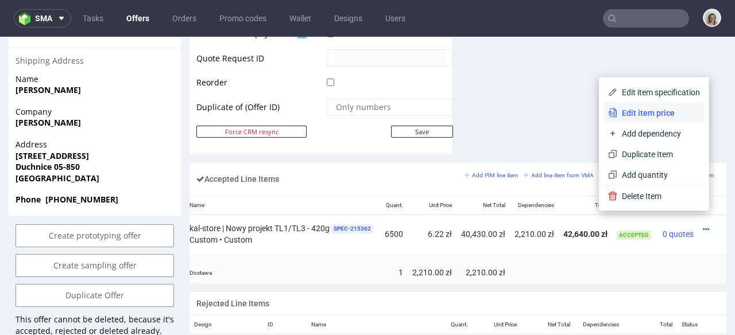
click at [618, 114] on span "Edit item price" at bounding box center [659, 112] width 83 height 11
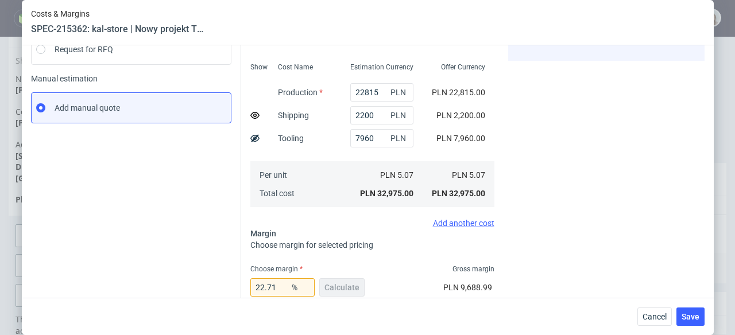
scroll to position [306, 0]
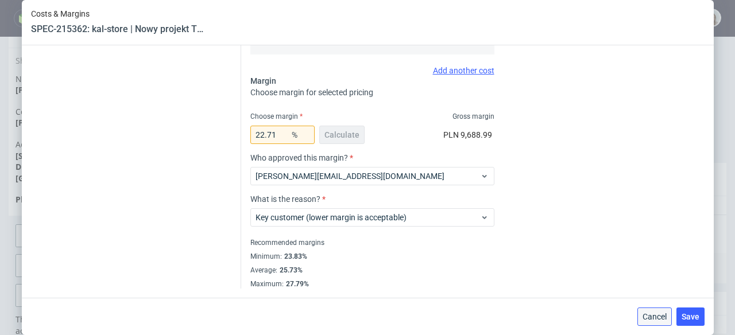
drag, startPoint x: 666, startPoint y: 315, endPoint x: 662, endPoint y: 260, distance: 55.3
click at [666, 315] on span "Cancel" at bounding box center [655, 317] width 24 height 8
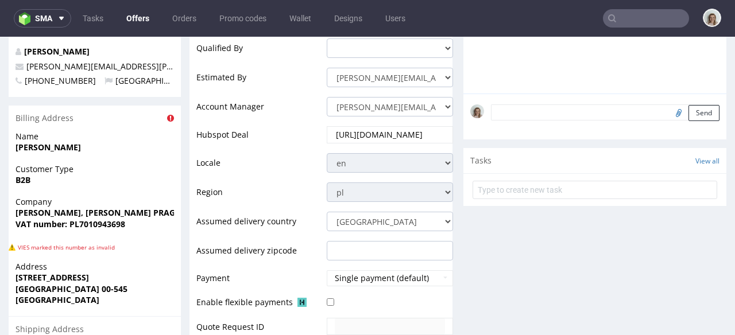
scroll to position [2, 0]
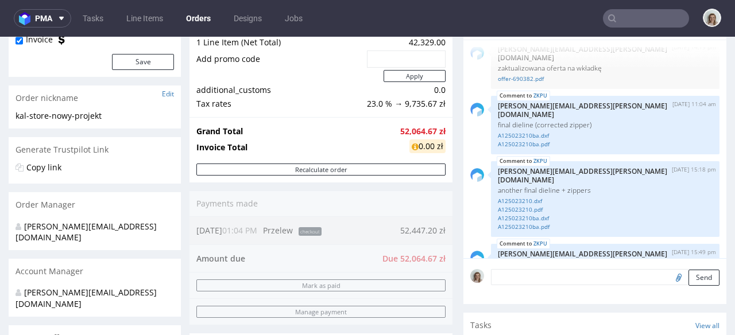
scroll to position [384, 0]
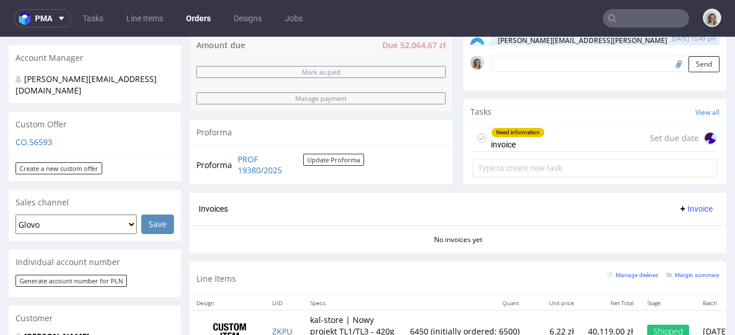
drag, startPoint x: 168, startPoint y: 327, endPoint x: 22, endPoint y: 323, distance: 146.0
copy span "[PERSON_NAME][EMAIL_ADDRESS][PERSON_NAME][DOMAIN_NAME]"
click at [615, 21] on input "text" at bounding box center [646, 18] width 86 height 18
paste input "[PERSON_NAME][EMAIL_ADDRESS][PERSON_NAME][DOMAIN_NAME]"
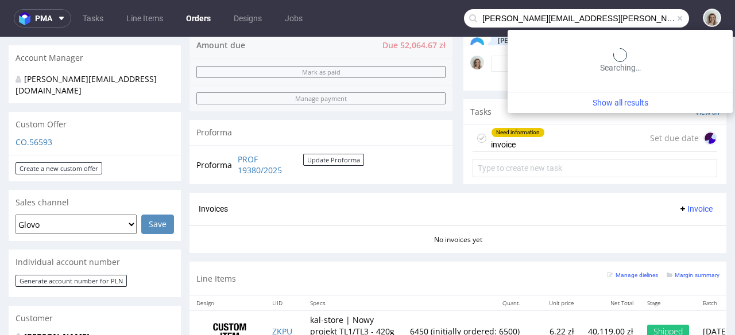
type input "[PERSON_NAME][EMAIL_ADDRESS][PERSON_NAME][DOMAIN_NAME]"
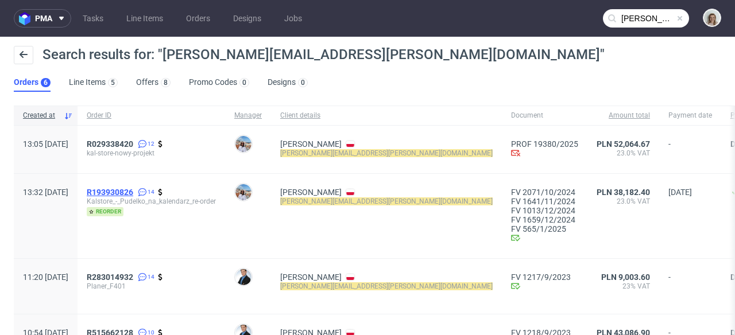
click at [132, 189] on span "R193930826" at bounding box center [110, 192] width 47 height 9
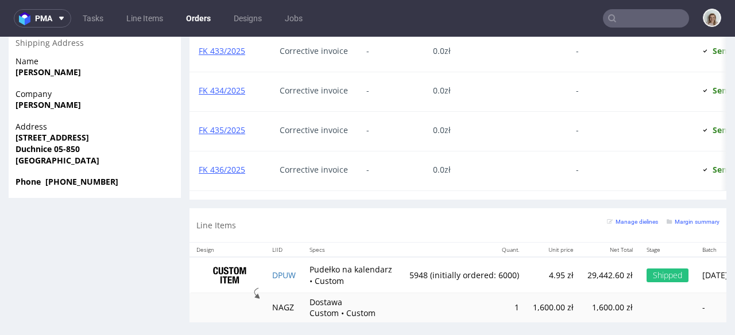
scroll to position [1032, 0]
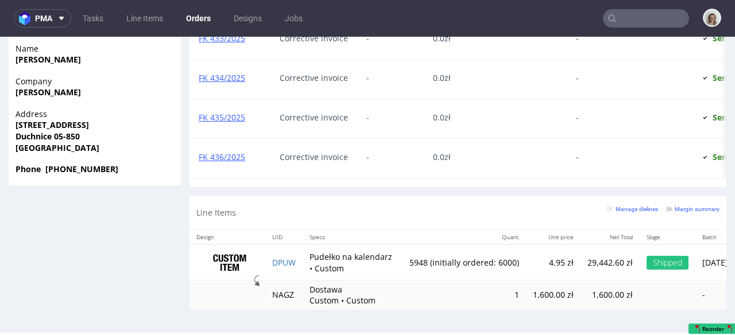
type input "[PERSON_NAME][EMAIL_ADDRESS][PERSON_NAME][DOMAIN_NAME]"
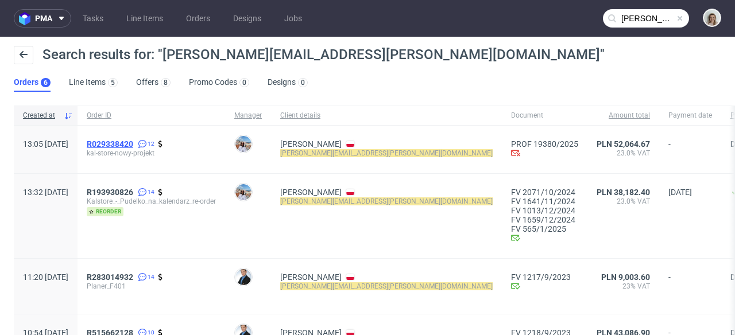
click at [133, 145] on span "R029338420" at bounding box center [110, 144] width 47 height 9
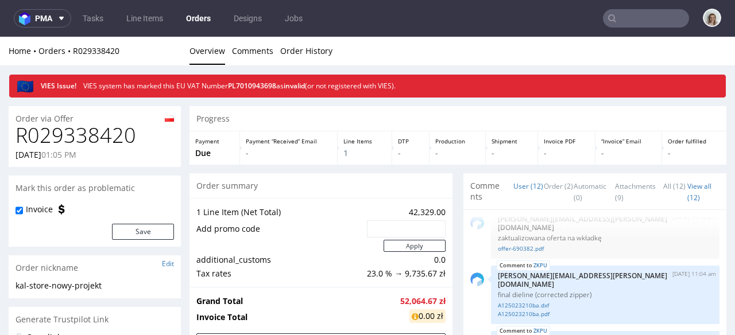
type input "[PERSON_NAME][EMAIL_ADDRESS][PERSON_NAME][DOMAIN_NAME]"
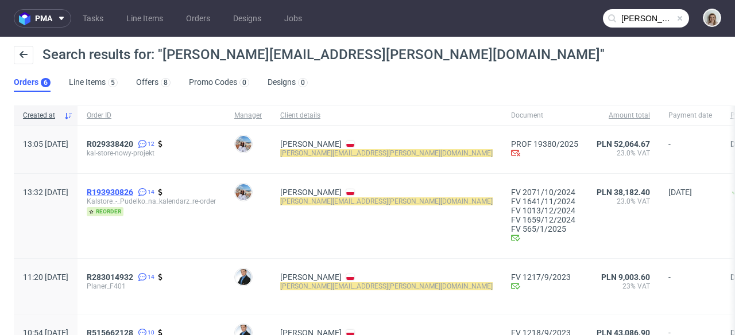
click at [133, 194] on span "R193930826" at bounding box center [110, 192] width 47 height 9
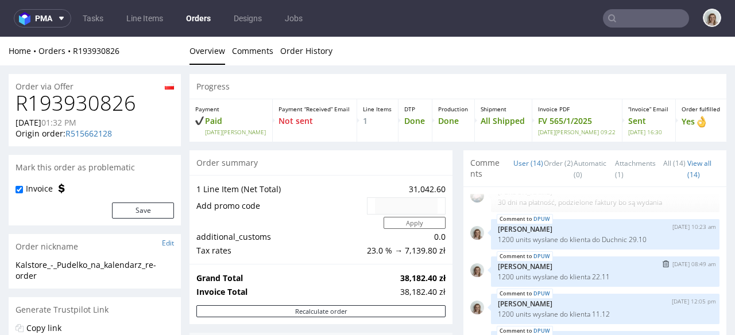
scroll to position [615, 0]
